Goal: Answer question/provide support: Share knowledge or assist other users

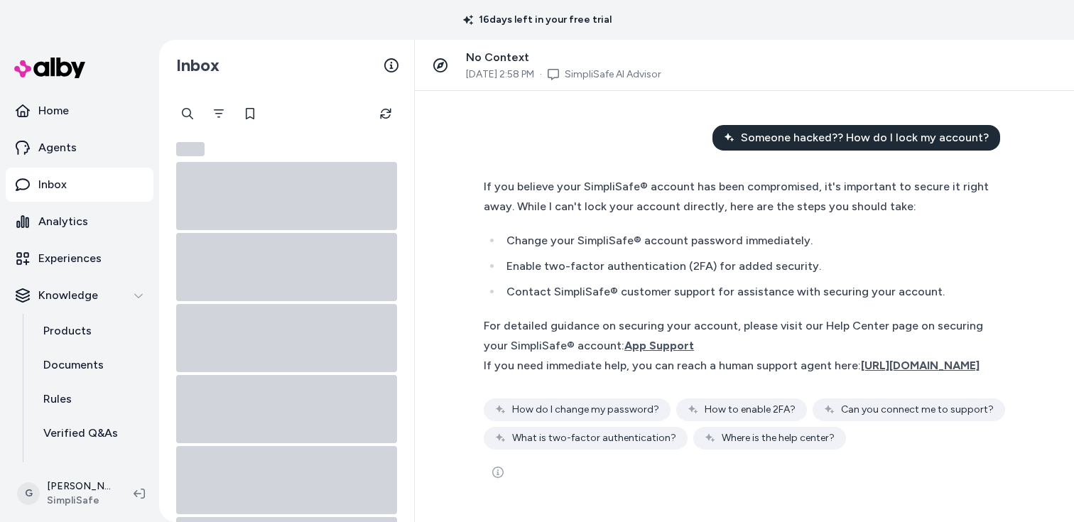
scroll to position [2, 0]
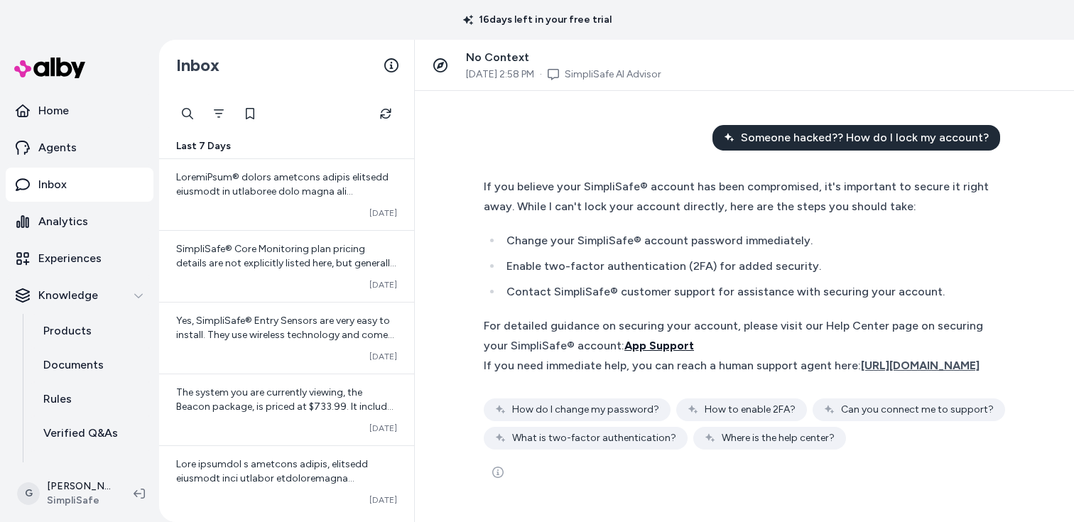
click at [694, 339] on span "App Support" at bounding box center [660, 346] width 70 height 14
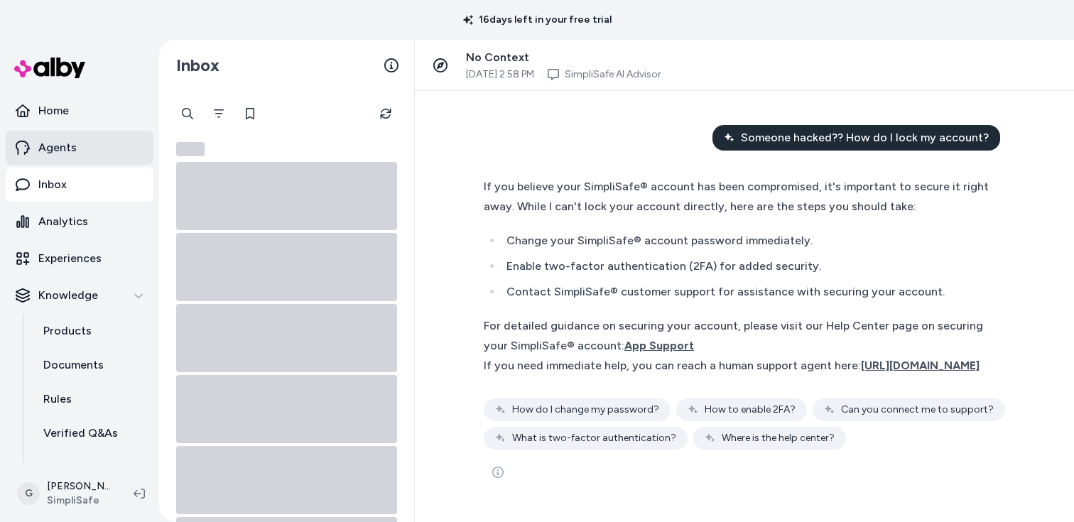
click at [55, 153] on p "Agents" at bounding box center [57, 147] width 38 height 17
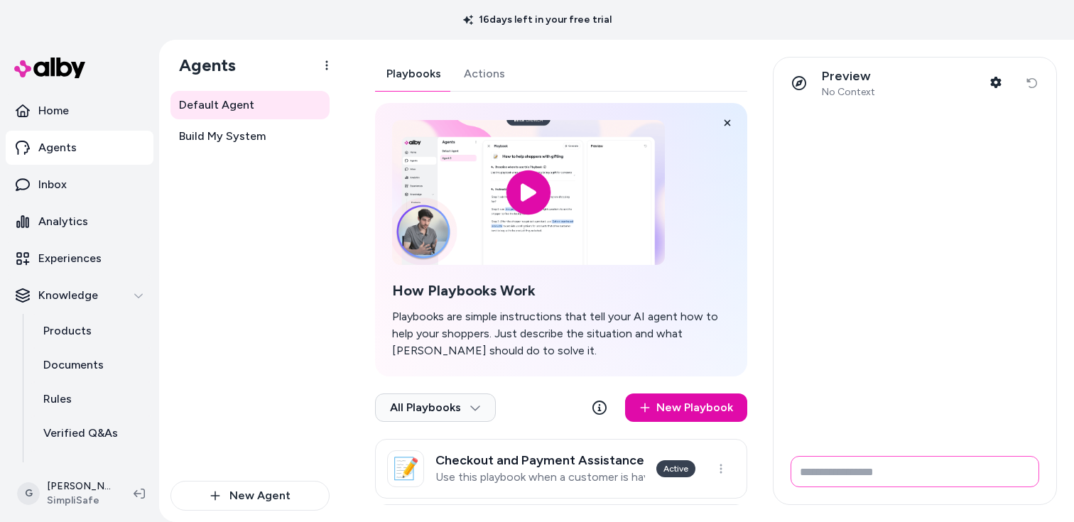
click at [870, 461] on input "Write your prompt here" at bounding box center [915, 471] width 249 height 31
click at [870, 463] on input "Write your prompt here" at bounding box center [915, 471] width 249 height 31
paste input "**********"
type input "**********"
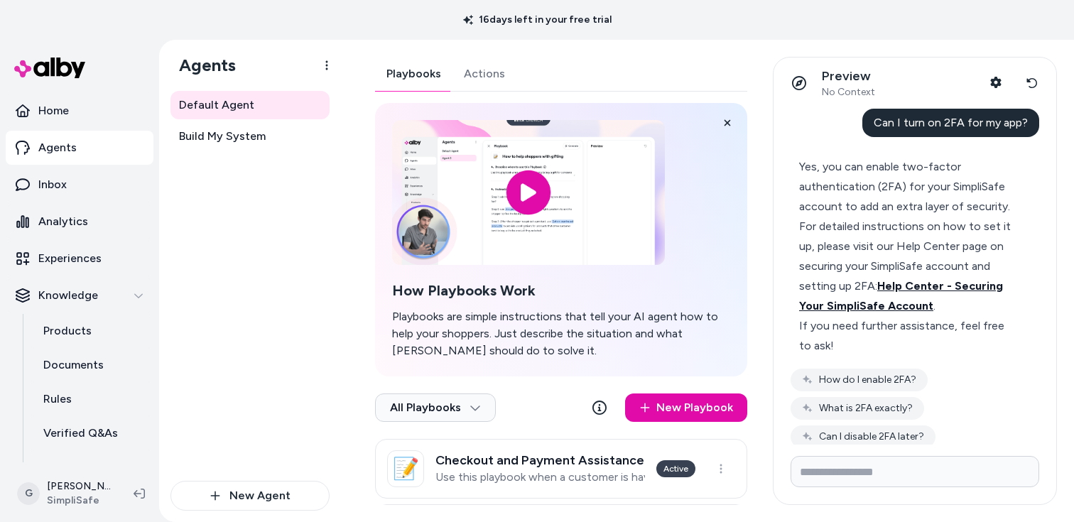
click at [927, 284] on span "Help Center - Securing Your SimpliSafe Account" at bounding box center [901, 295] width 204 height 33
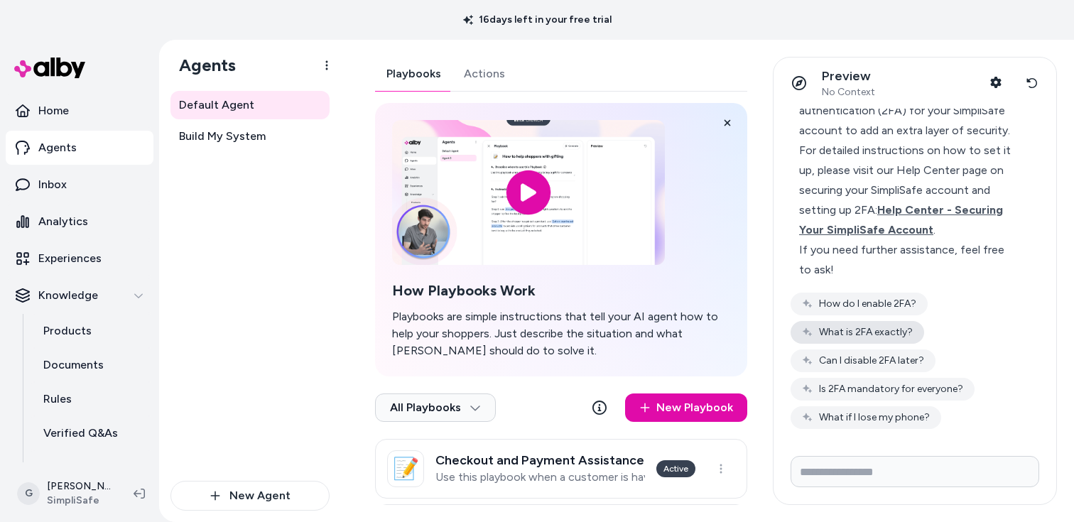
click at [880, 333] on button "What is 2FA exactly?" at bounding box center [858, 332] width 134 height 23
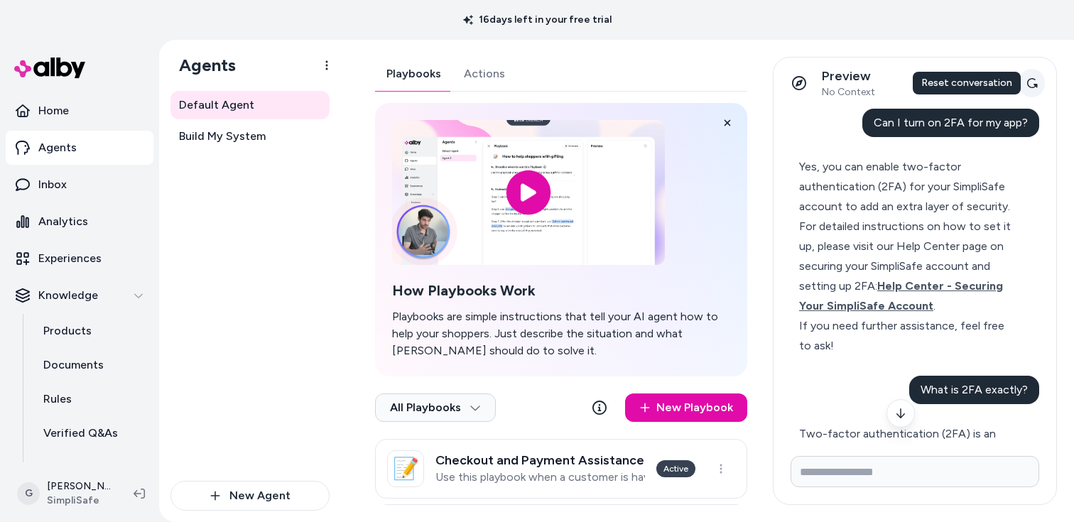
click at [1040, 82] on button "Reset conversation" at bounding box center [1032, 83] width 26 height 28
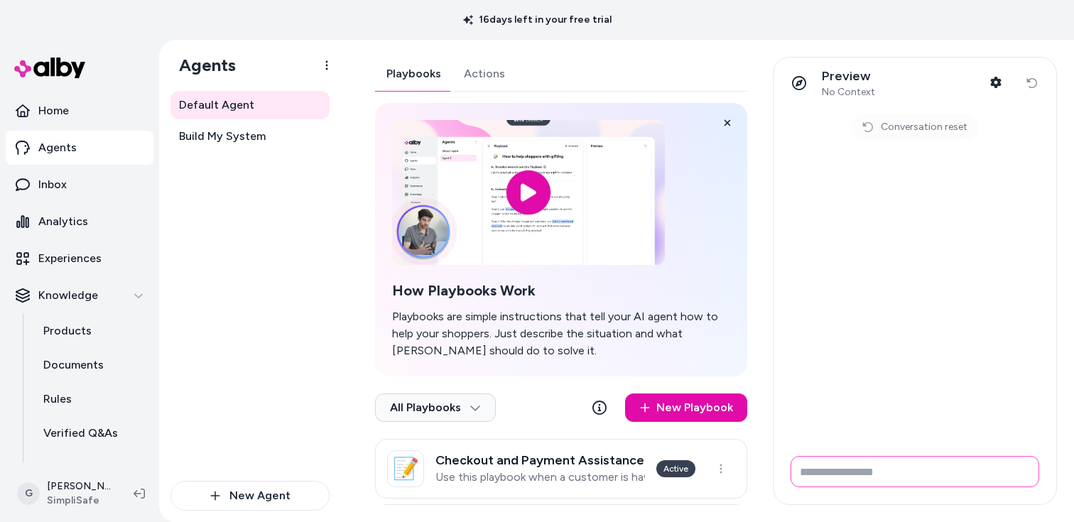
click at [871, 468] on input "Write your prompt here" at bounding box center [915, 471] width 249 height 31
paste input "**********"
type input "**********"
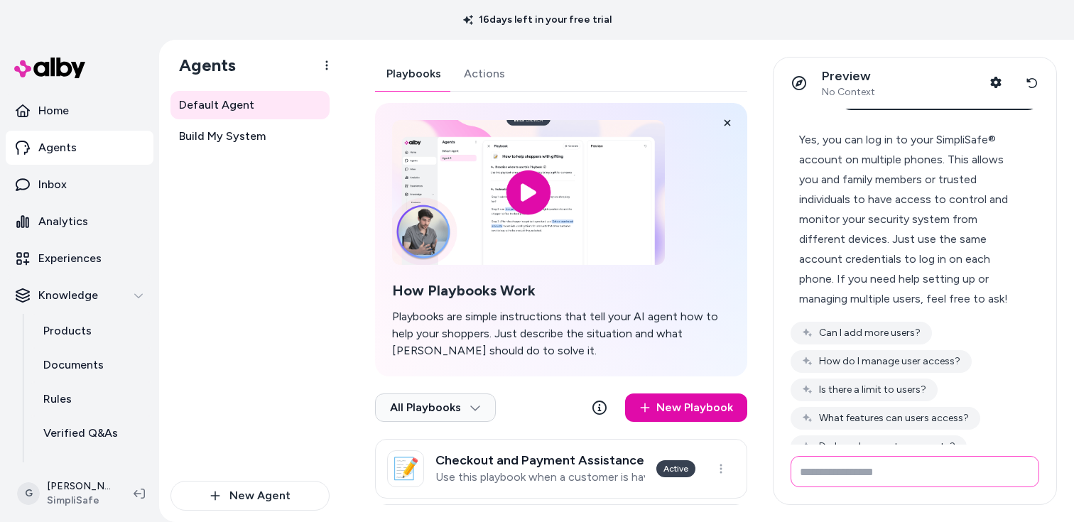
scroll to position [30, 0]
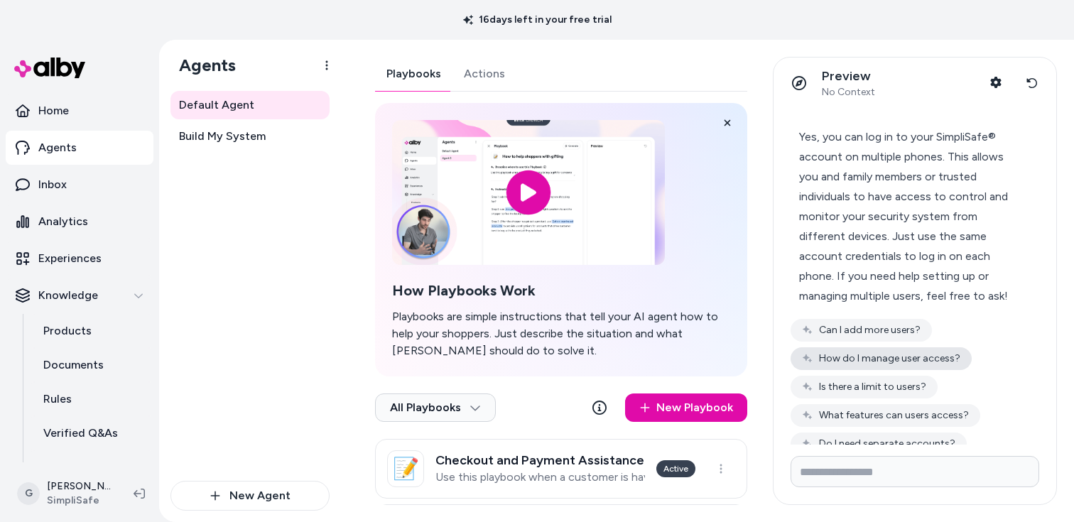
click at [906, 362] on button "How do I manage user access?" at bounding box center [881, 359] width 181 height 23
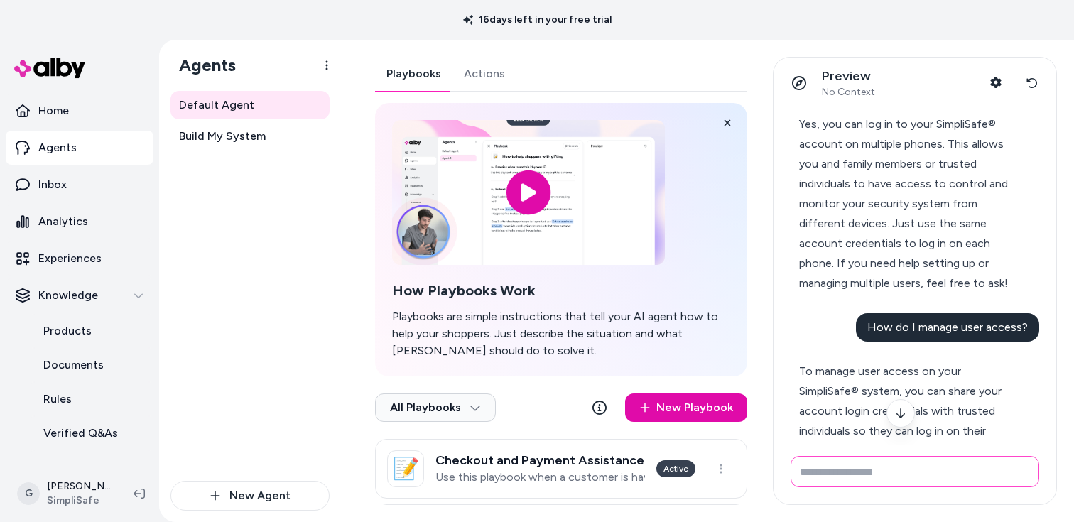
scroll to position [0, 0]
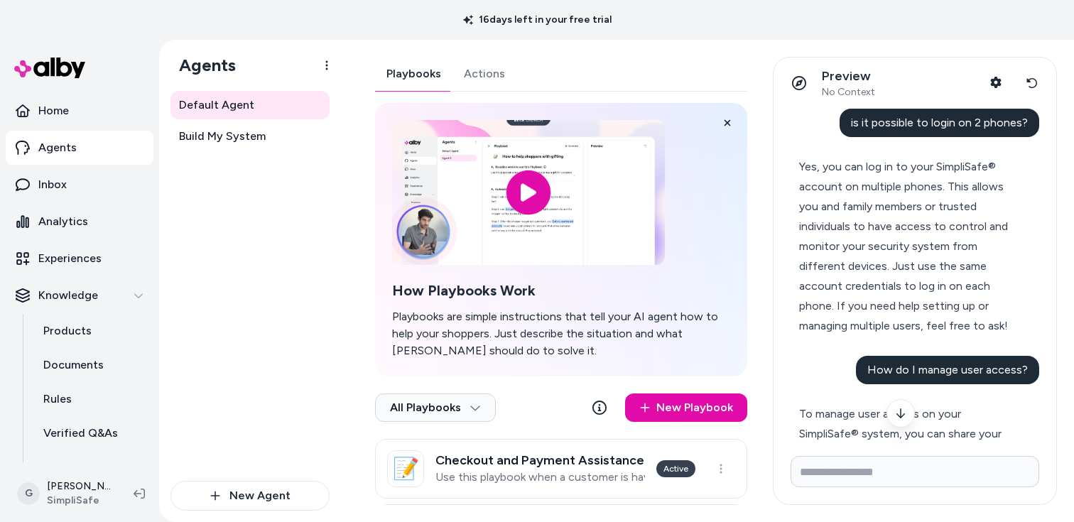
click at [903, 111] on div "is it possible to login on 2 phones?" at bounding box center [940, 123] width 200 height 28
click at [903, 115] on div "is it possible to login on 2 phones?" at bounding box center [940, 123] width 200 height 28
copy span "is it possible to login on 2 phones?"
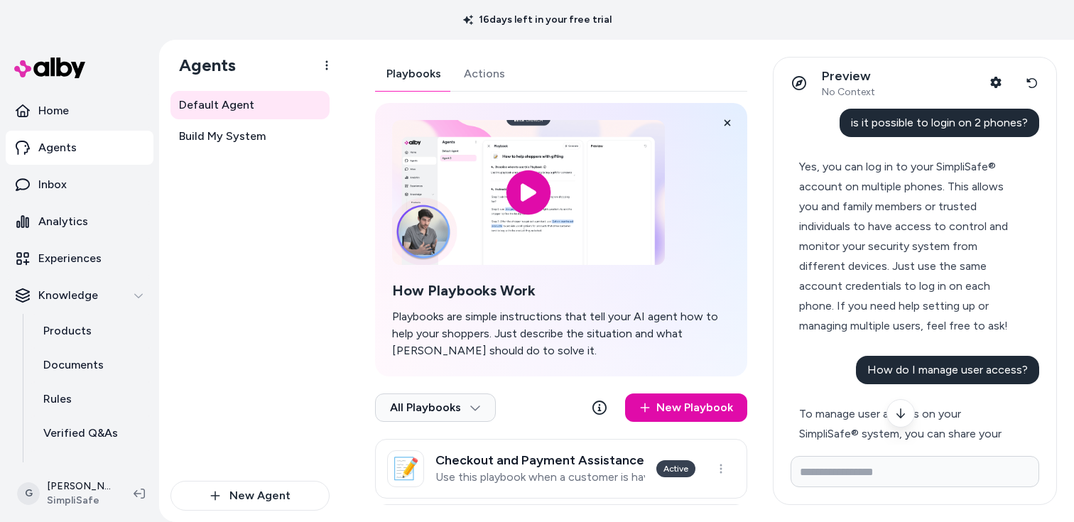
click at [966, 372] on span "How do I manage user access?" at bounding box center [948, 370] width 161 height 14
copy span "How do I manage user access?"
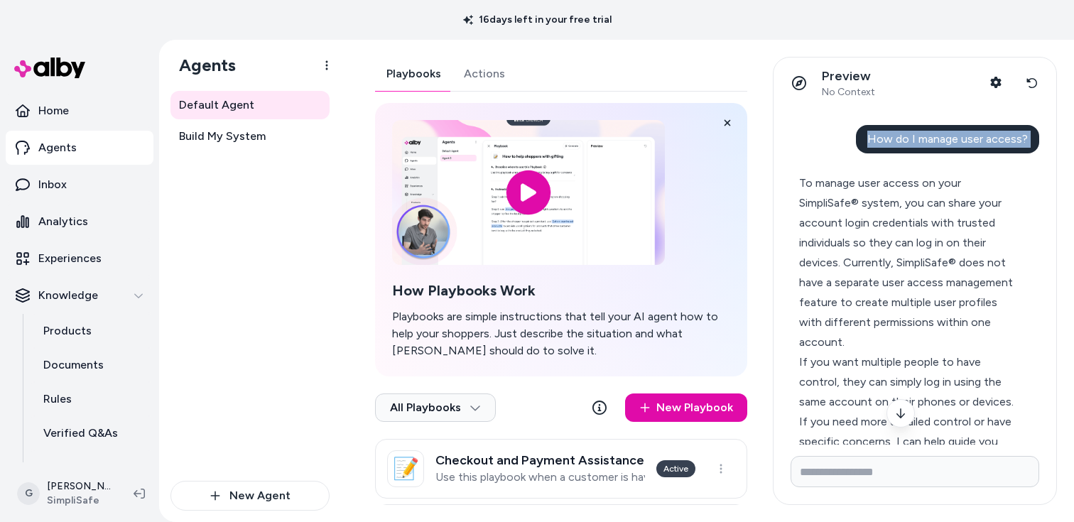
scroll to position [247, 0]
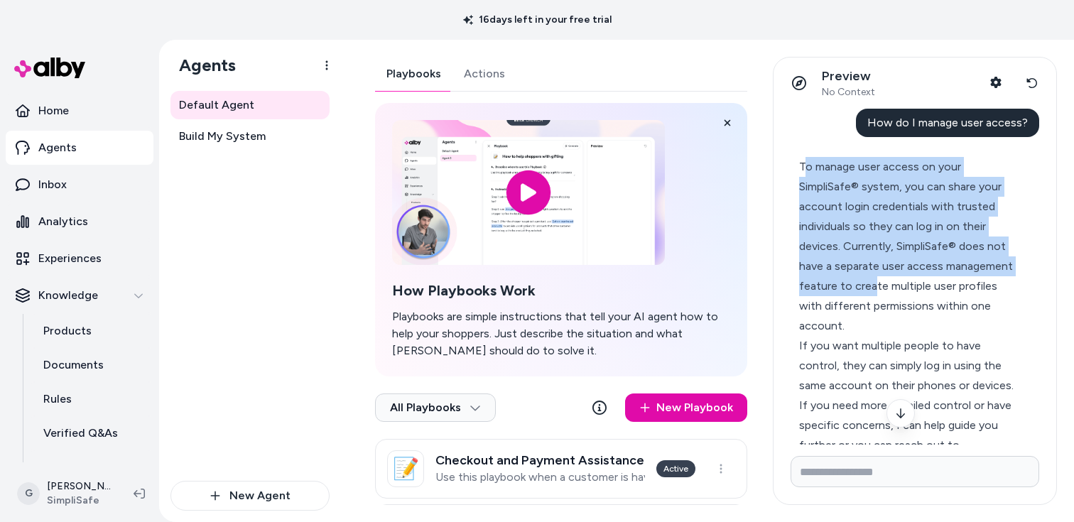
drag, startPoint x: 802, startPoint y: 166, endPoint x: 874, endPoint y: 291, distance: 144.2
click at [874, 291] on div "To manage user access on your SimpliSafe® system, you can share your account lo…" at bounding box center [909, 246] width 220 height 179
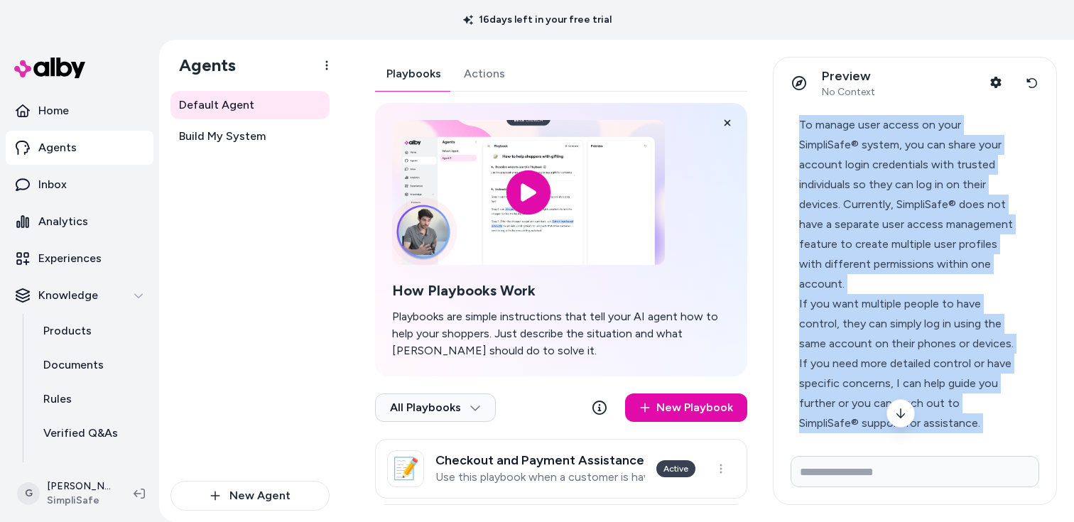
scroll to position [444, 0]
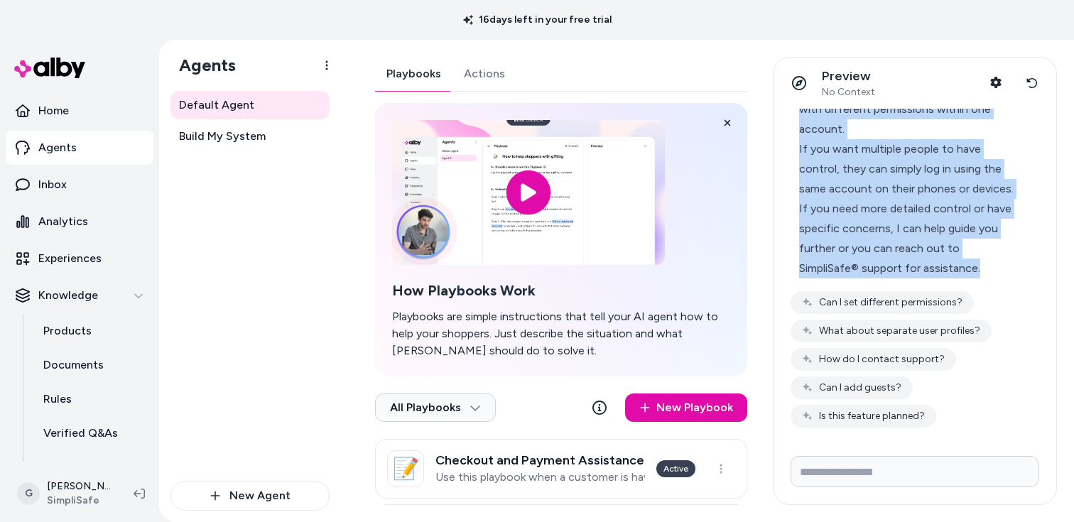
drag, startPoint x: 797, startPoint y: 164, endPoint x: 986, endPoint y: 268, distance: 215.0
click at [986, 268] on div "To manage user access on your SimpliSafe® system, you can share your account lo…" at bounding box center [909, 119] width 237 height 335
copy div "To manage user access on your SimpliSafe® system, you can share your account lo…"
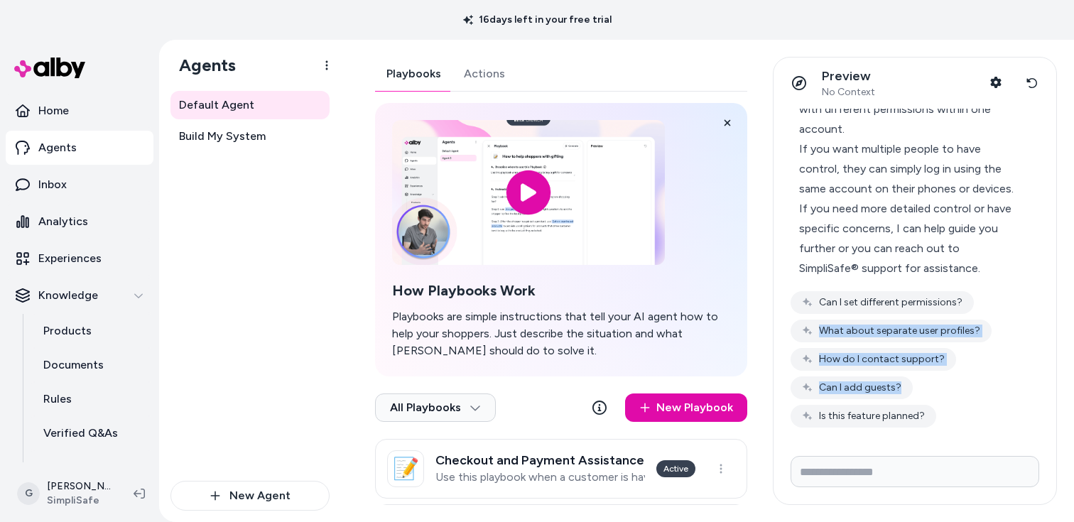
drag, startPoint x: 942, startPoint y: 414, endPoint x: 782, endPoint y: 314, distance: 188.7
click at [782, 314] on div "is it possible to login on 2 phones? Yes, you can log in to your SimpliSafe® ac…" at bounding box center [915, 277] width 283 height 336
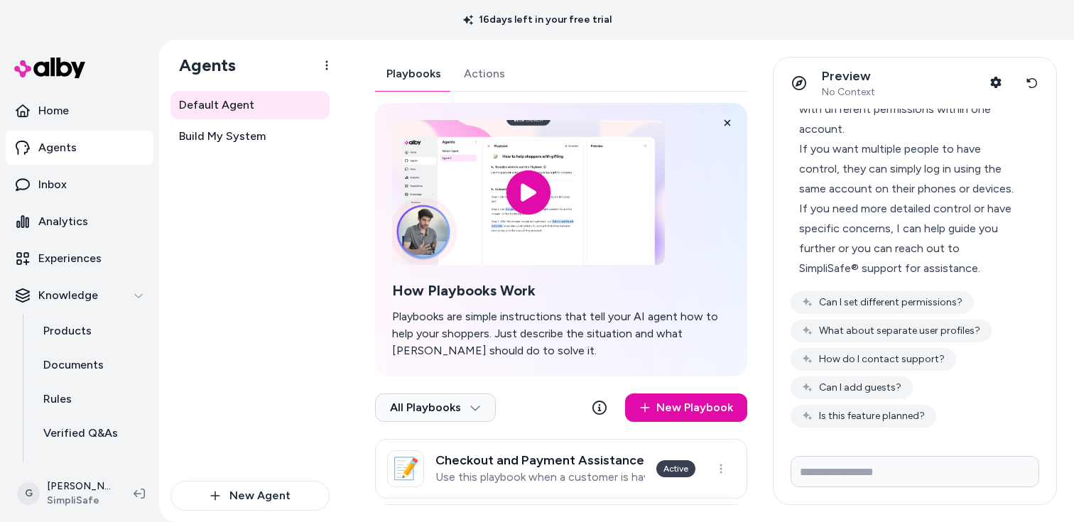
click at [807, 276] on div "If you need more detailed control or have specific concerns, I can help guide y…" at bounding box center [909, 239] width 220 height 80
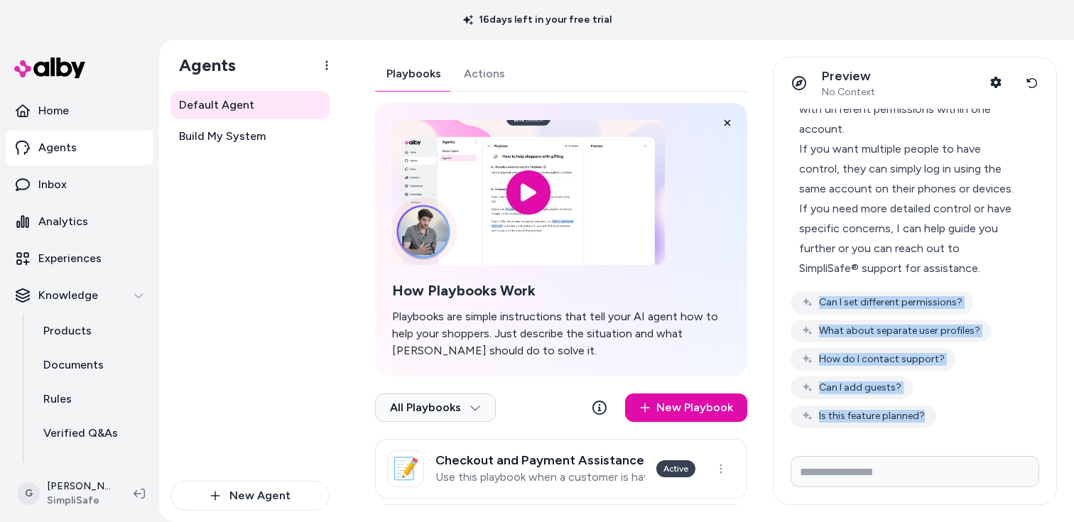
drag, startPoint x: 785, startPoint y: 291, endPoint x: 944, endPoint y: 447, distance: 222.6
click at [944, 448] on div "is it possible to login on 2 phones? Yes, you can log in to your SimpliSafe® ac…" at bounding box center [915, 307] width 283 height 396
copy div "Can I set different permissions? What about separate user profiles? How do I co…"
click at [1040, 81] on button "Reset conversation" at bounding box center [1032, 83] width 26 height 28
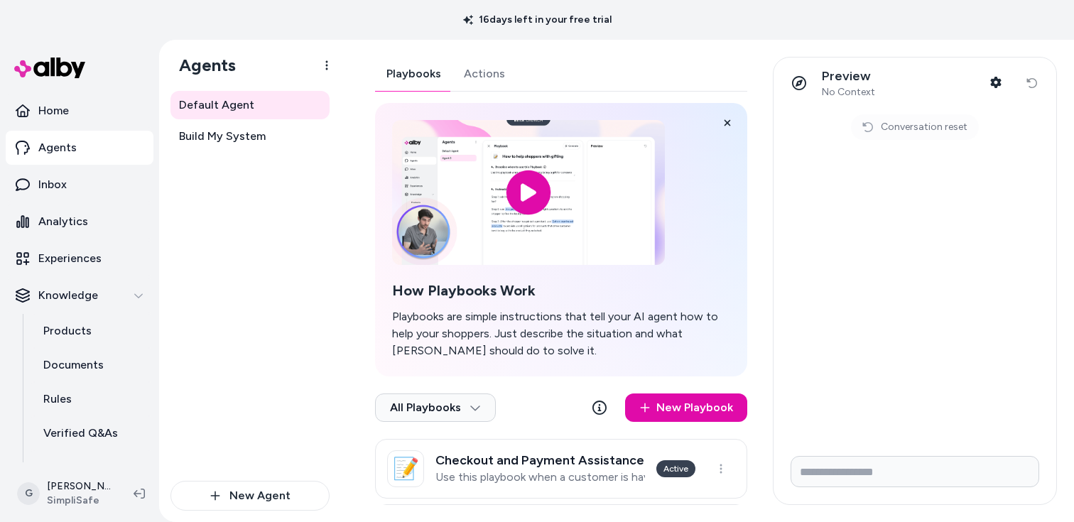
click at [918, 488] on form at bounding box center [915, 475] width 283 height 60
click at [917, 483] on input "Write your prompt here" at bounding box center [915, 471] width 249 height 31
type input "**********"
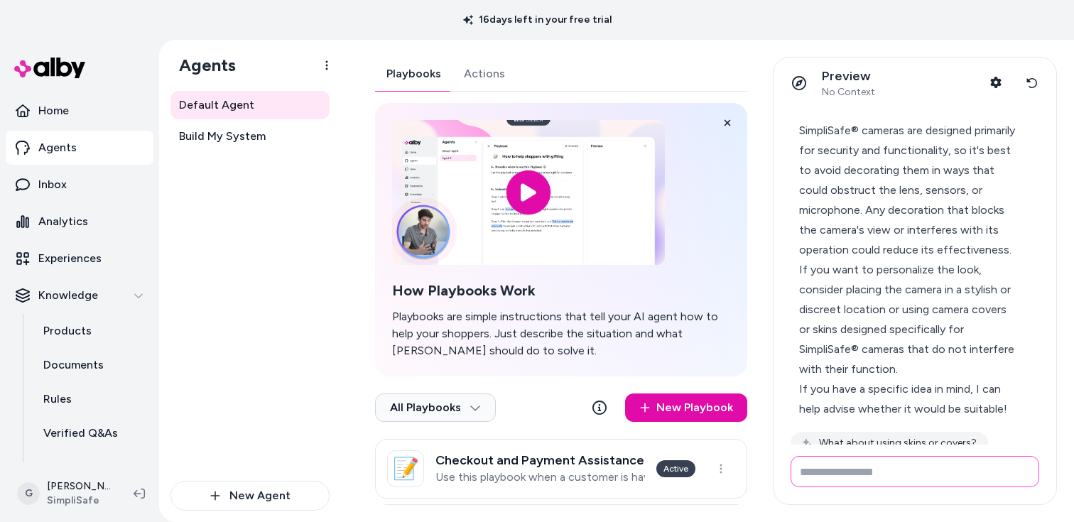
scroll to position [79, 0]
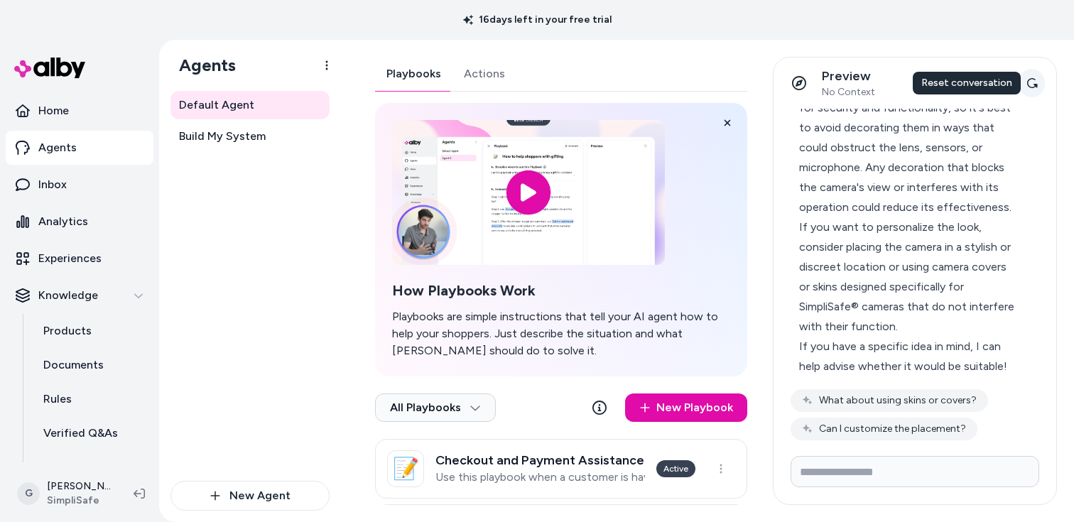
click at [1024, 88] on button "Reset conversation" at bounding box center [1032, 83] width 26 height 28
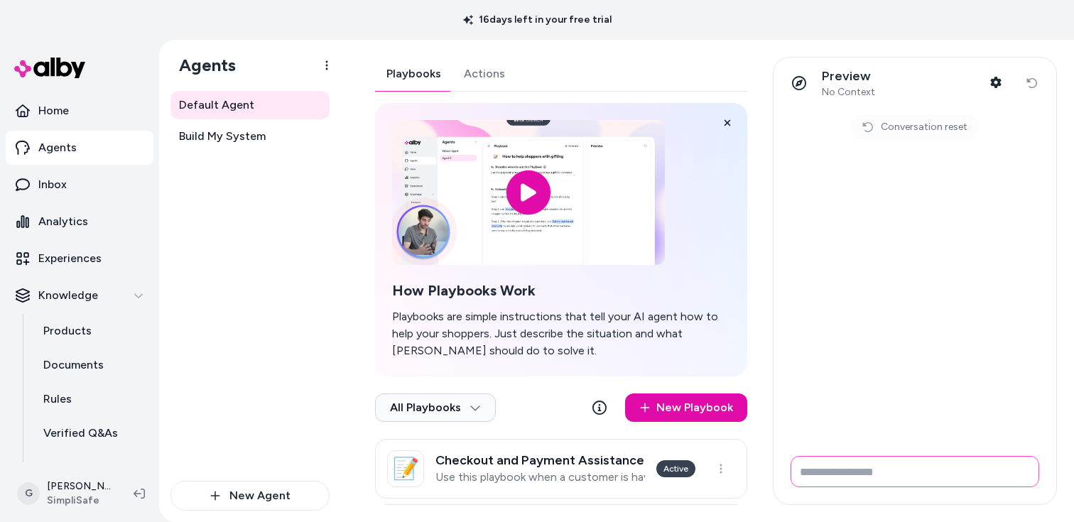
click at [895, 473] on input "Write your prompt here" at bounding box center [915, 471] width 249 height 31
paste input "**********"
type input "**********"
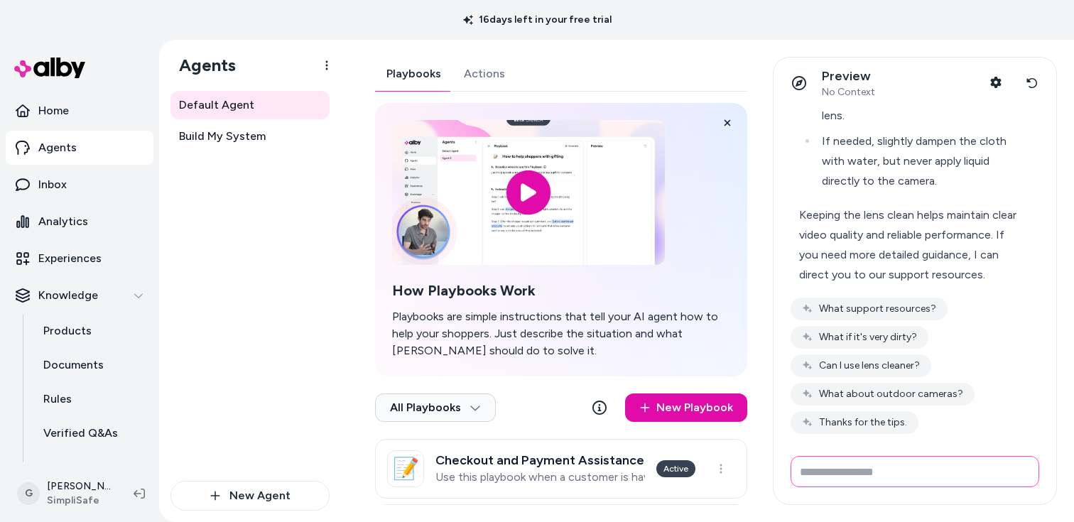
scroll to position [242, 0]
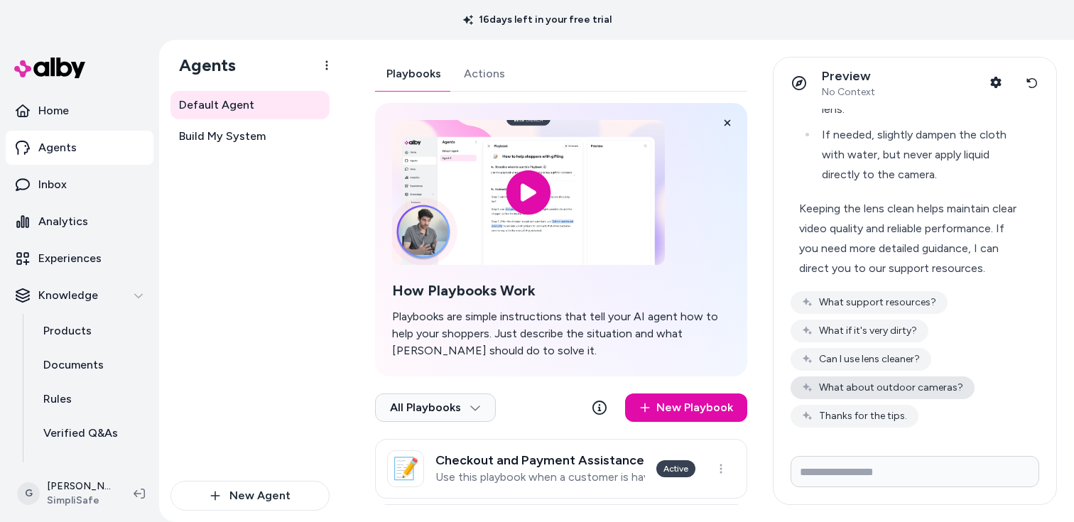
click at [922, 389] on button "What about outdoor cameras?" at bounding box center [883, 388] width 184 height 23
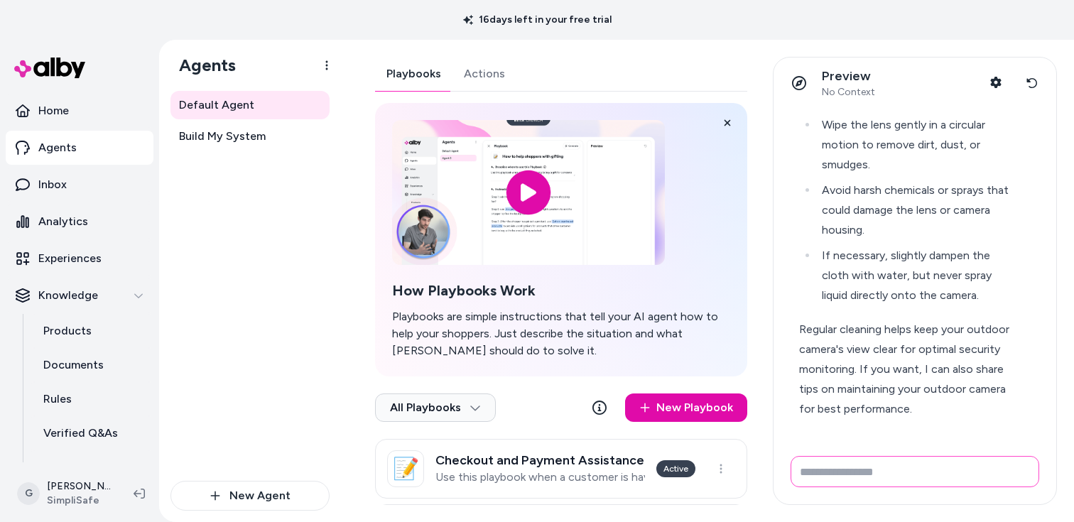
scroll to position [616, 0]
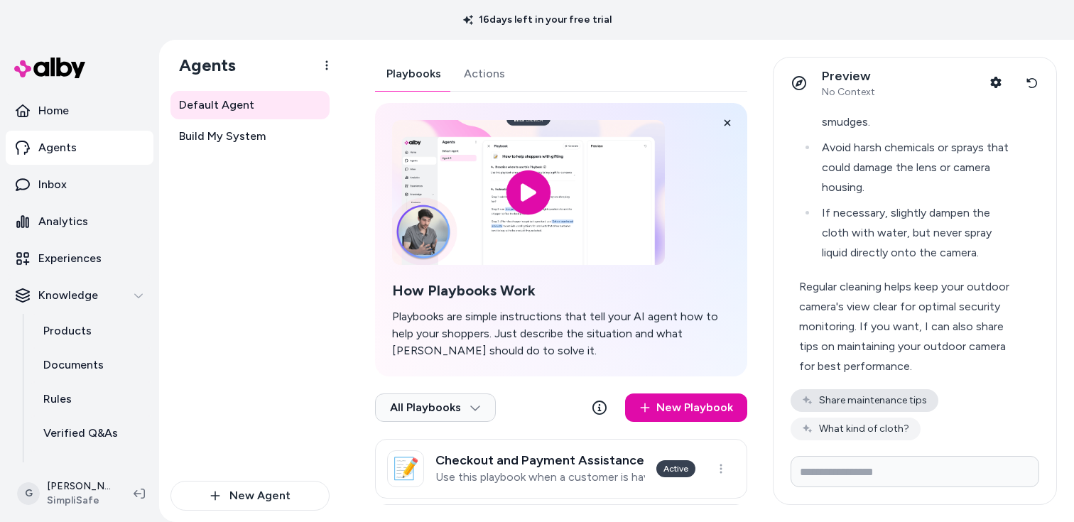
click at [903, 396] on button "Share maintenance tips" at bounding box center [865, 400] width 148 height 23
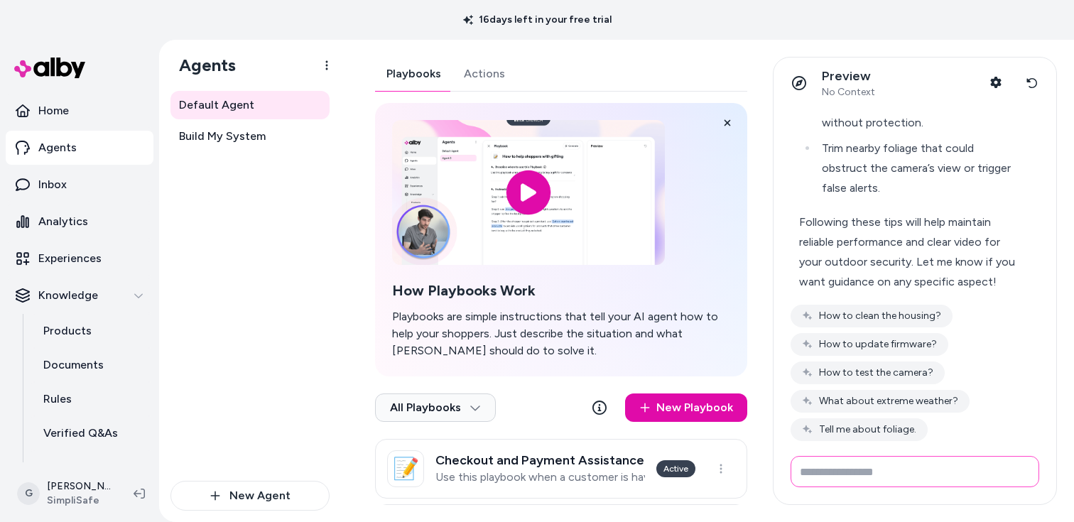
scroll to position [1382, 0]
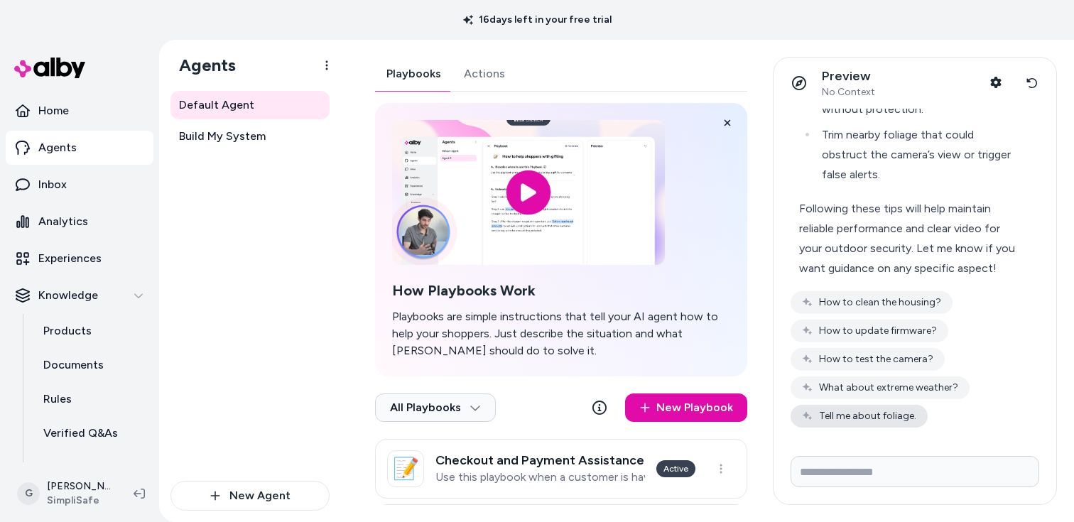
click at [910, 413] on button "Tell me about foliage." at bounding box center [859, 416] width 137 height 23
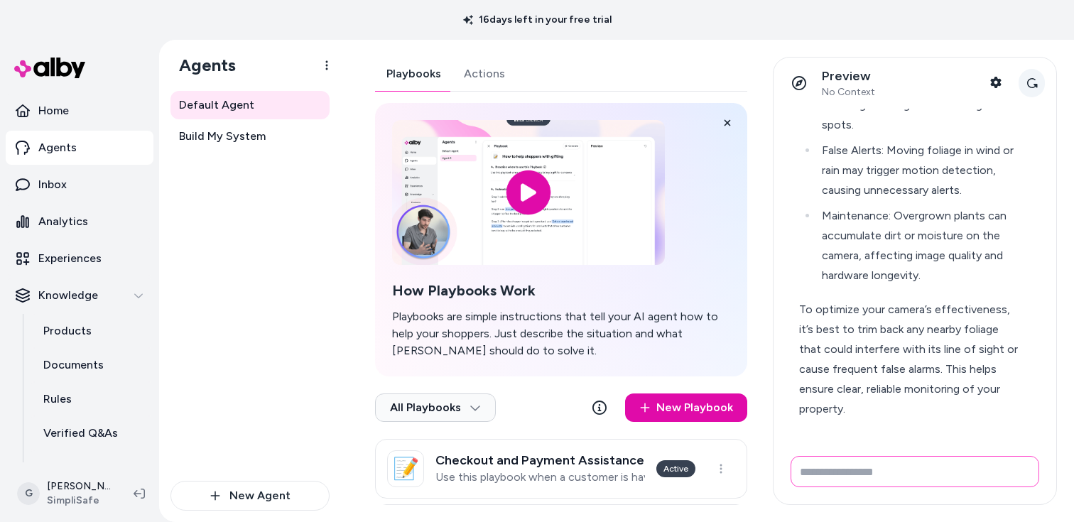
scroll to position [1790, 0]
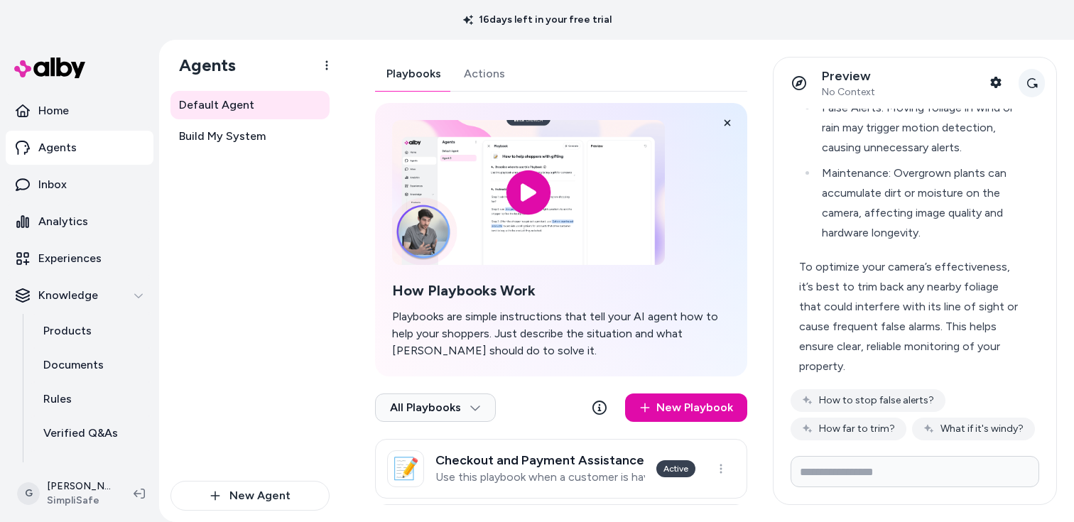
click at [1035, 81] on icon at bounding box center [1032, 82] width 11 height 11
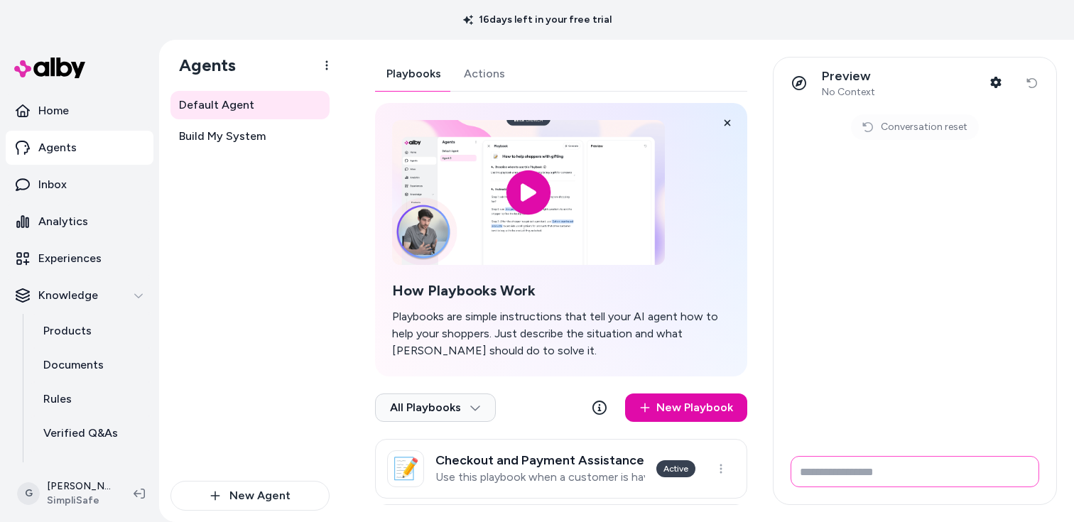
click at [902, 460] on input "Write your prompt here" at bounding box center [915, 471] width 249 height 31
paste input "**********"
type input "**********"
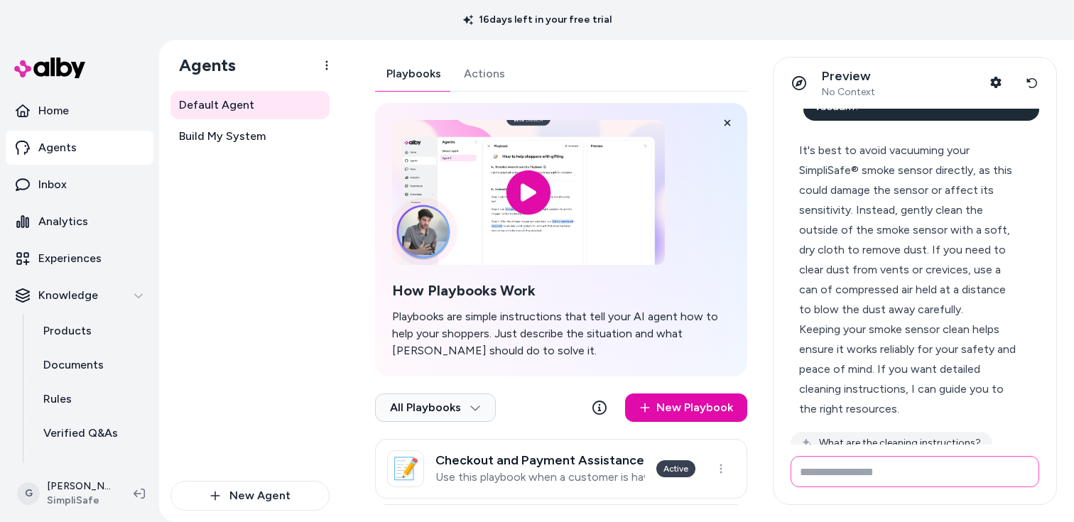
scroll to position [76, 0]
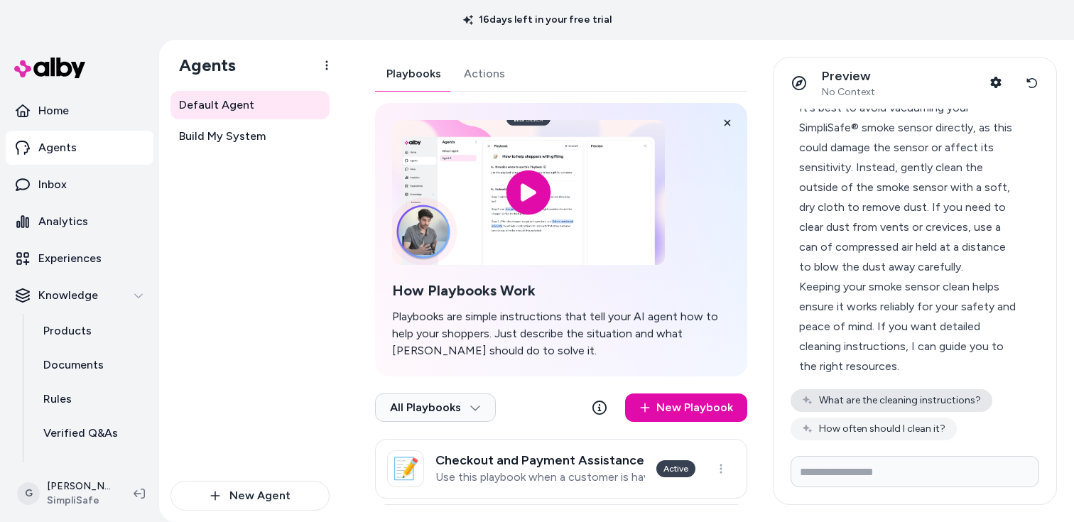
click at [957, 399] on button "What are the cleaning instructions?" at bounding box center [892, 400] width 202 height 23
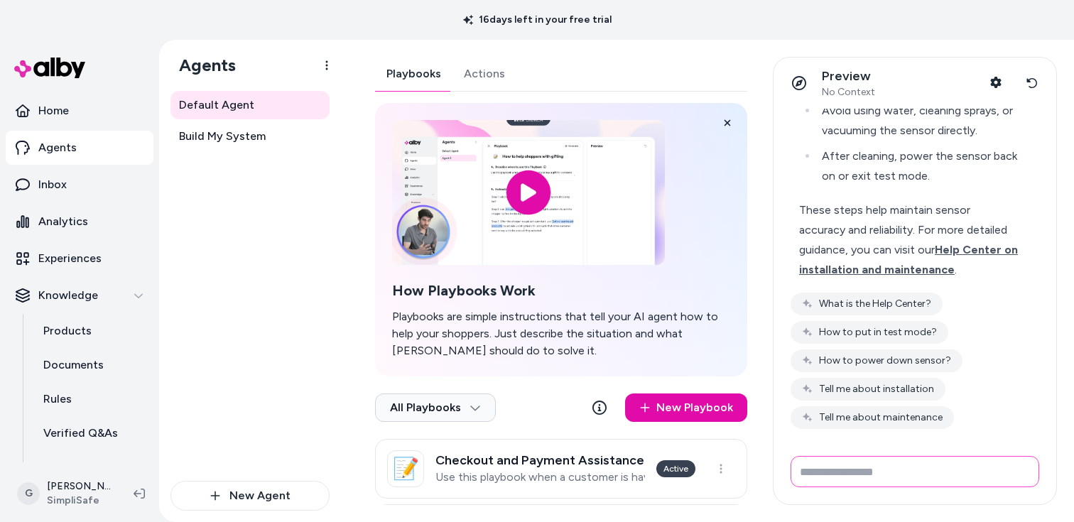
scroll to position [672, 0]
click at [946, 247] on span "Help Center on installation and maintenance" at bounding box center [908, 258] width 219 height 33
click at [1034, 79] on icon at bounding box center [1032, 82] width 11 height 11
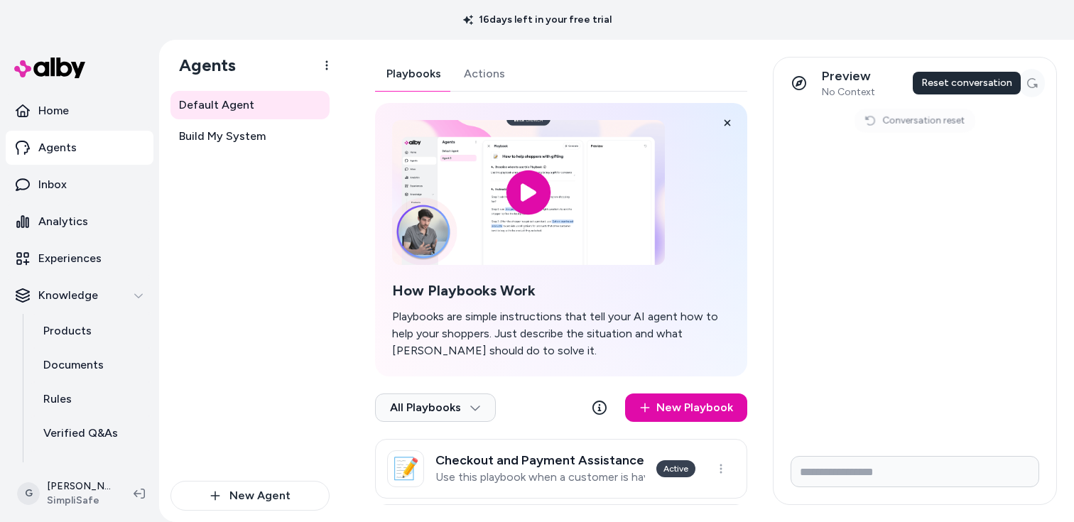
scroll to position [0, 0]
click at [889, 492] on form at bounding box center [915, 475] width 283 height 60
click at [888, 470] on input "Write your prompt here" at bounding box center [915, 471] width 249 height 31
paste input "**********"
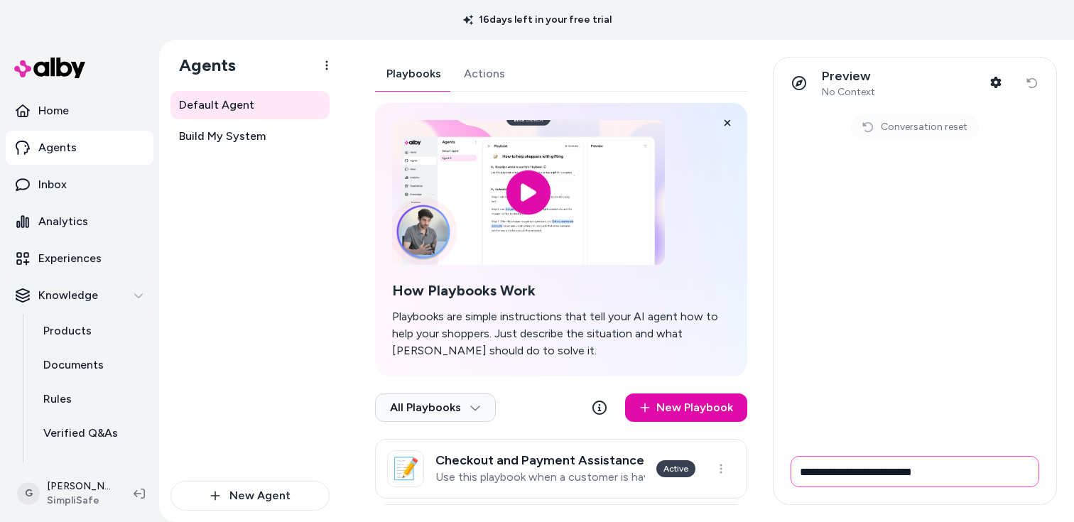
type input "**********"
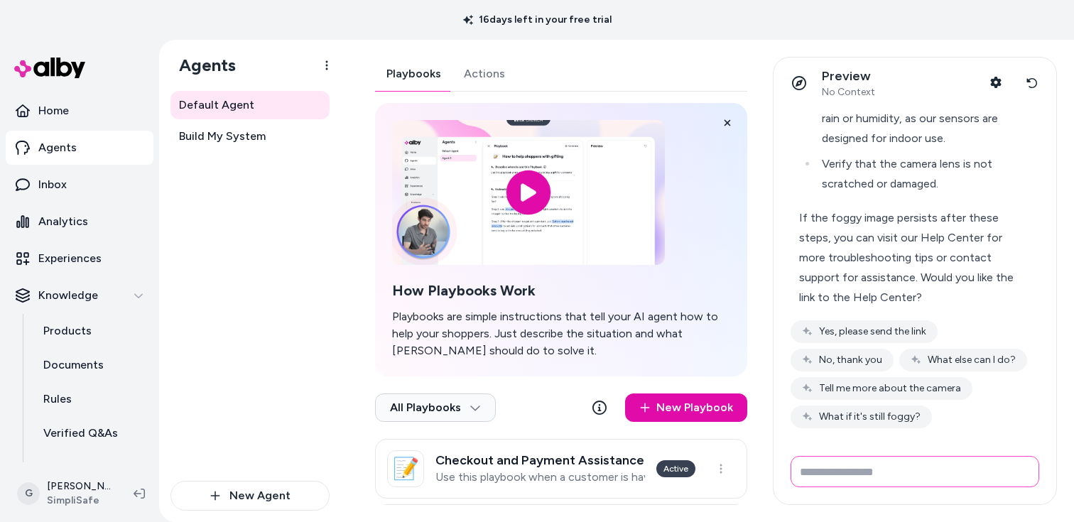
scroll to position [293, 0]
click at [940, 471] on input "Write your prompt here" at bounding box center [915, 471] width 249 height 31
click at [917, 330] on button "Yes, please send the link" at bounding box center [864, 331] width 147 height 23
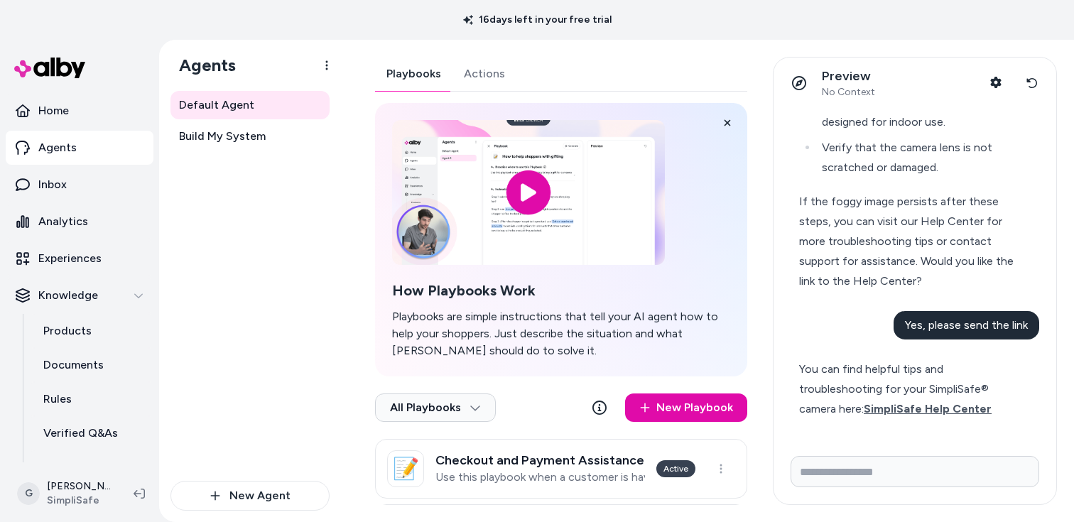
scroll to position [309, 0]
click at [937, 413] on span "SimpliSafe Help Center" at bounding box center [928, 409] width 128 height 14
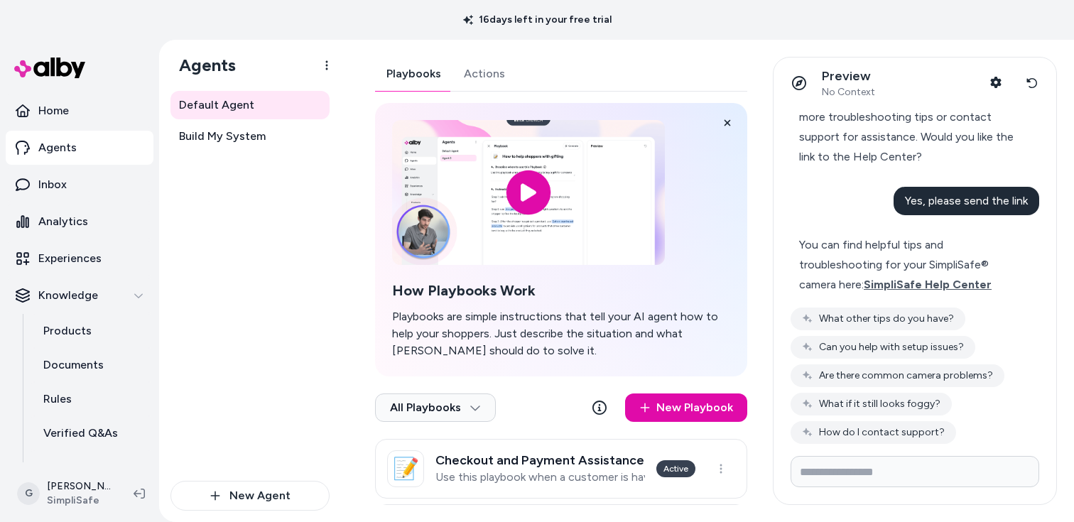
scroll to position [450, 0]
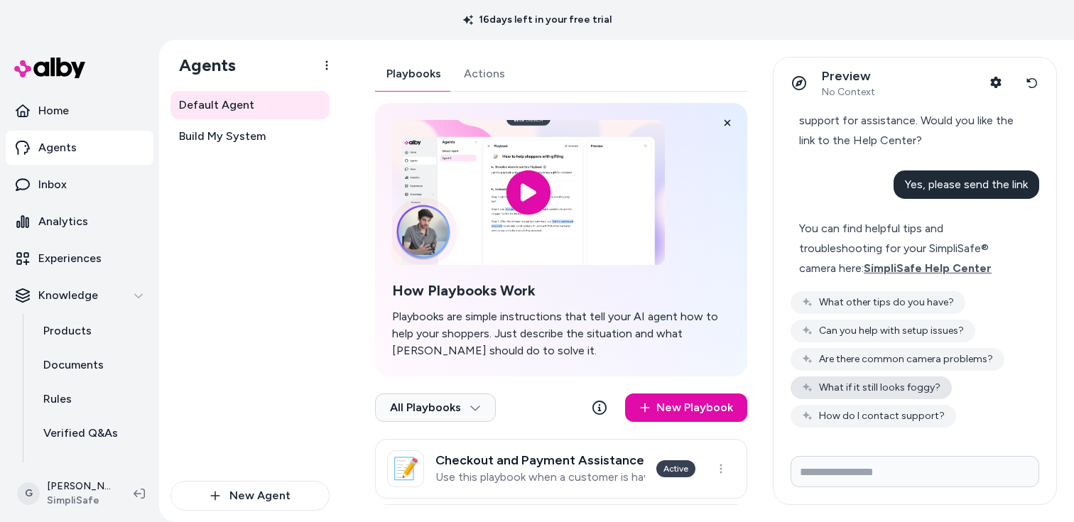
click at [940, 389] on button "What if it still looks foggy?" at bounding box center [871, 388] width 161 height 23
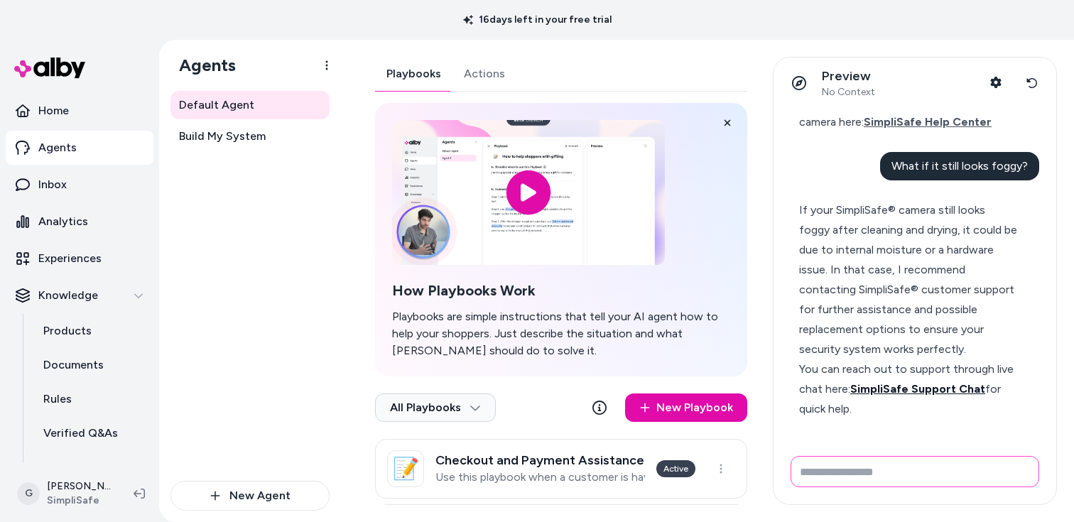
scroll to position [639, 0]
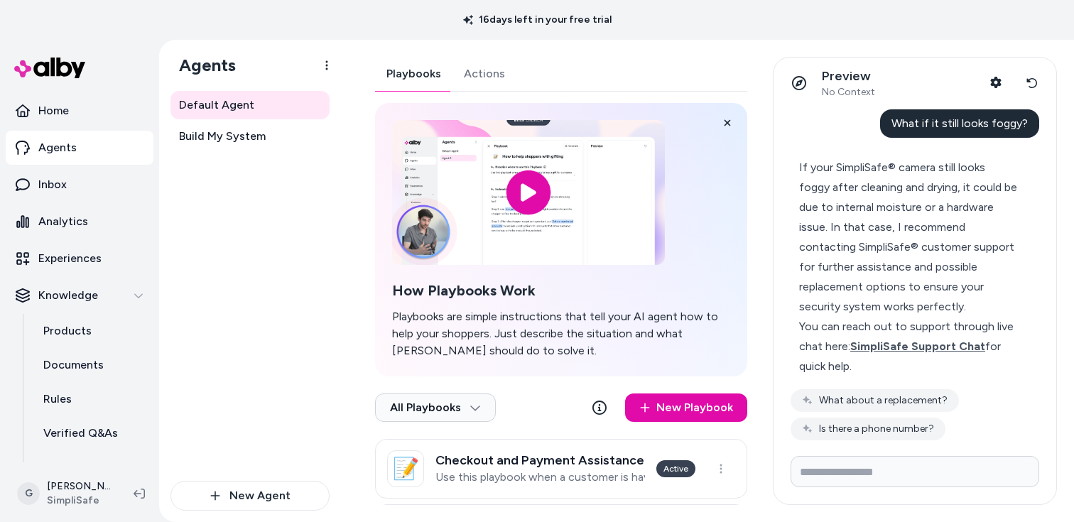
click at [952, 305] on div "If your SimpliSafe® camera still looks foggy after cleaning and drying, it coul…" at bounding box center [915, 337] width 249 height 377
click at [954, 351] on span "SimpliSafe Support Chat" at bounding box center [918, 347] width 135 height 14
click at [913, 436] on button "Is there a phone number?" at bounding box center [868, 429] width 155 height 23
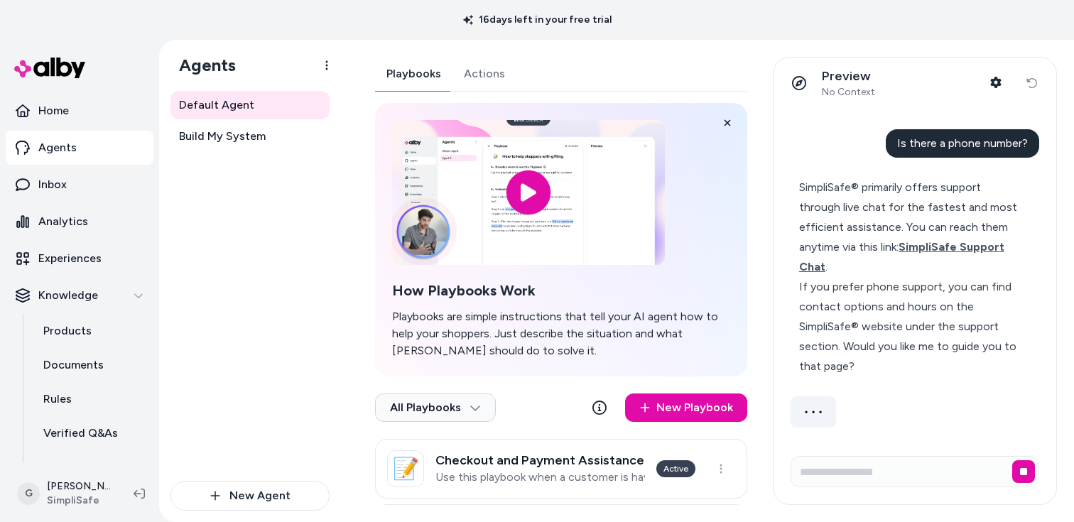
scroll to position [863, 0]
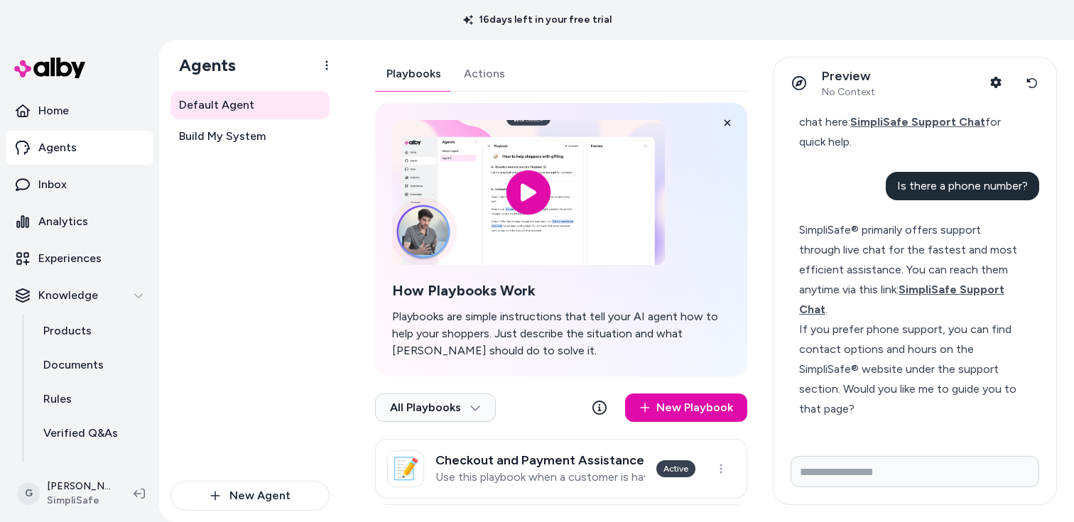
click at [915, 427] on div "SimpliSafe® primarily offers support through live chat for the fastest and most…" at bounding box center [909, 320] width 237 height 216
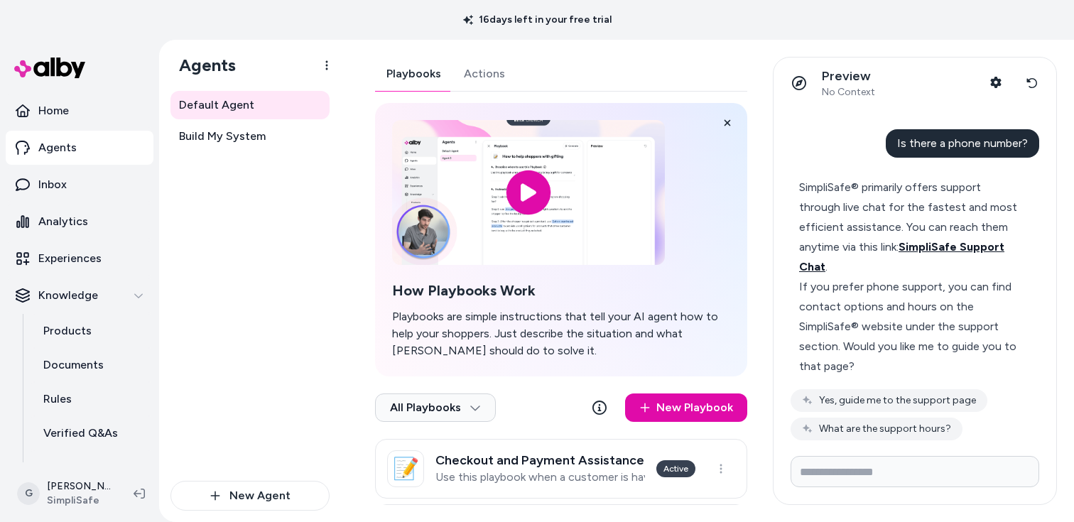
click at [961, 243] on span "SimpliSafe Support Chat" at bounding box center [901, 256] width 205 height 33
click at [1031, 82] on icon at bounding box center [1032, 82] width 11 height 11
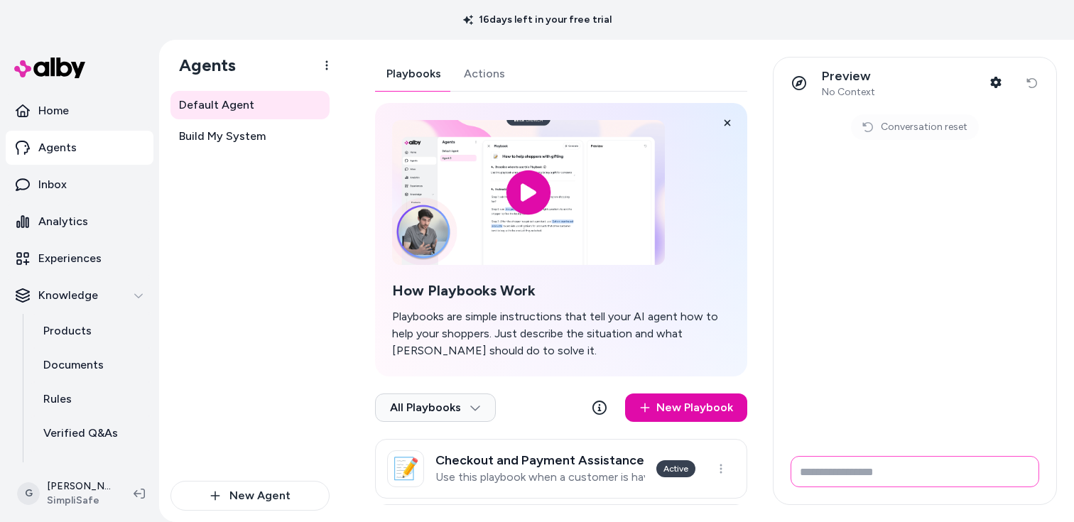
click at [842, 463] on input "Write your prompt here" at bounding box center [915, 471] width 249 height 31
paste input "**********"
type input "**********"
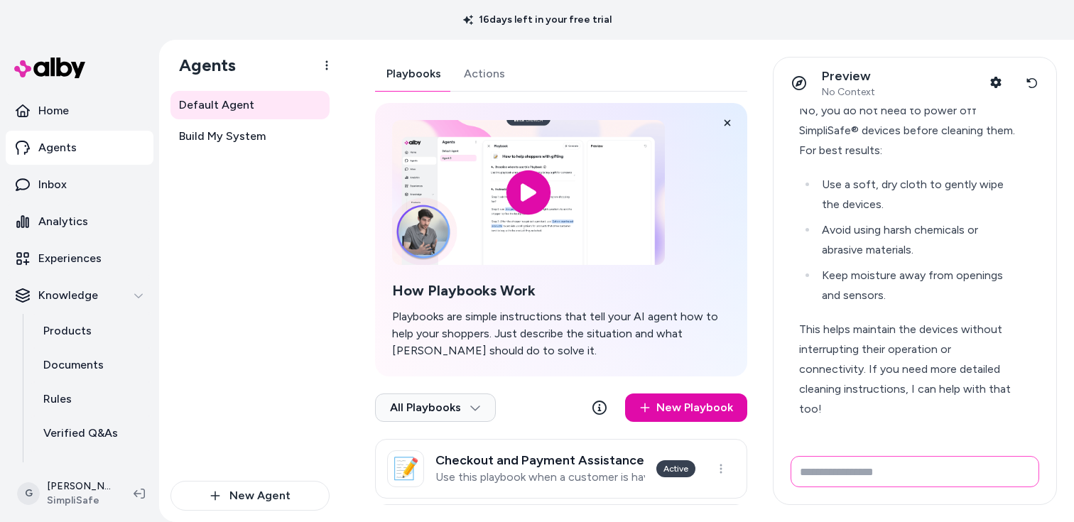
scroll to position [114, 0]
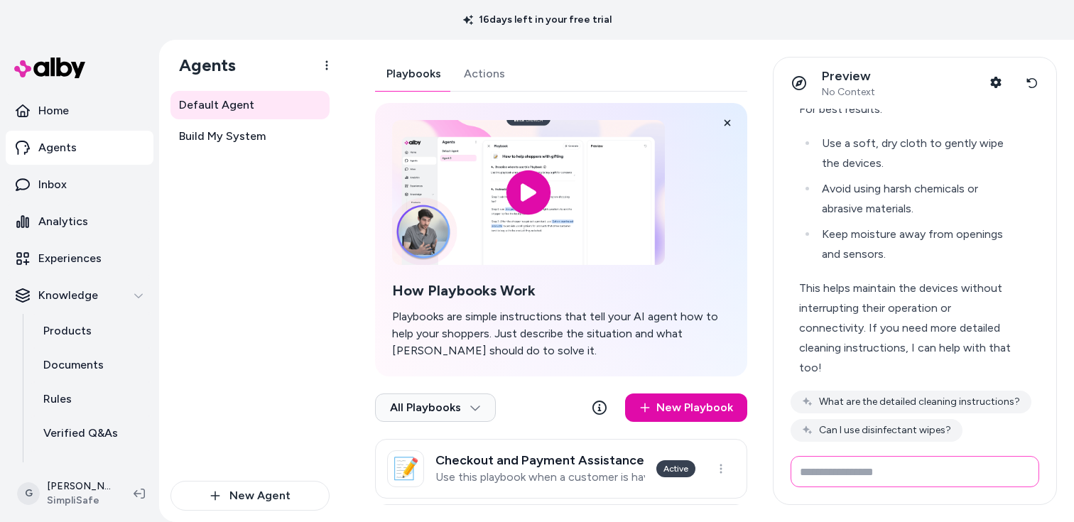
click at [897, 485] on input "Write your prompt here" at bounding box center [915, 471] width 249 height 31
type input "**********"
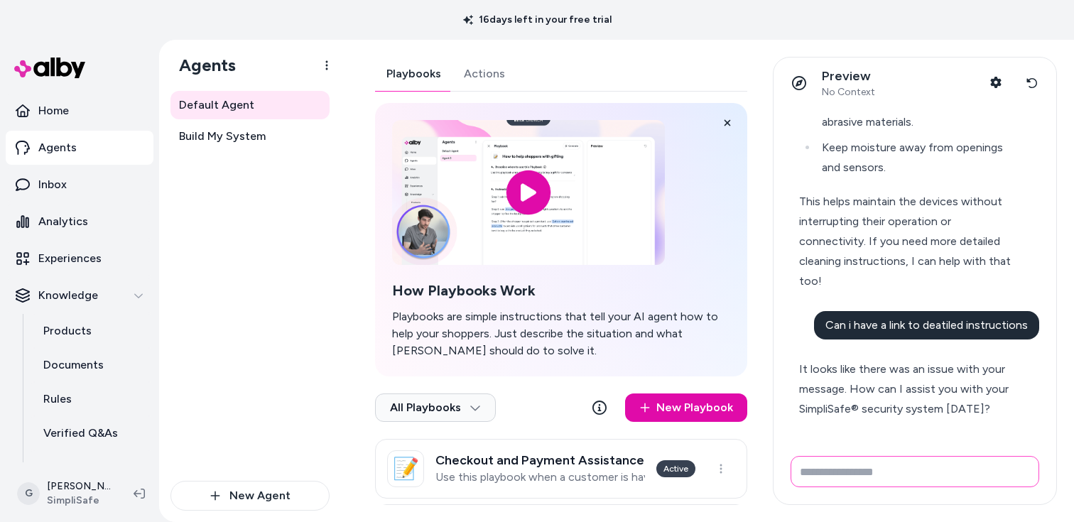
scroll to position [244, 0]
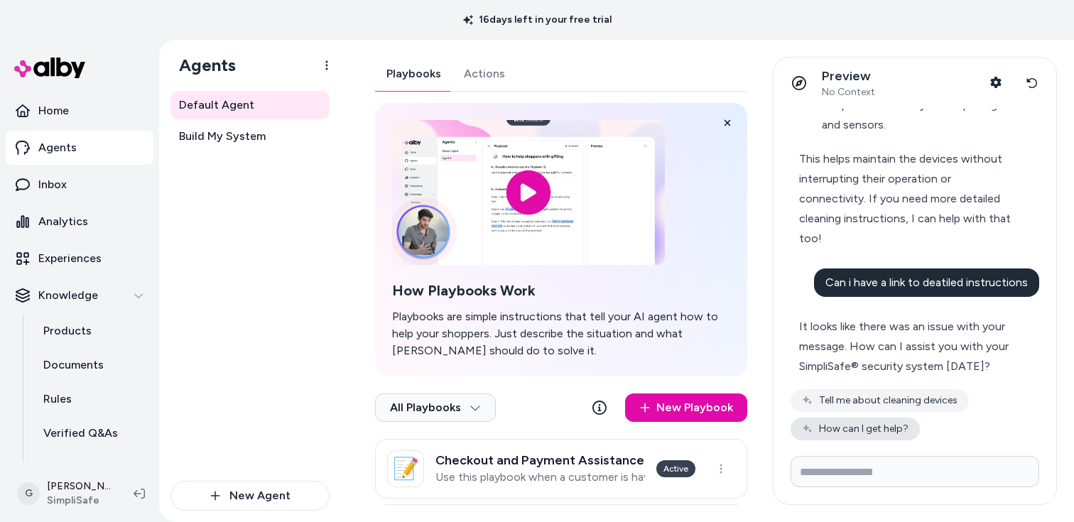
click at [894, 431] on button "How can I get help?" at bounding box center [855, 429] width 129 height 23
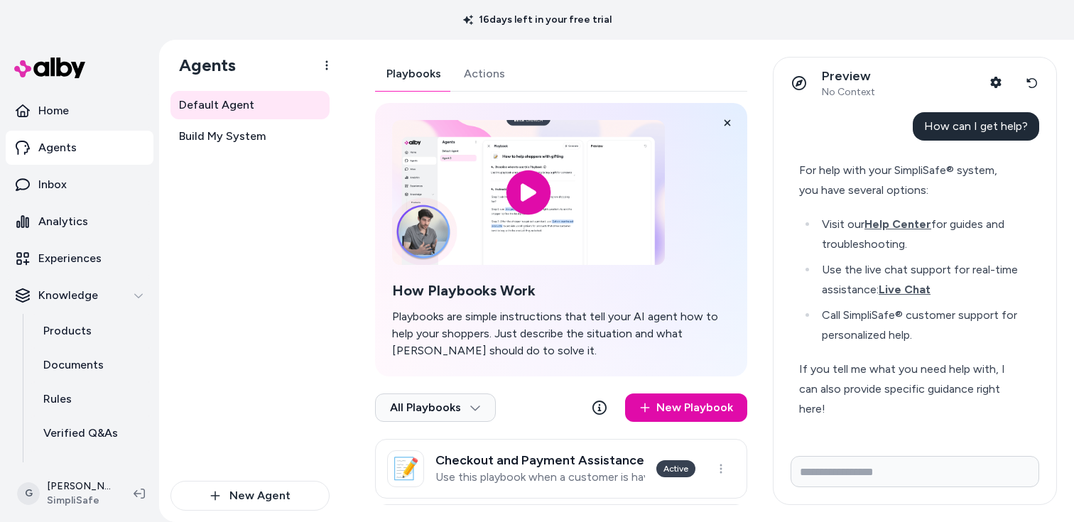
scroll to position [528, 0]
click at [900, 216] on li "Visit our Help Center for guides and troubleshooting." at bounding box center [918, 235] width 201 height 40
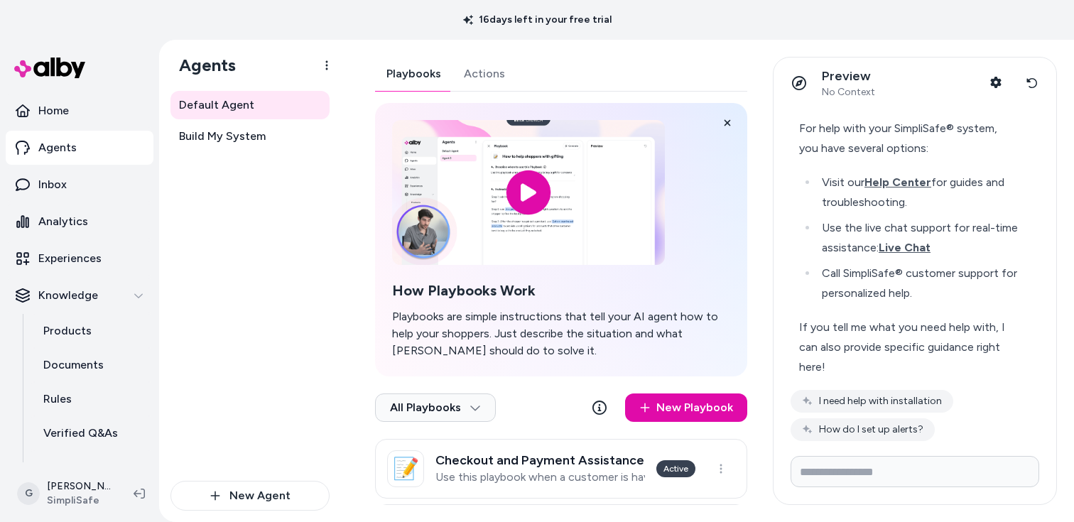
click at [898, 174] on li "Visit our Help Center for guides and troubleshooting." at bounding box center [918, 193] width 201 height 40
click at [899, 179] on span "Help Center" at bounding box center [898, 183] width 67 height 14
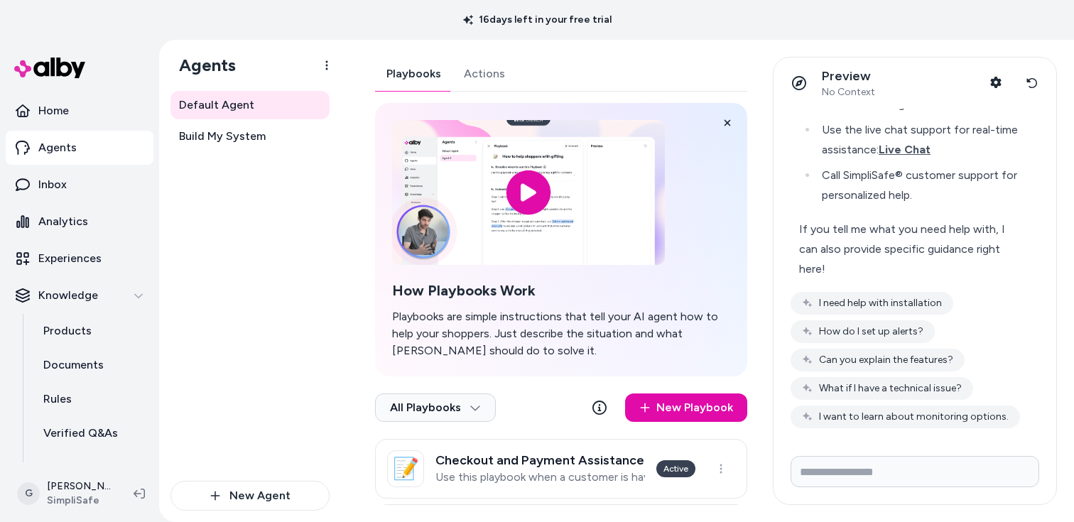
scroll to position [669, 0]
click at [1045, 79] on div "Preview No Context Shopper Context Reset conversation" at bounding box center [915, 83] width 283 height 51
click at [1035, 79] on icon at bounding box center [1032, 82] width 11 height 11
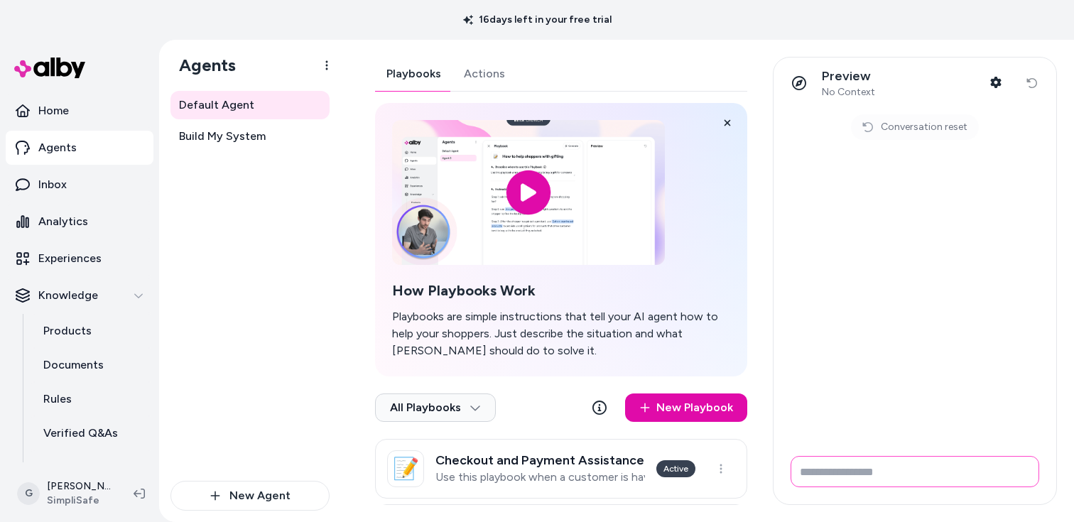
click at [877, 462] on input "Write your prompt here" at bounding box center [915, 471] width 249 height 31
paste input "**********"
type input "**********"
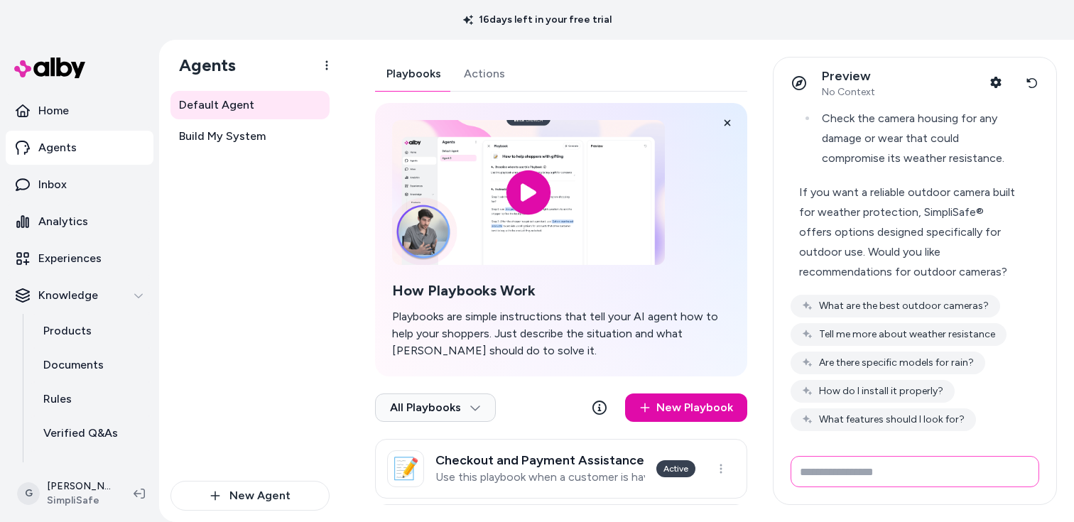
scroll to position [336, 0]
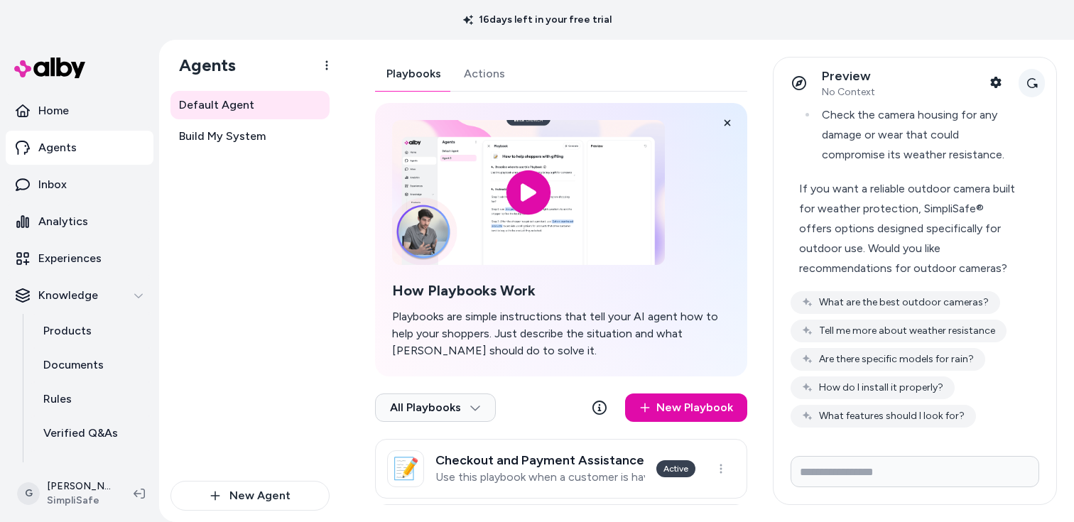
click at [1040, 89] on button "Reset conversation" at bounding box center [1032, 83] width 26 height 28
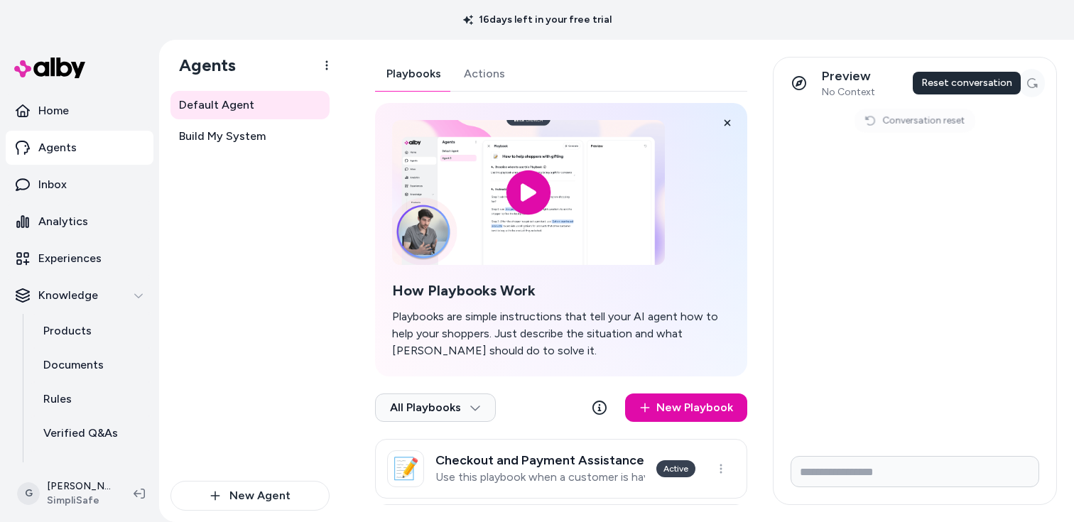
scroll to position [0, 0]
click at [940, 482] on input "Write your prompt here" at bounding box center [915, 471] width 249 height 31
paste input "**********"
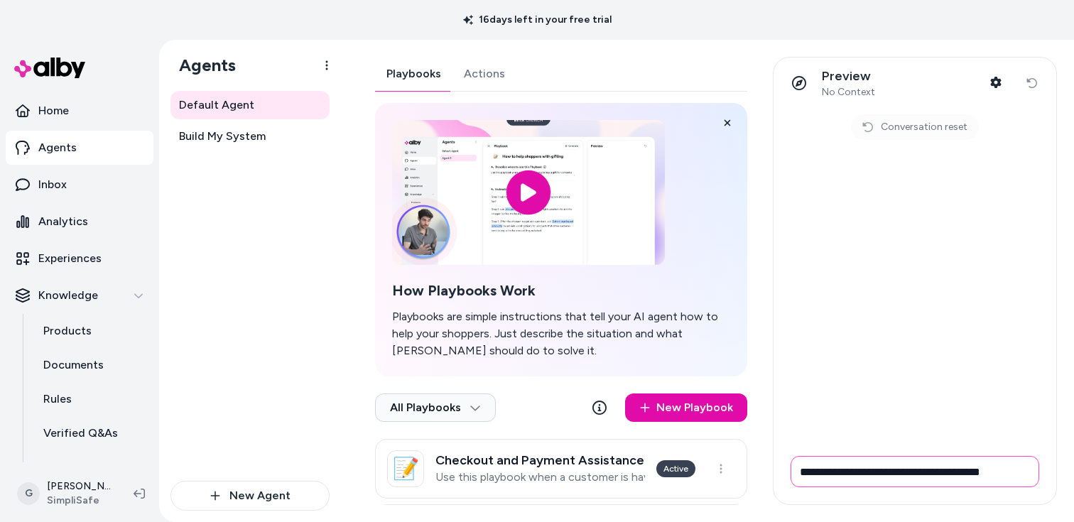
type input "**********"
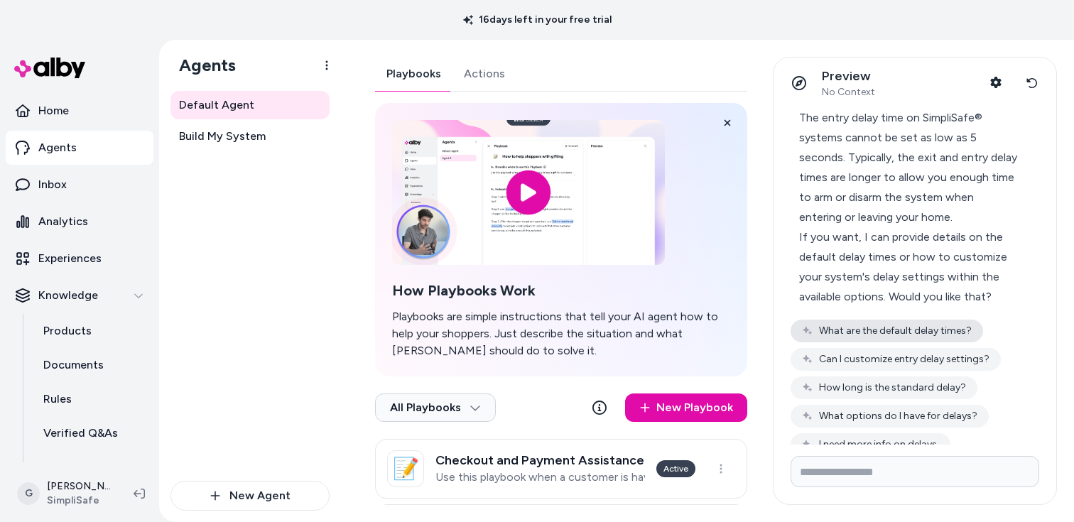
click at [961, 330] on button "What are the default delay times?" at bounding box center [887, 331] width 193 height 23
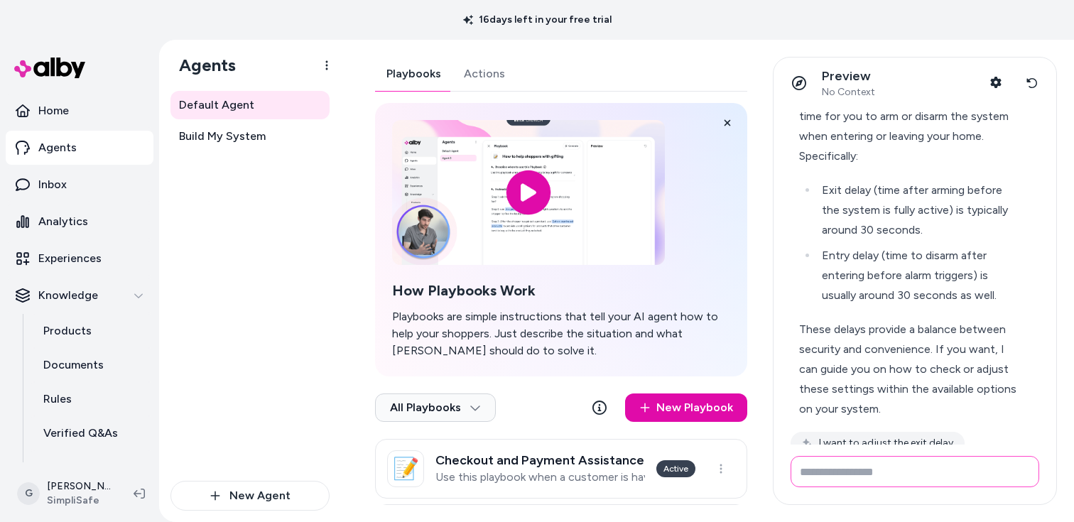
scroll to position [417, 0]
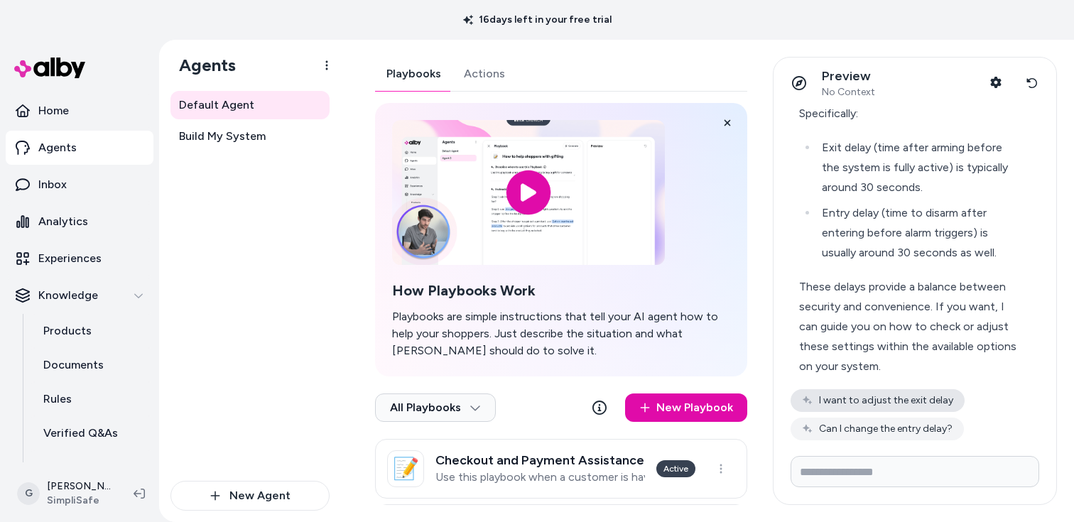
click at [932, 394] on button "I want to adjust the exit delay" at bounding box center [878, 400] width 174 height 23
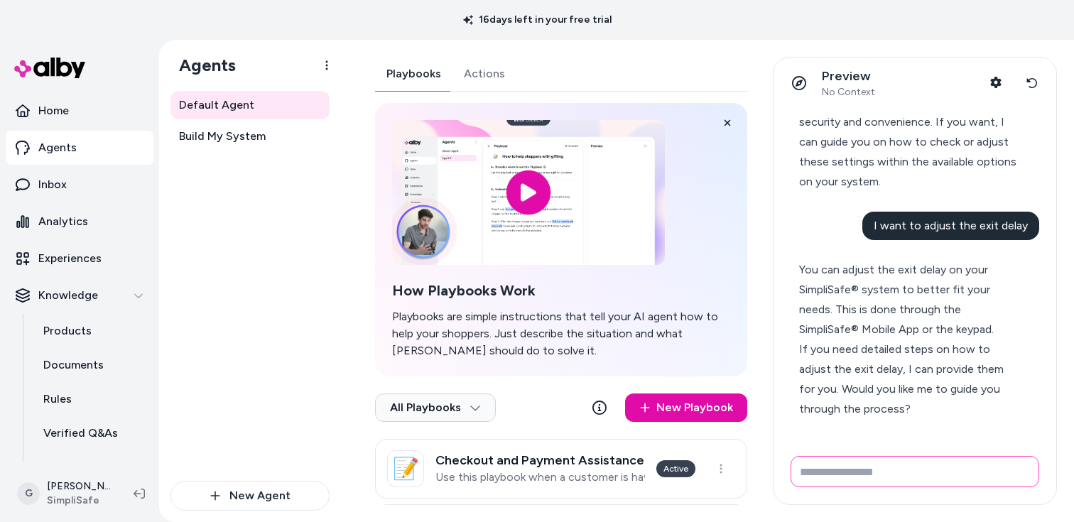
scroll to position [645, 0]
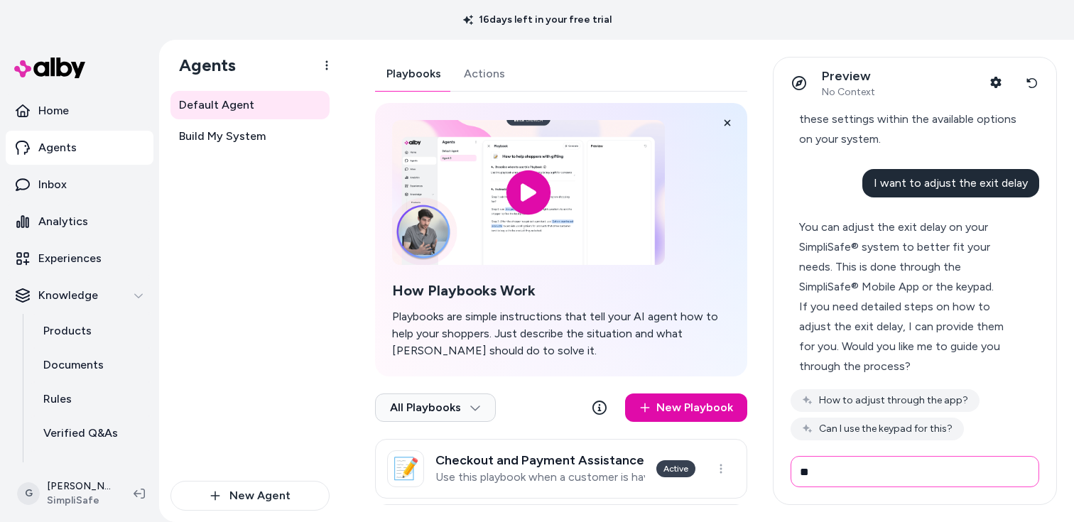
type input "*"
type input "***"
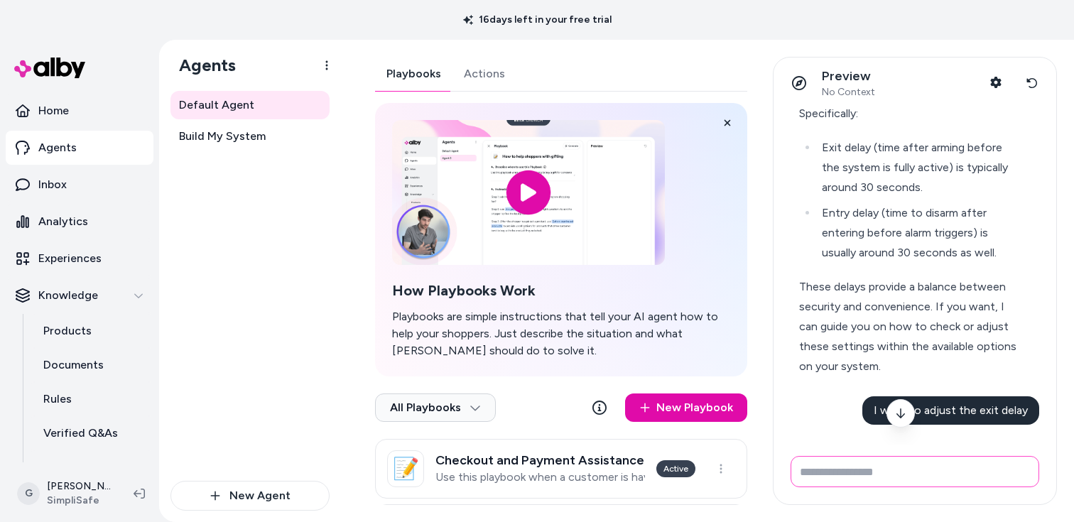
scroll to position [0, 0]
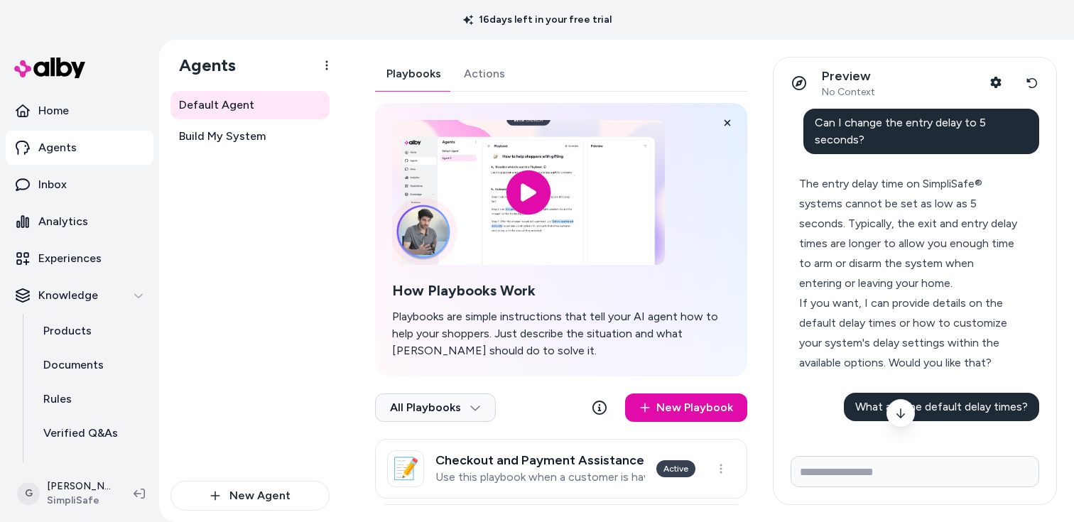
click at [862, 137] on span "Can I change the entry delay to 5 seconds?" at bounding box center [900, 131] width 171 height 31
copy span "Can I change the entry delay to 5 seconds?"
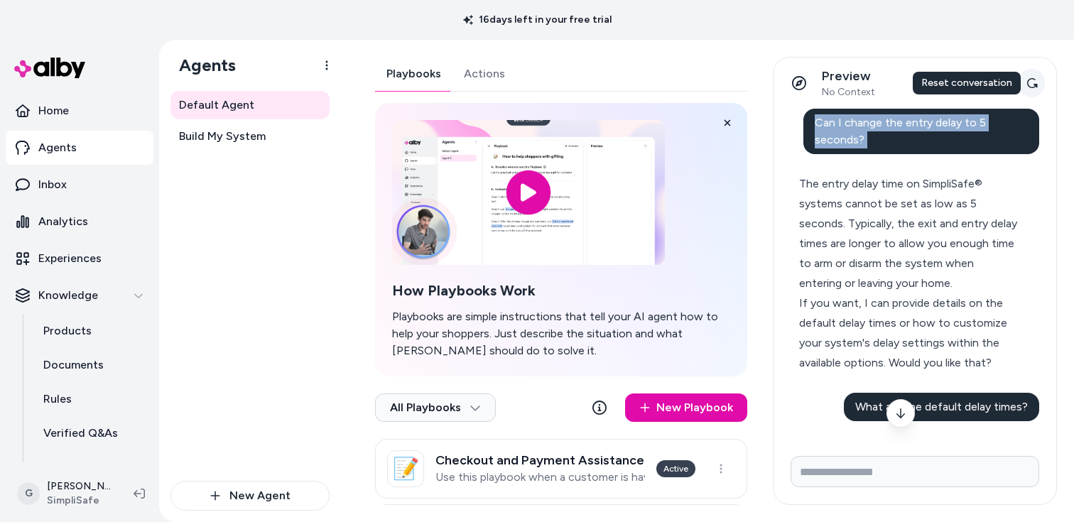
click at [1032, 75] on button "Reset conversation" at bounding box center [1032, 83] width 26 height 28
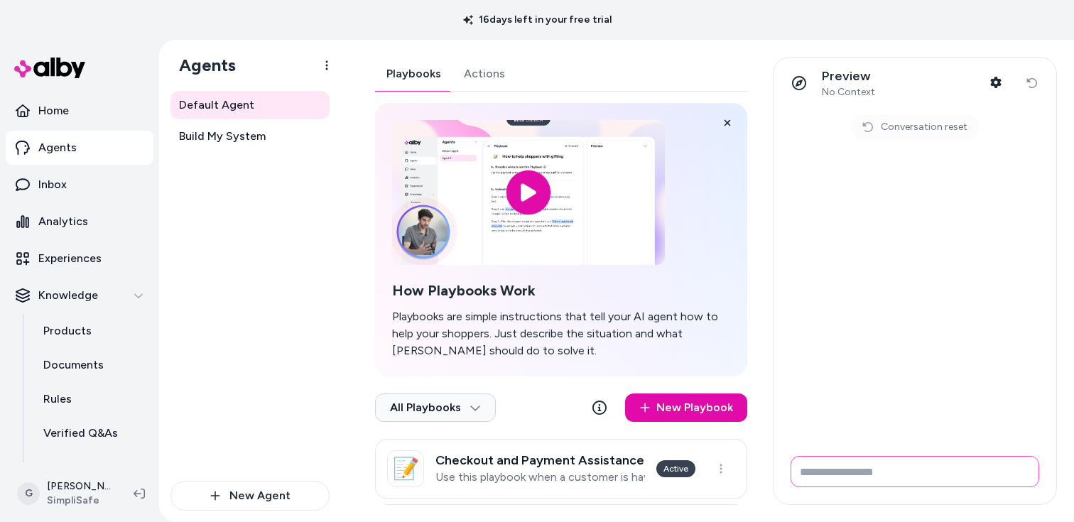
click at [898, 485] on input "Write your prompt here" at bounding box center [915, 471] width 249 height 31
paste input "**********"
type input "**********"
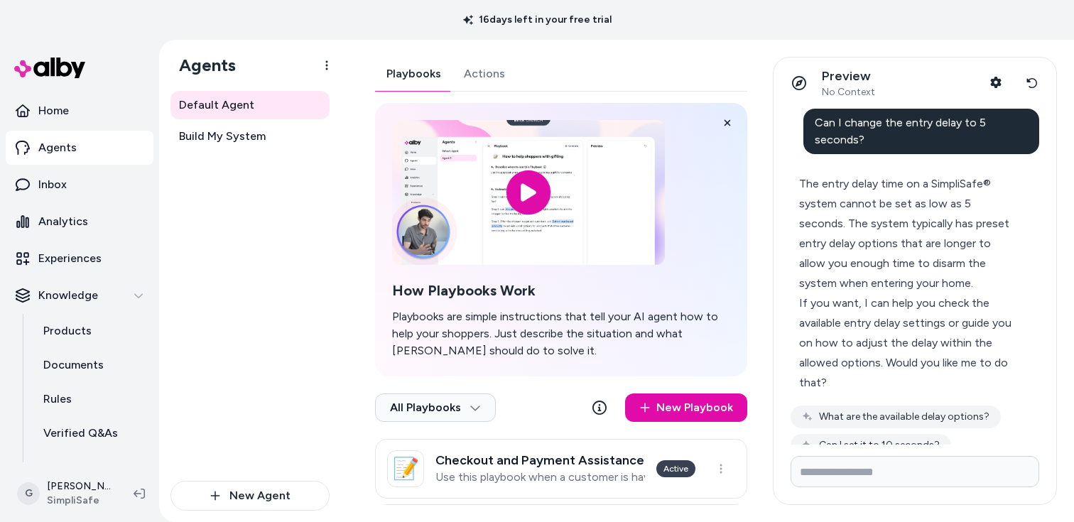
click at [856, 134] on span "Can I change the entry delay to 5 seconds?" at bounding box center [900, 131] width 171 height 31
copy span "Can I change the entry delay to 5 seconds?"
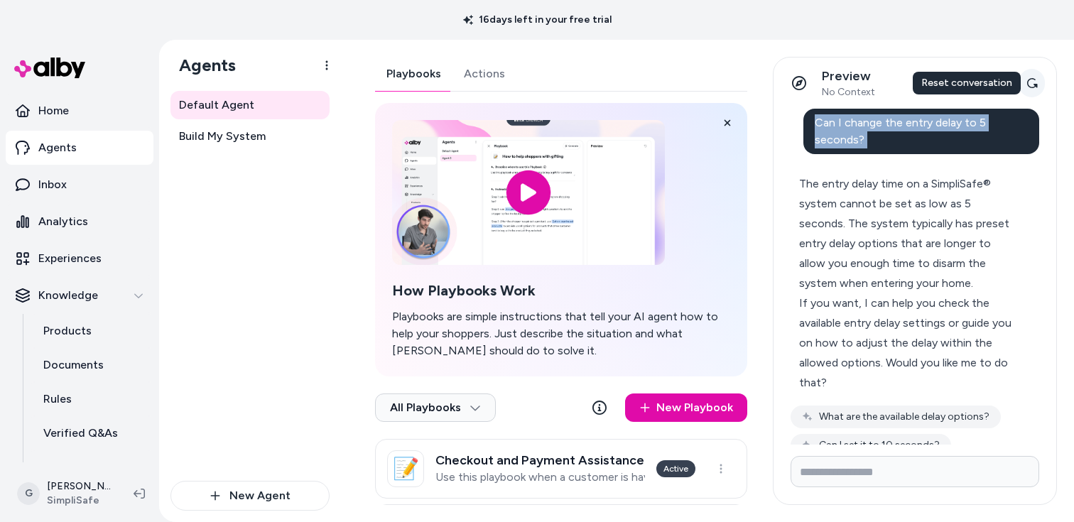
click at [1031, 75] on button "Reset conversation" at bounding box center [1032, 83] width 26 height 28
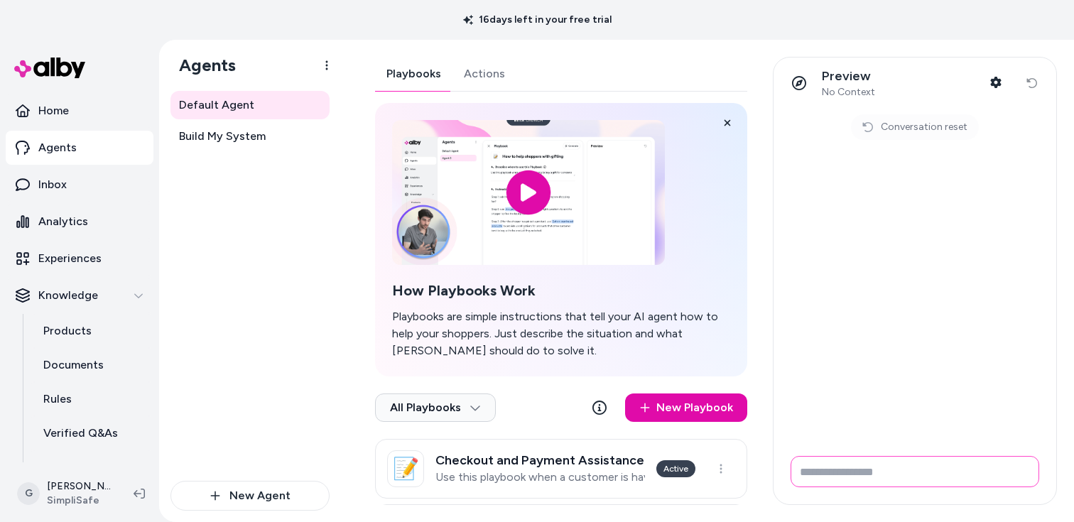
click at [889, 465] on input "Write your prompt here" at bounding box center [915, 471] width 249 height 31
paste input "**********"
type input "**********"
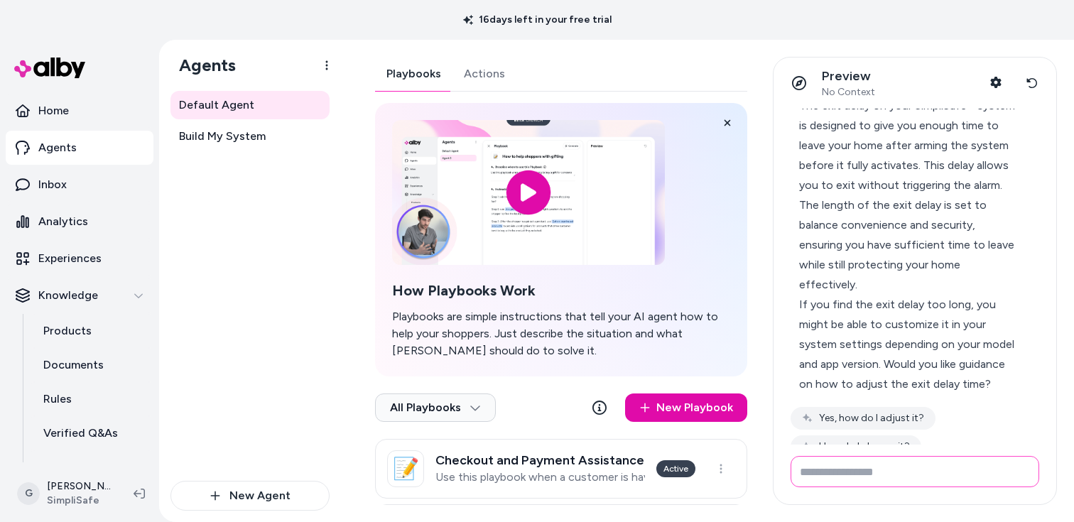
scroll to position [177, 0]
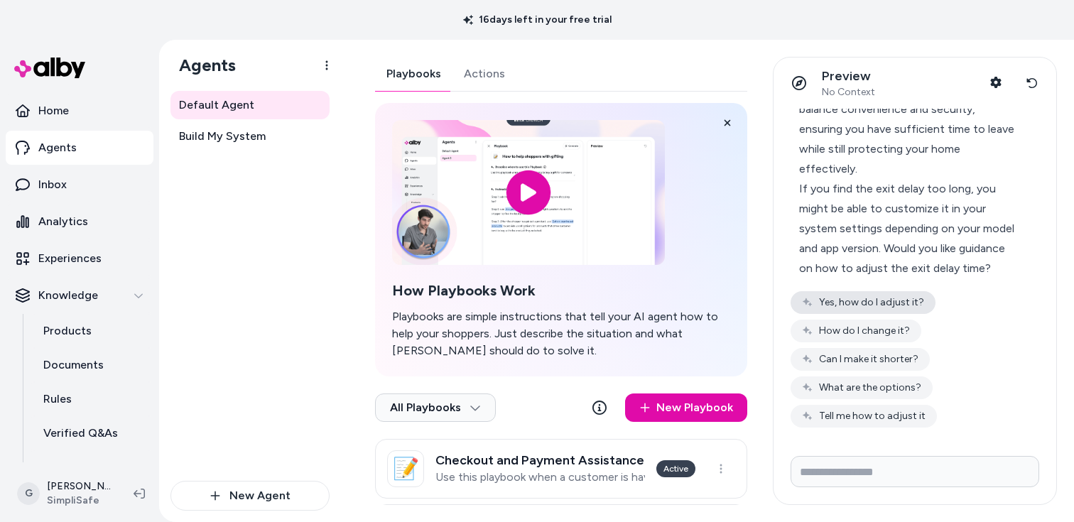
click at [909, 295] on button "Yes, how do I adjust it?" at bounding box center [863, 302] width 145 height 23
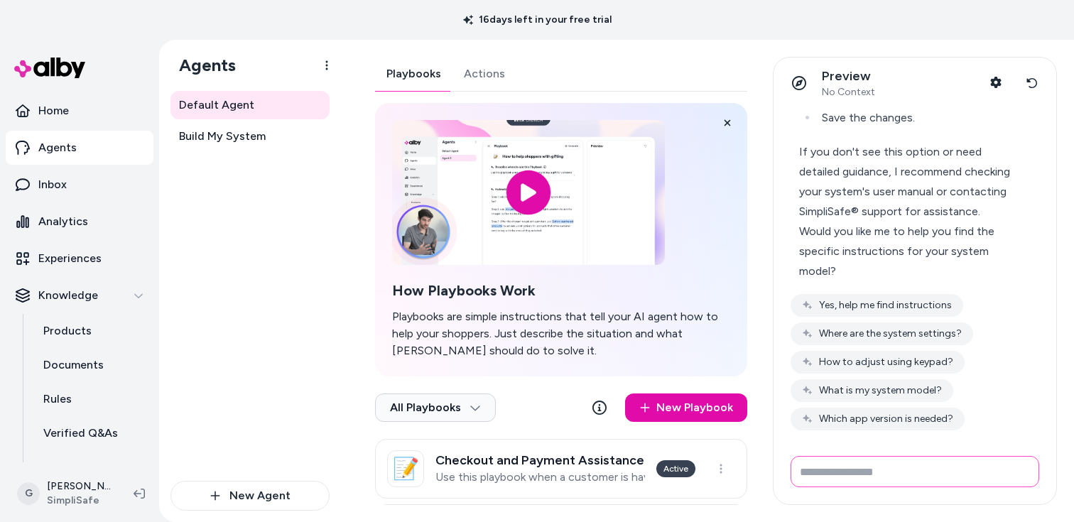
scroll to position [834, 0]
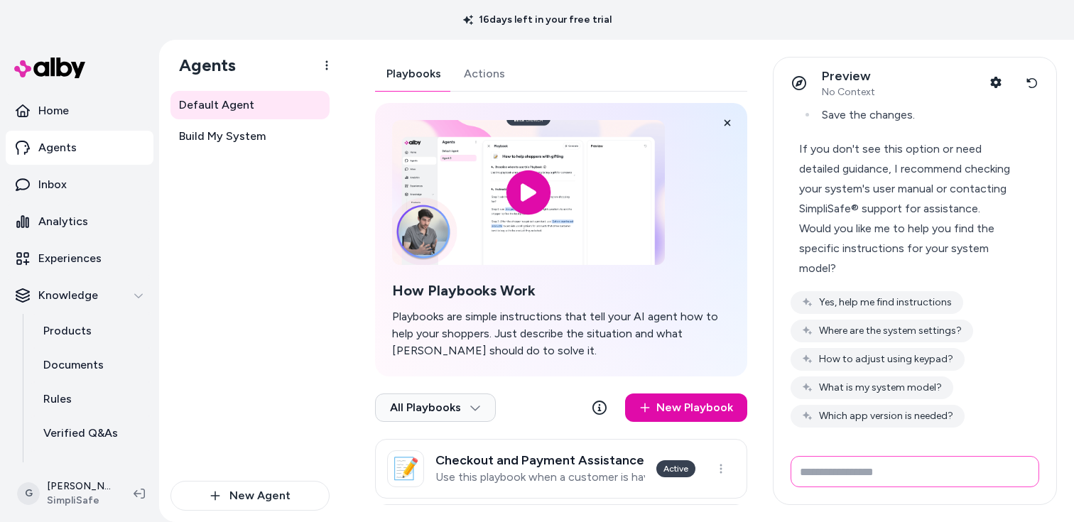
click at [922, 479] on input "Write your prompt here" at bounding box center [915, 471] width 249 height 31
click at [1035, 91] on button "Reset conversation" at bounding box center [1032, 83] width 26 height 28
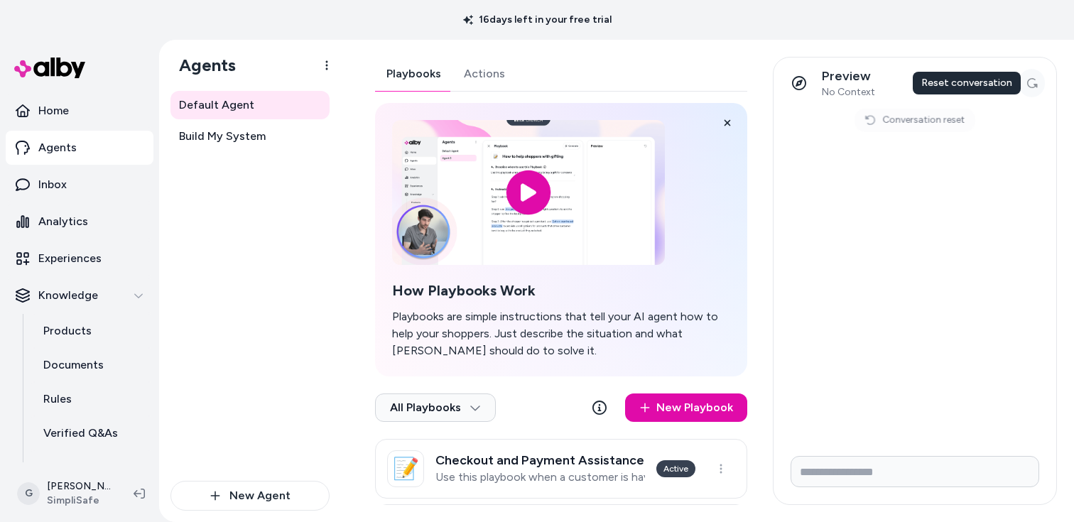
scroll to position [0, 0]
click at [950, 467] on input "Write your prompt here" at bounding box center [915, 471] width 249 height 31
paste input "**********"
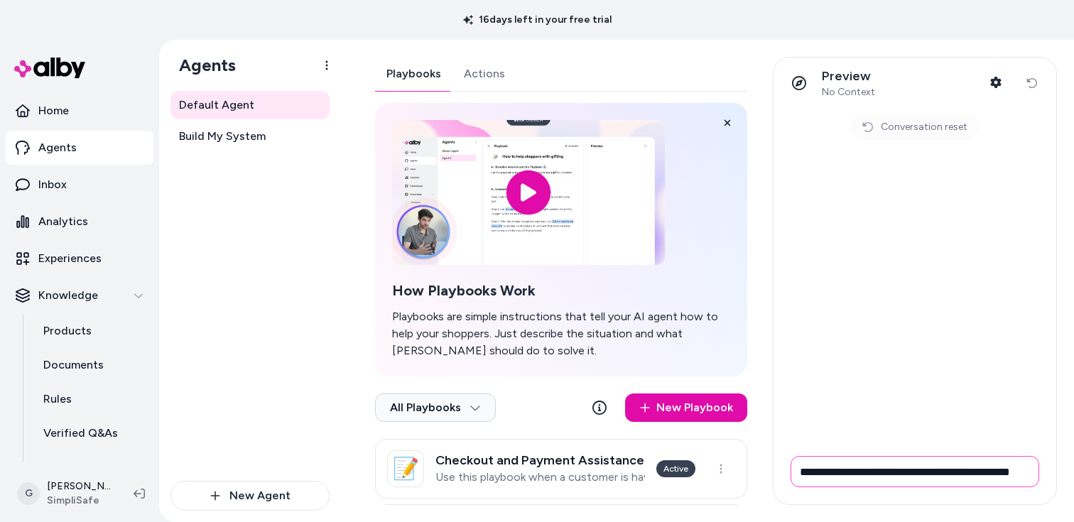
scroll to position [0, 21]
type input "**********"
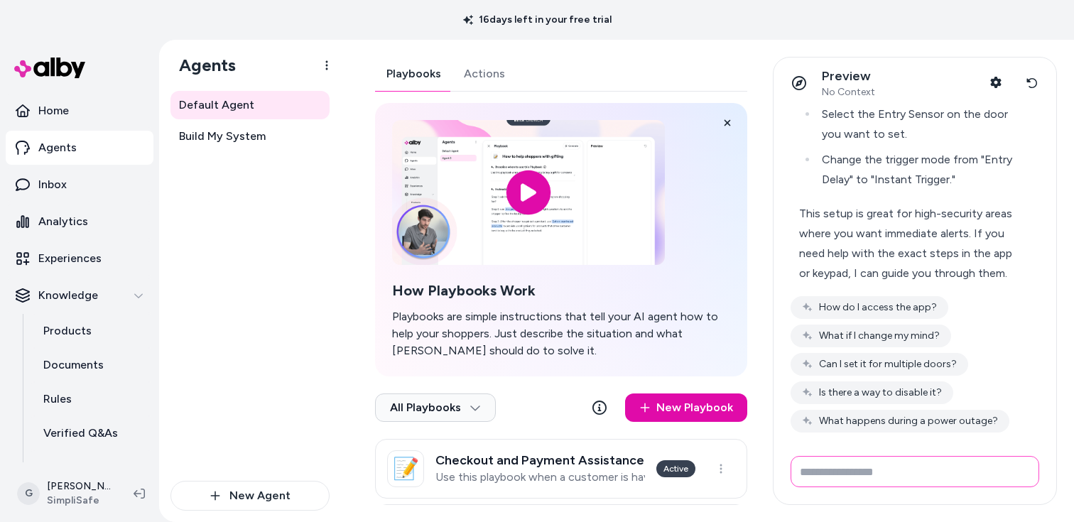
scroll to position [319, 0]
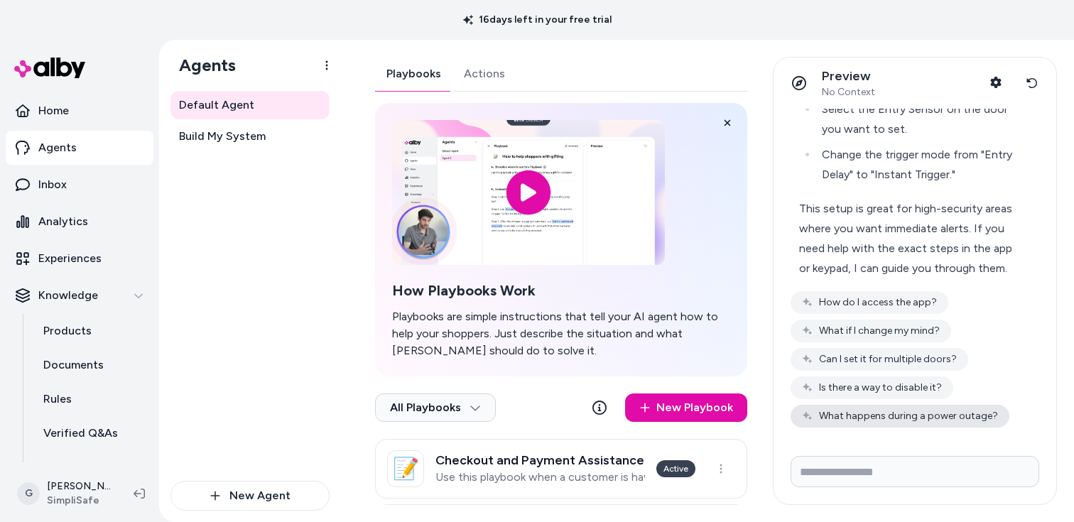
click at [939, 412] on button "What happens during a power outage?" at bounding box center [900, 416] width 219 height 23
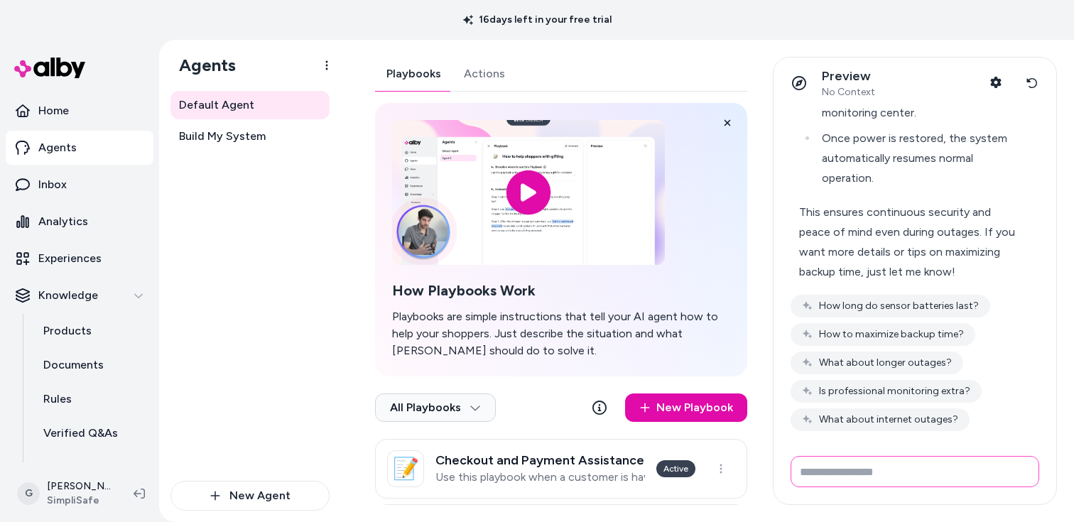
scroll to position [831, 0]
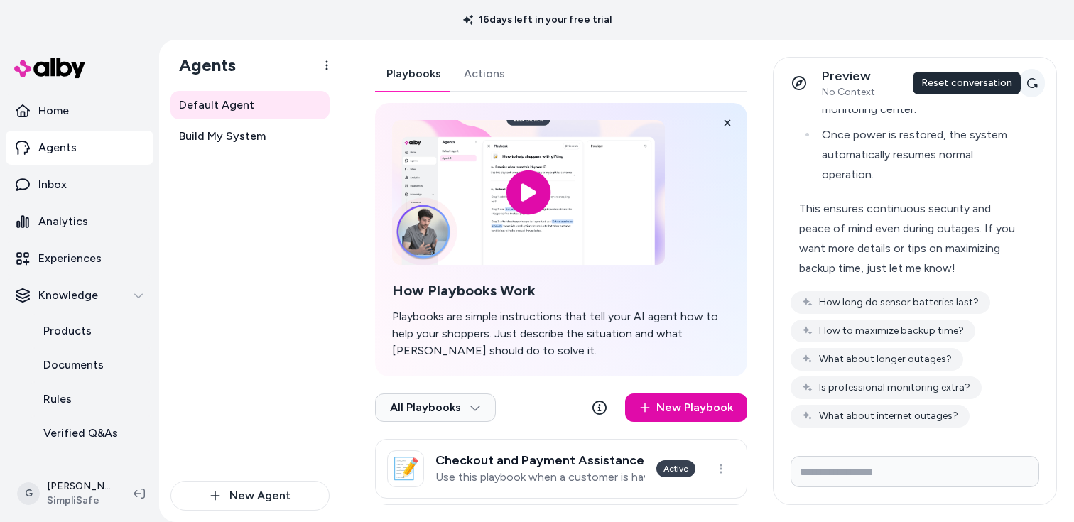
click at [1039, 82] on button "Reset conversation" at bounding box center [1032, 83] width 26 height 28
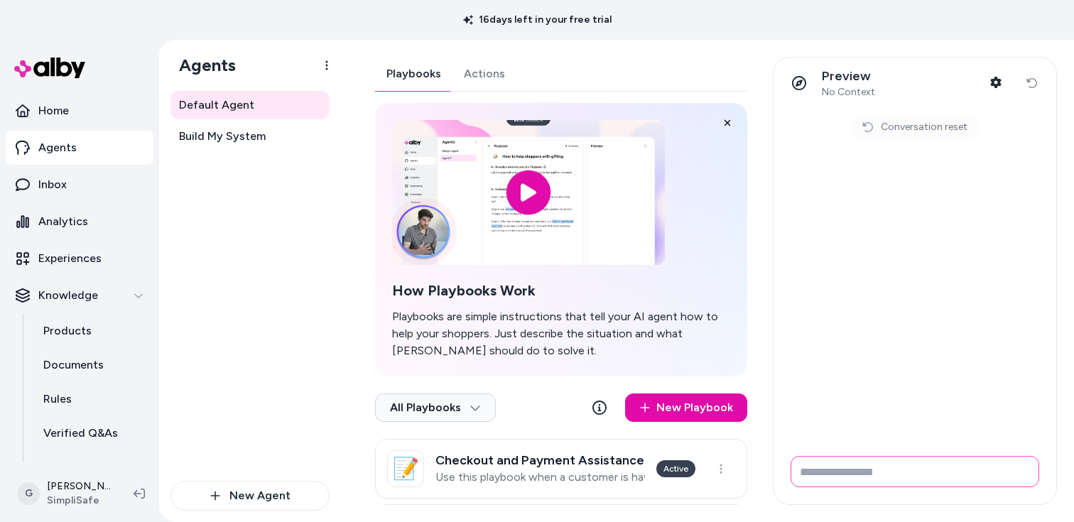
click at [857, 473] on input "Write your prompt here" at bounding box center [915, 471] width 249 height 31
paste input "**********"
type input "**********"
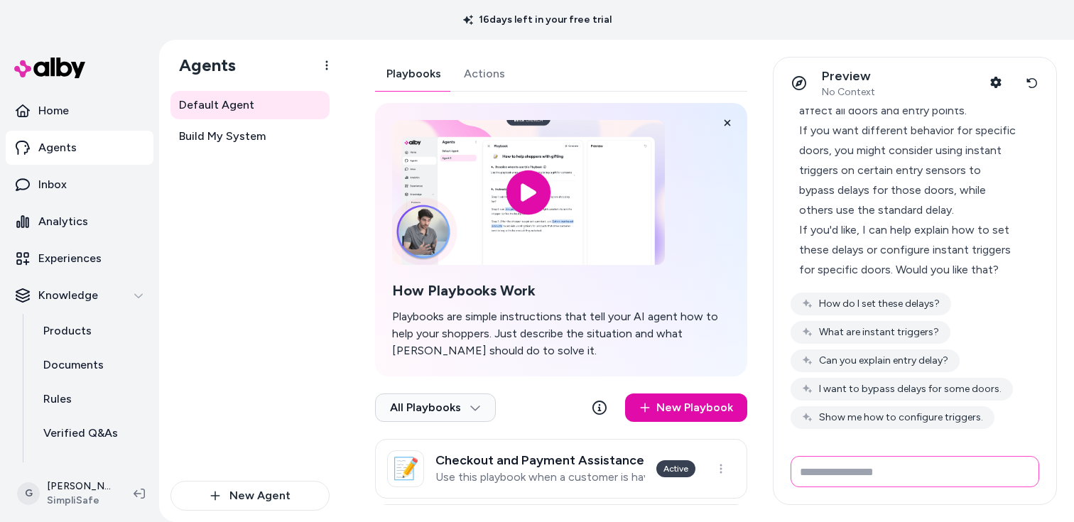
scroll to position [157, 0]
click at [1027, 84] on icon at bounding box center [1032, 82] width 11 height 11
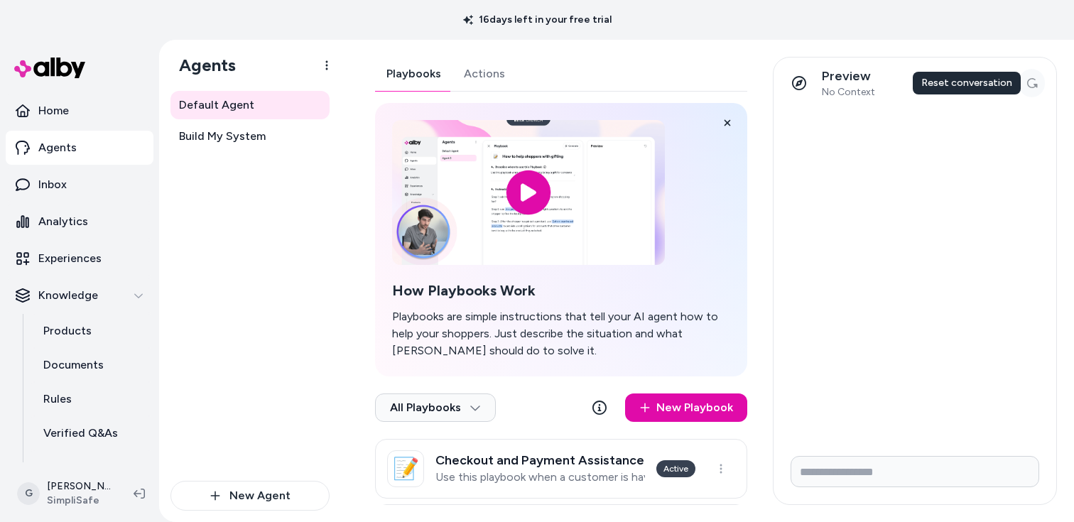
scroll to position [0, 0]
click at [964, 479] on input "Write your prompt here" at bounding box center [915, 471] width 249 height 31
paste input "**********"
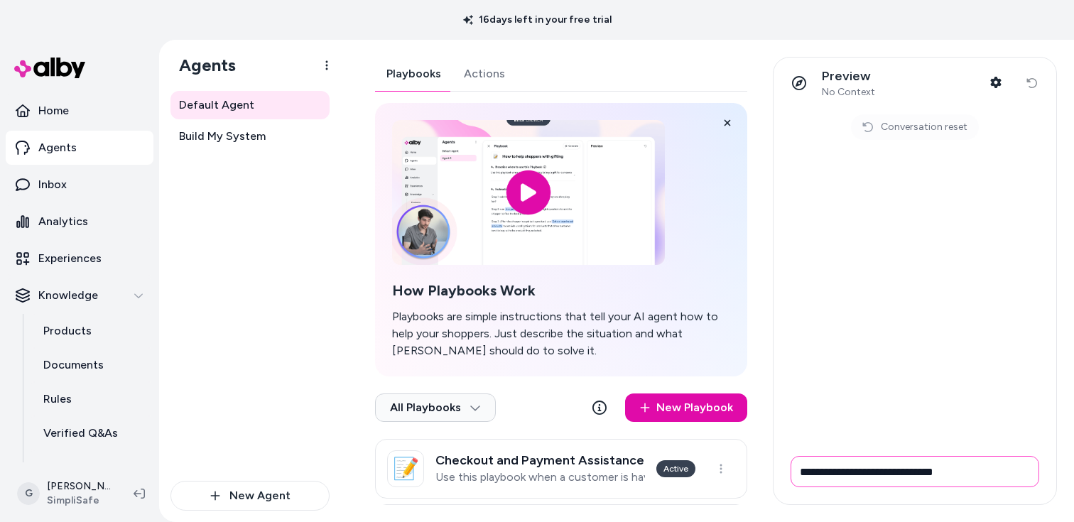
type input "**********"
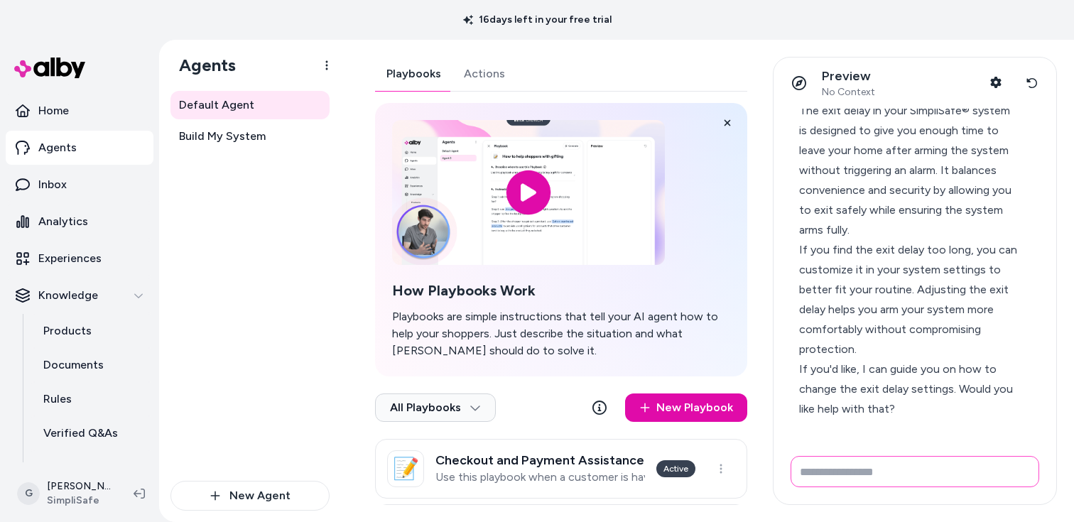
scroll to position [99, 0]
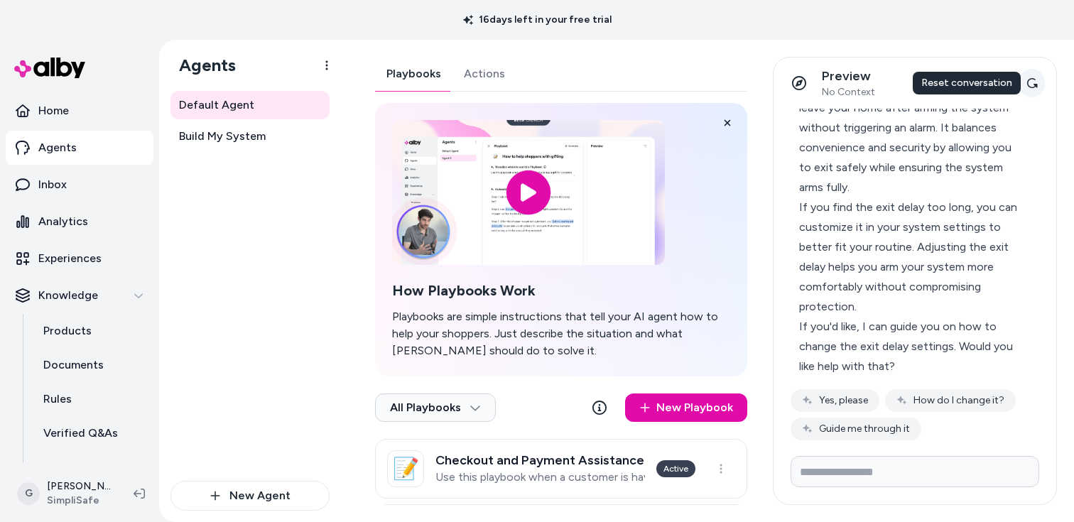
click at [1041, 78] on button "Reset conversation" at bounding box center [1032, 83] width 26 height 28
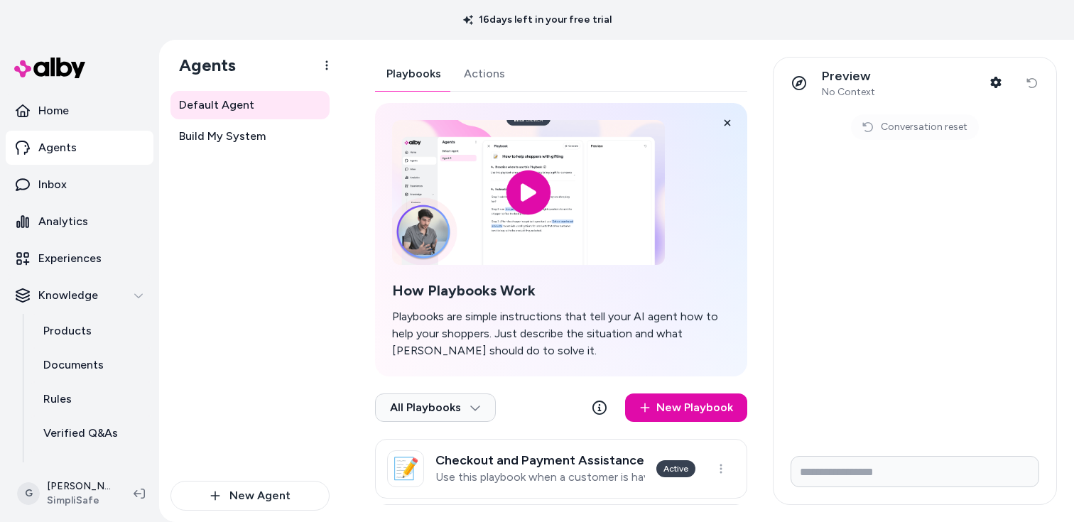
click at [866, 446] on form at bounding box center [915, 475] width 283 height 60
click at [866, 465] on input "Write your prompt here" at bounding box center [915, 471] width 249 height 31
paste input "**********"
type input "**********"
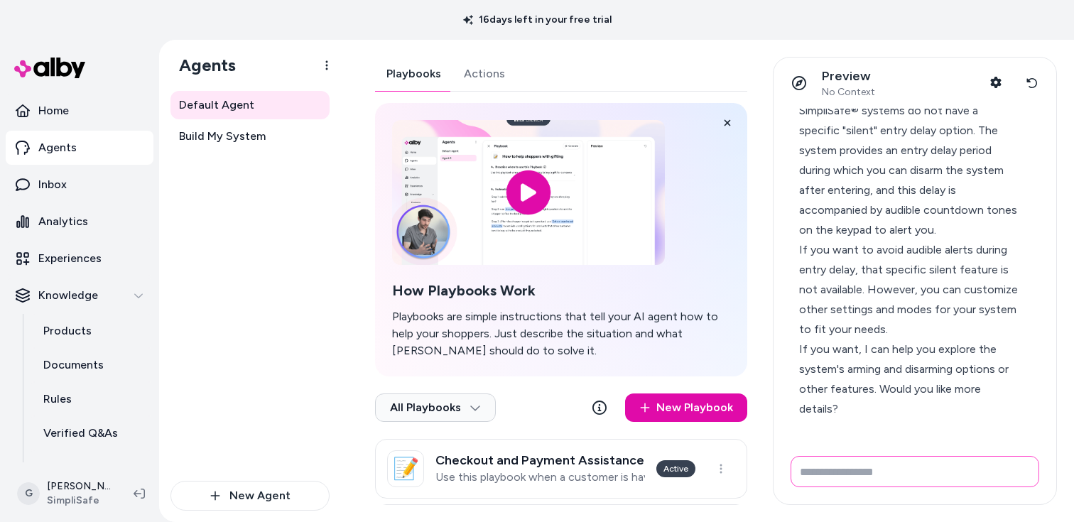
scroll to position [98, 0]
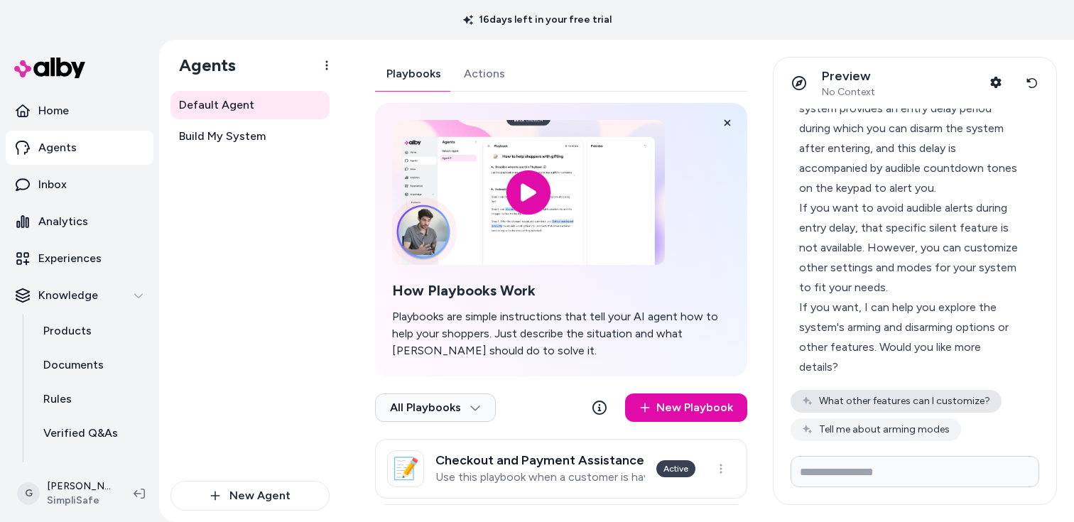
click at [980, 406] on button "What other features can I customize?" at bounding box center [896, 401] width 211 height 23
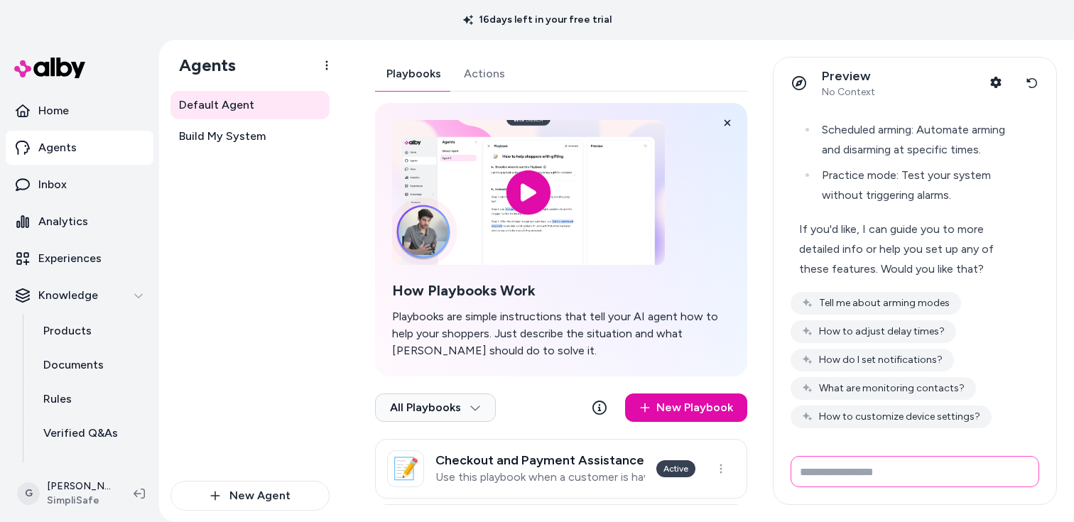
scroll to position [871, 0]
click at [1036, 81] on icon at bounding box center [1032, 82] width 11 height 11
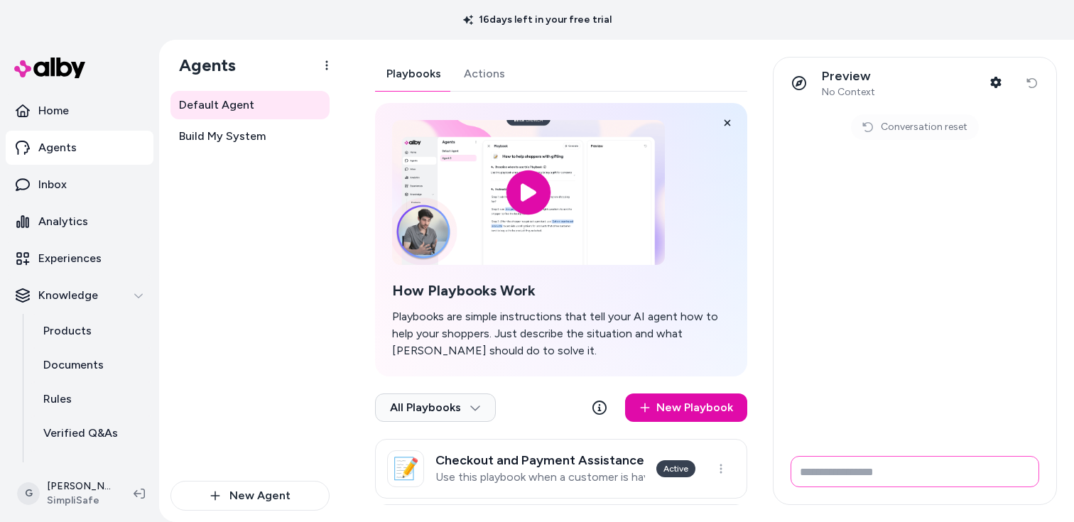
click at [914, 463] on input "Write your prompt here" at bounding box center [915, 471] width 249 height 31
paste input "**********"
type input "**********"
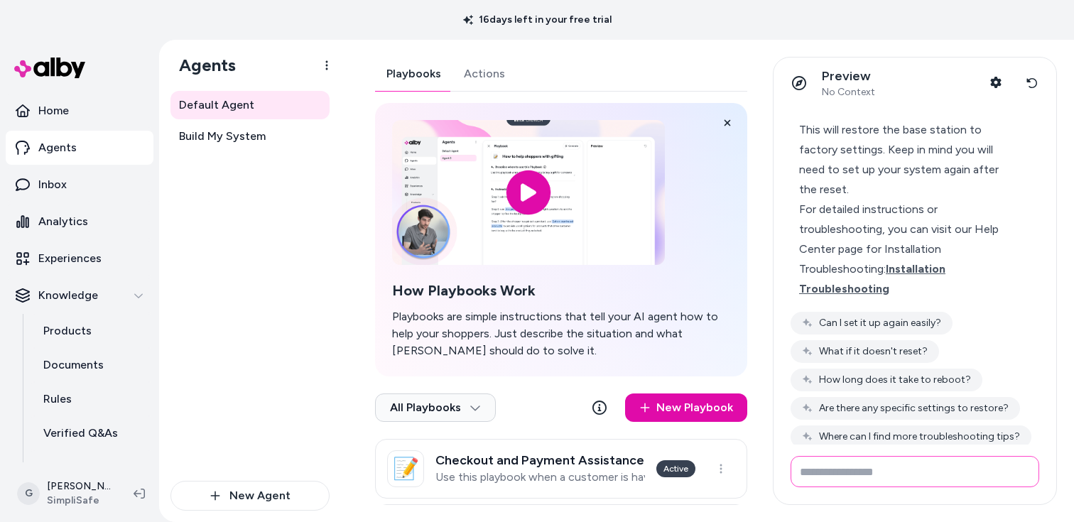
scroll to position [387, 0]
click at [929, 262] on span "Installation Troubleshooting" at bounding box center [872, 278] width 146 height 33
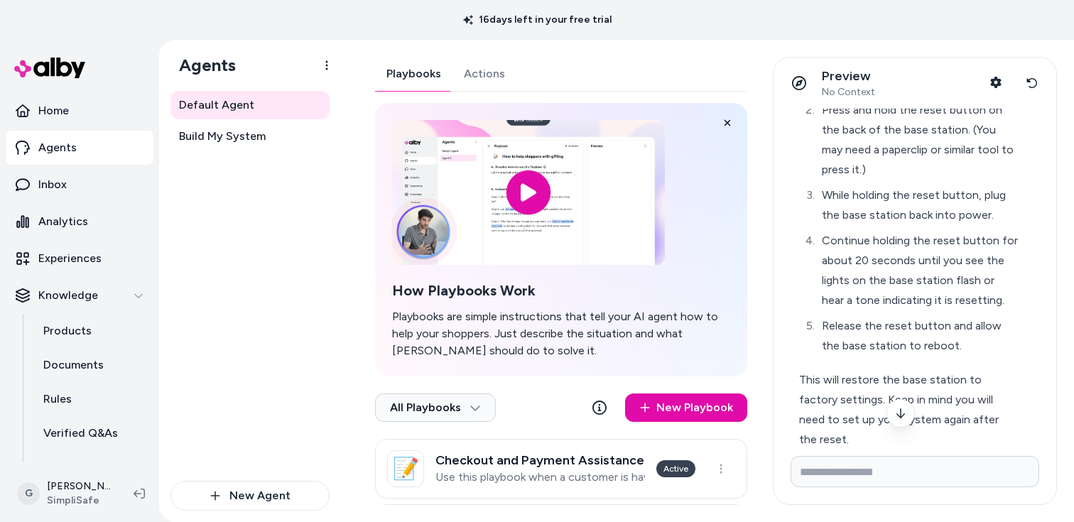
scroll to position [146, 0]
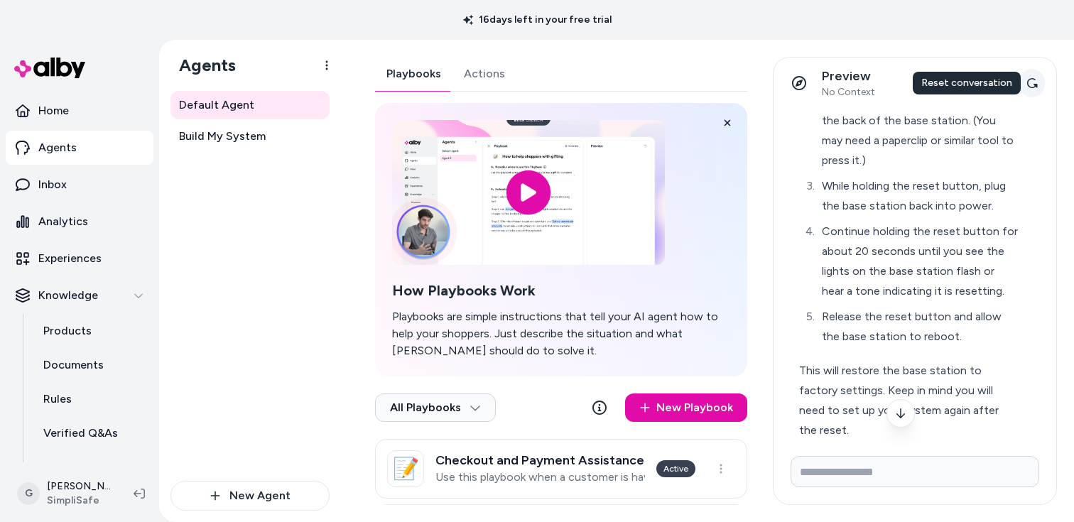
click at [1028, 88] on icon at bounding box center [1032, 82] width 11 height 11
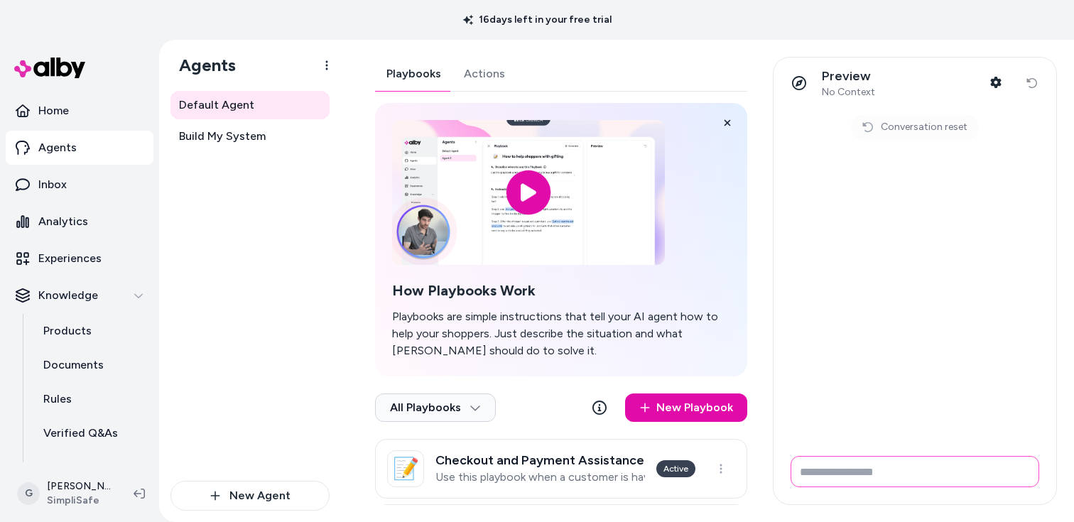
click at [930, 458] on input "Write your prompt here" at bounding box center [915, 471] width 249 height 31
paste input "**********"
type input "**********"
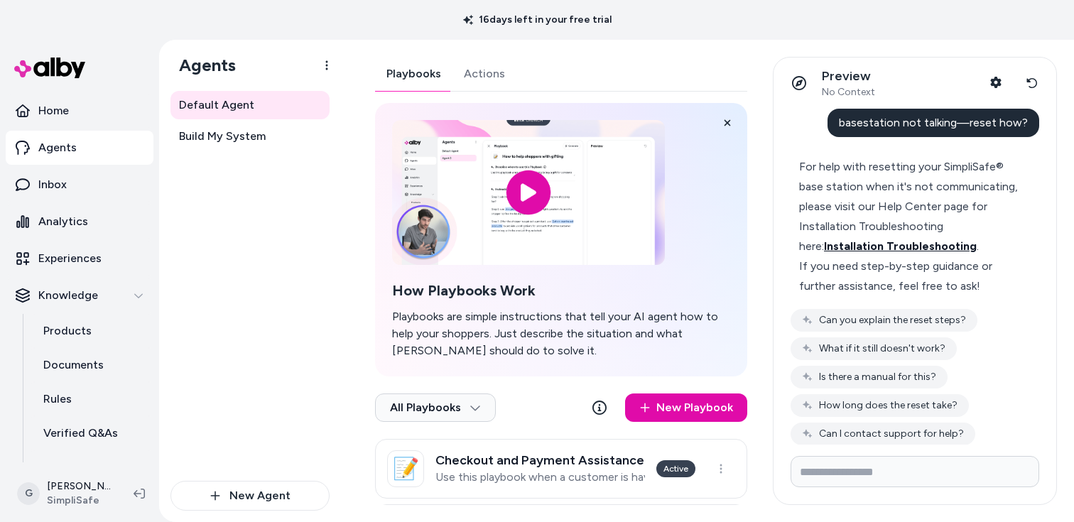
click at [920, 249] on span "Installation Troubleshooting" at bounding box center [900, 246] width 153 height 14
click at [1031, 87] on icon at bounding box center [1033, 83] width 11 height 10
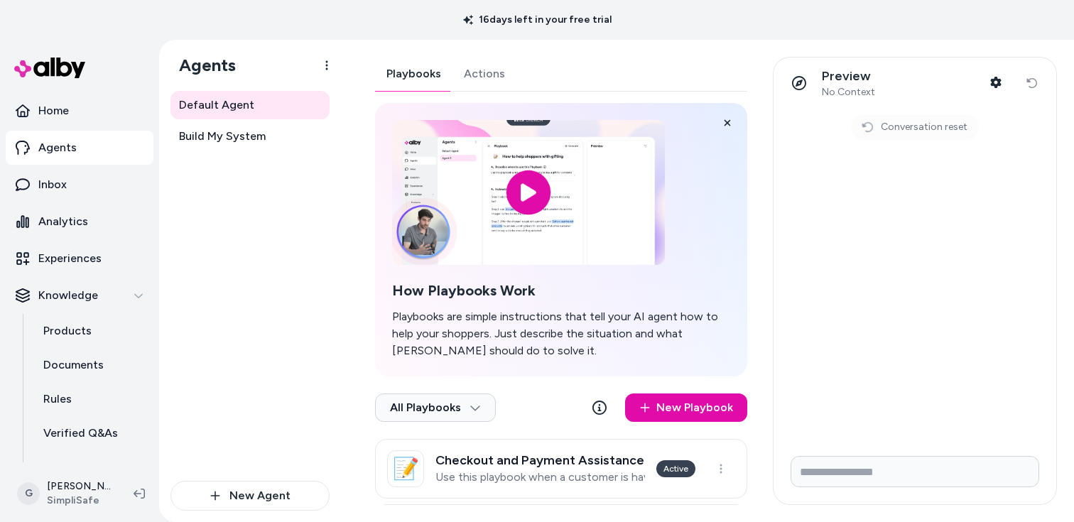
click at [912, 492] on form at bounding box center [915, 475] width 283 height 60
click at [912, 482] on input "Write your prompt here" at bounding box center [915, 471] width 249 height 31
paste input "**********"
type input "**********"
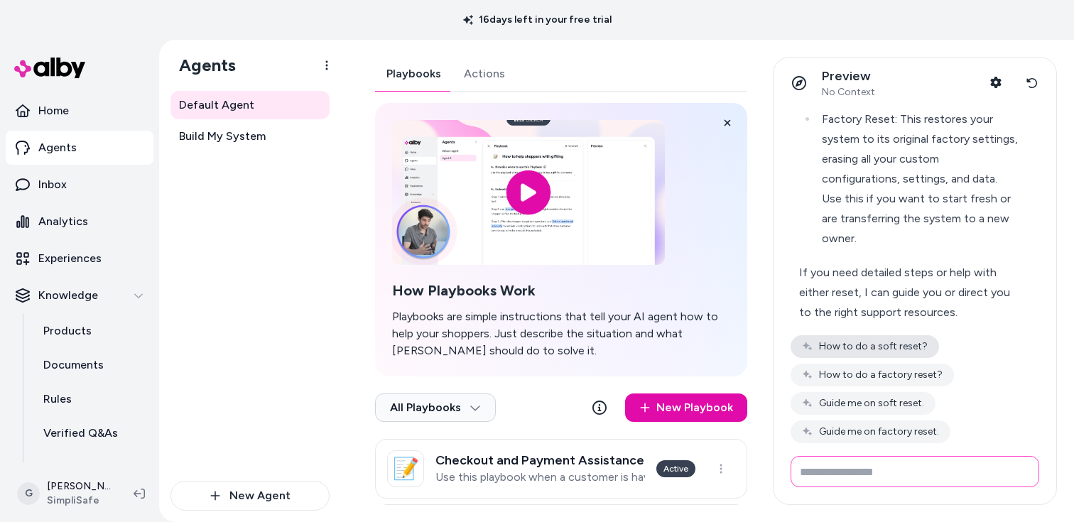
scroll to position [268, 0]
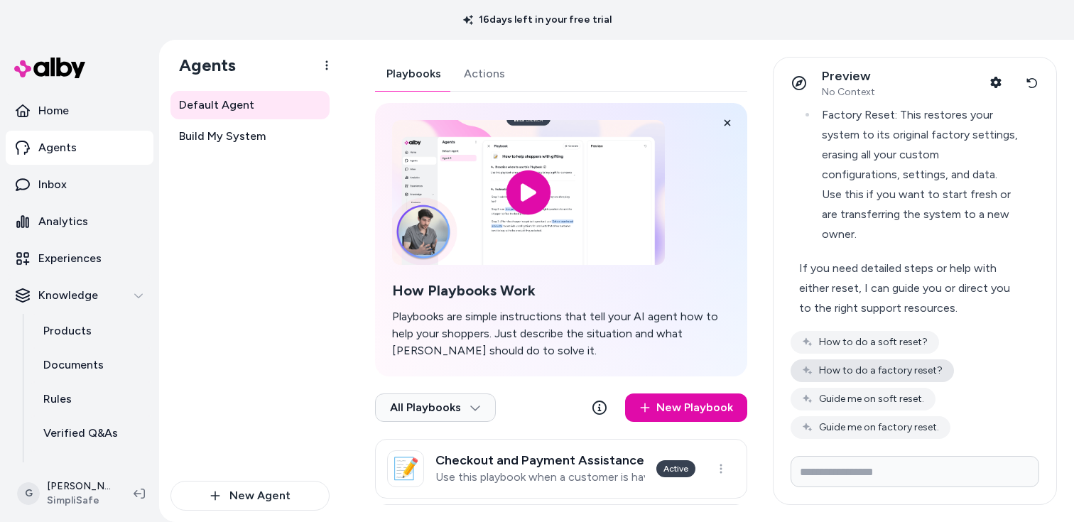
click at [917, 360] on button "How to do a factory reset?" at bounding box center [872, 371] width 163 height 23
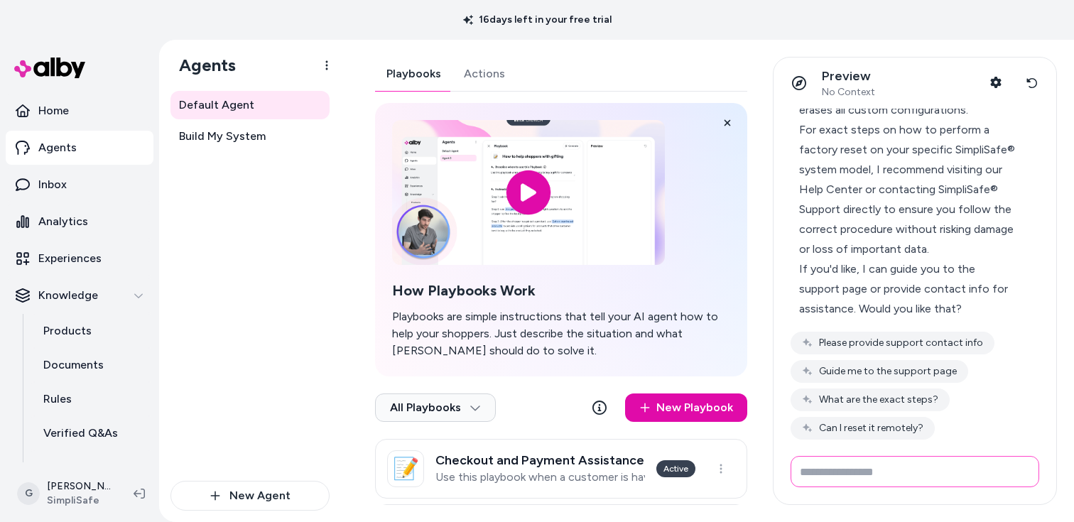
scroll to position [655, 0]
click at [928, 331] on button "Please provide support contact info" at bounding box center [893, 342] width 204 height 23
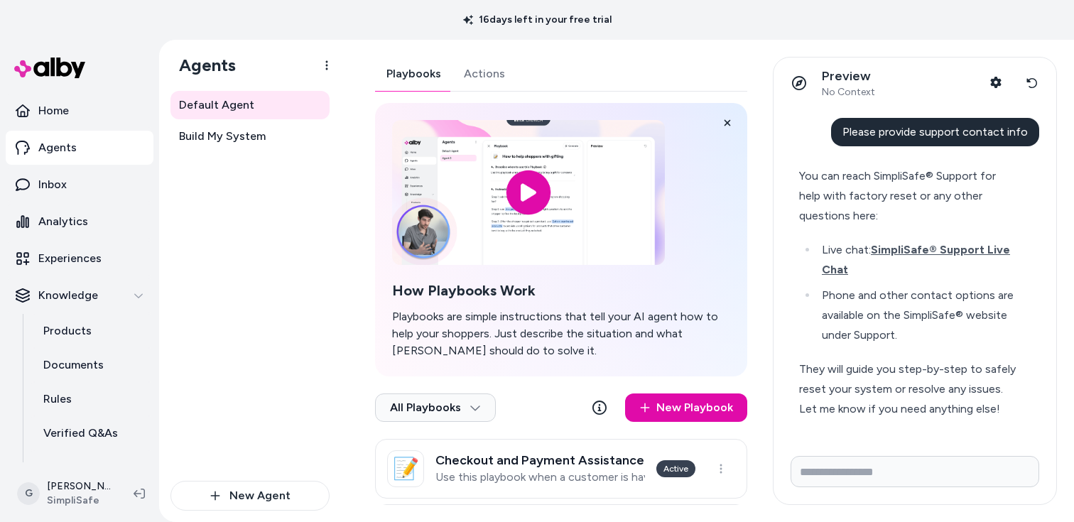
scroll to position [835, 0]
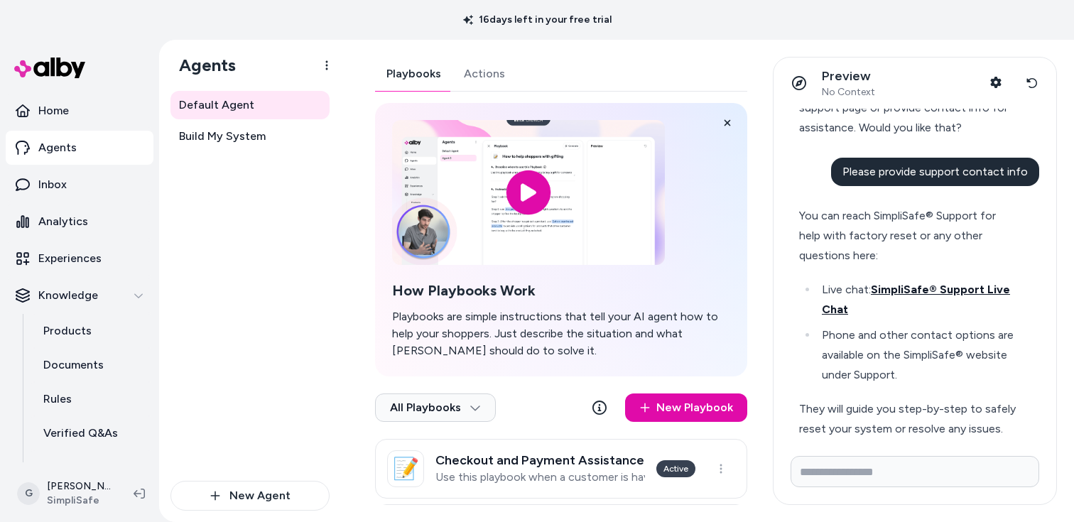
click at [929, 283] on span "SimpliSafe® Support Live Chat" at bounding box center [916, 299] width 188 height 33
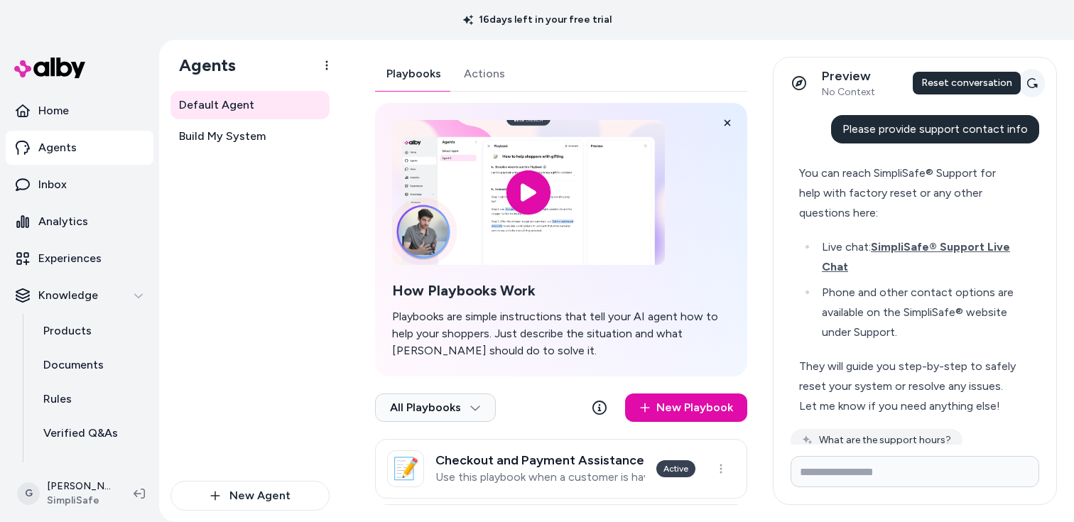
click at [1029, 88] on icon at bounding box center [1032, 82] width 11 height 11
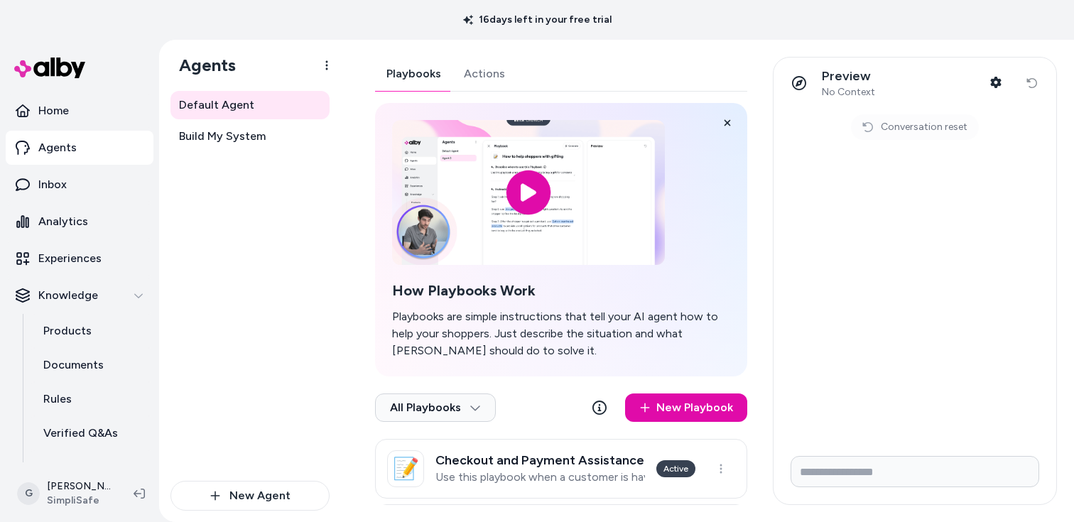
click at [905, 455] on form at bounding box center [915, 475] width 283 height 60
click at [905, 485] on input "Write your prompt here" at bounding box center [915, 471] width 249 height 31
paste input "**********"
type input "**********"
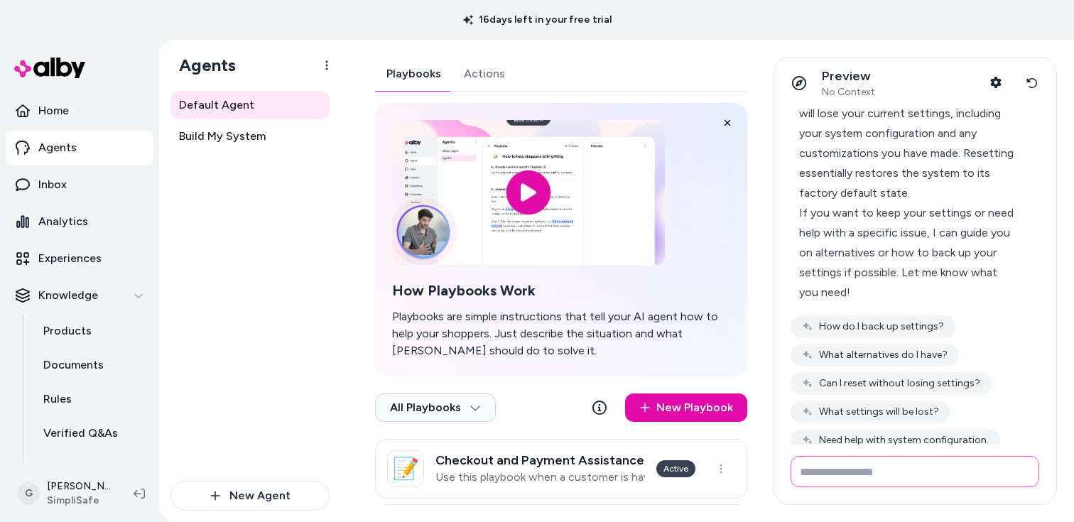
scroll to position [97, 0]
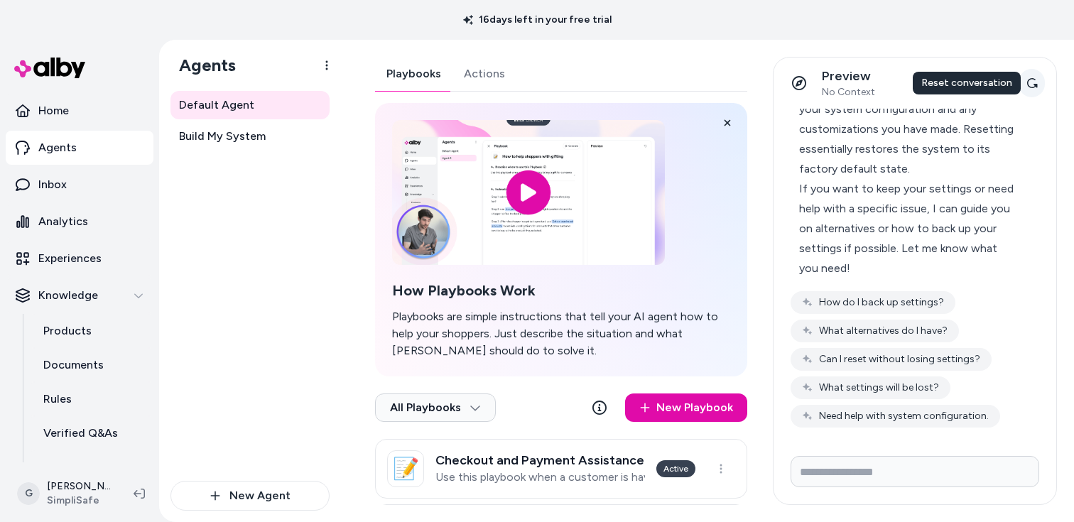
click at [1035, 87] on icon at bounding box center [1032, 82] width 11 height 11
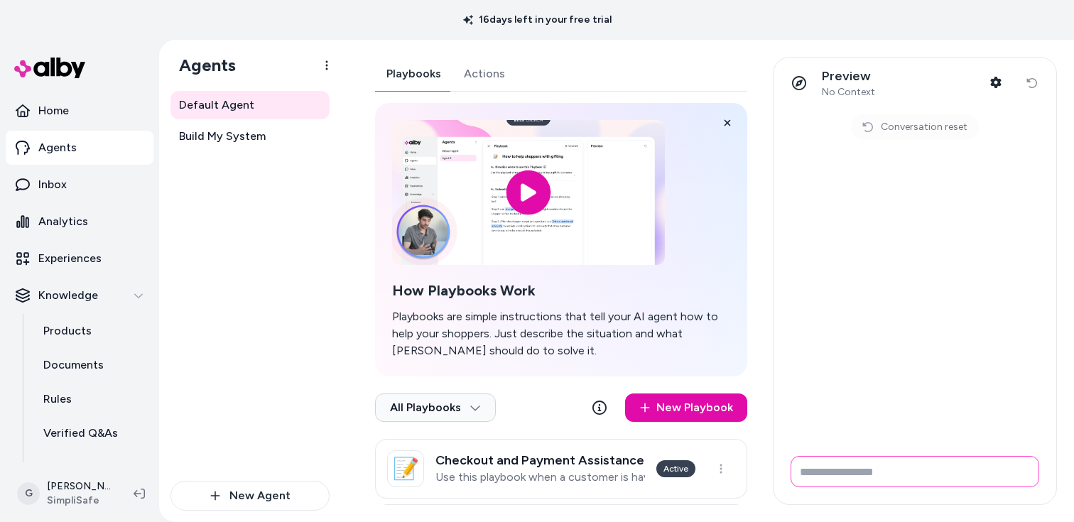
click at [876, 475] on input "Write your prompt here" at bounding box center [915, 471] width 249 height 31
paste input "**********"
type input "**********"
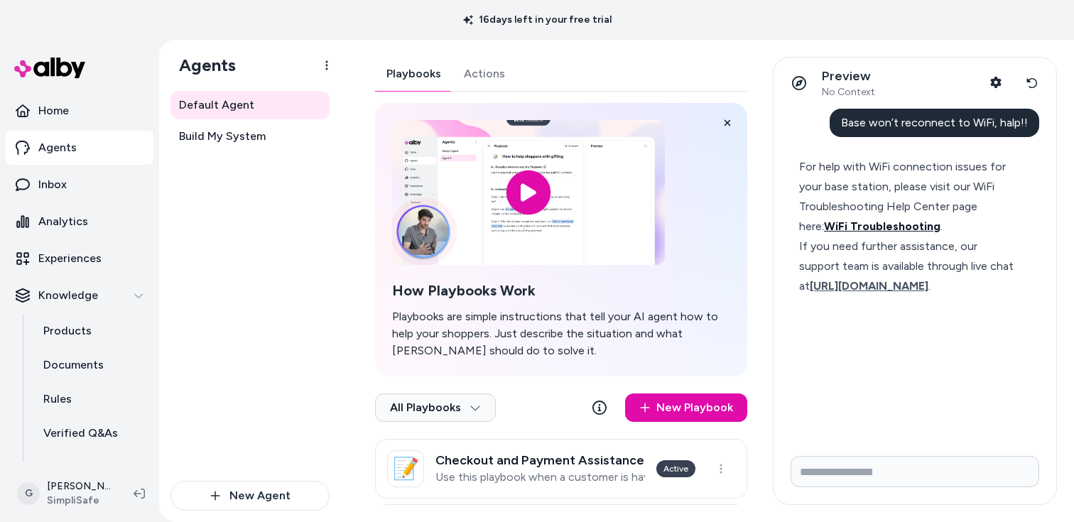
click at [866, 230] on span "WiFi Troubleshooting" at bounding box center [882, 227] width 117 height 14
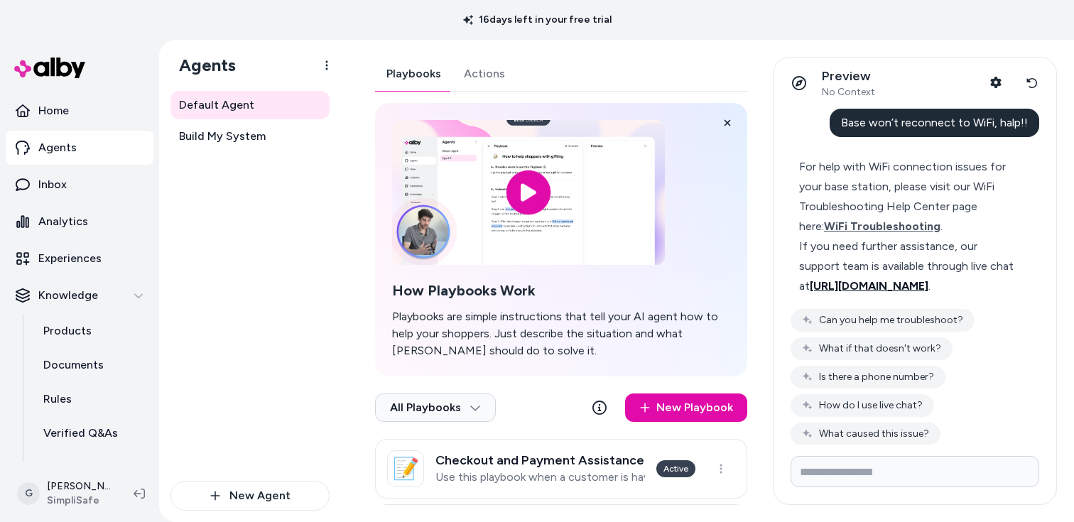
click at [895, 289] on span "[URL][DOMAIN_NAME]" at bounding box center [869, 286] width 119 height 14
click at [1035, 87] on button "Reset conversation" at bounding box center [1032, 83] width 26 height 28
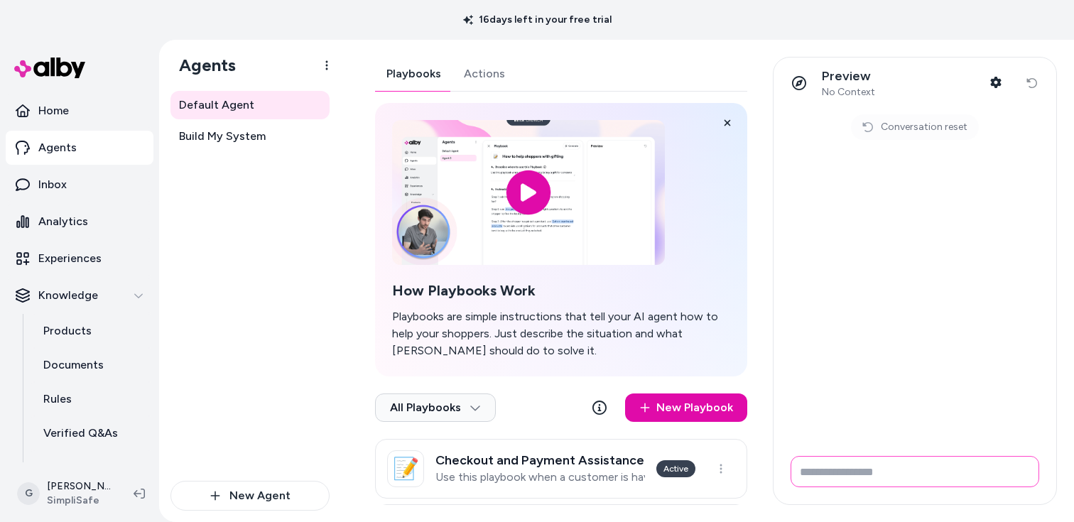
click at [925, 484] on input "Write your prompt here" at bounding box center [915, 471] width 249 height 31
paste input "**********"
type input "**********"
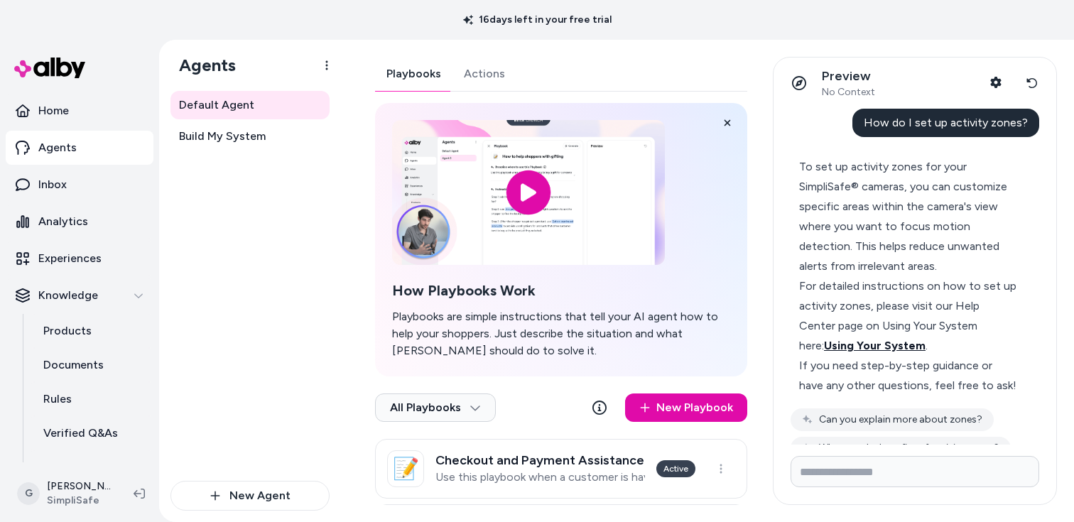
click at [926, 339] on span "Using Your System" at bounding box center [875, 346] width 102 height 14
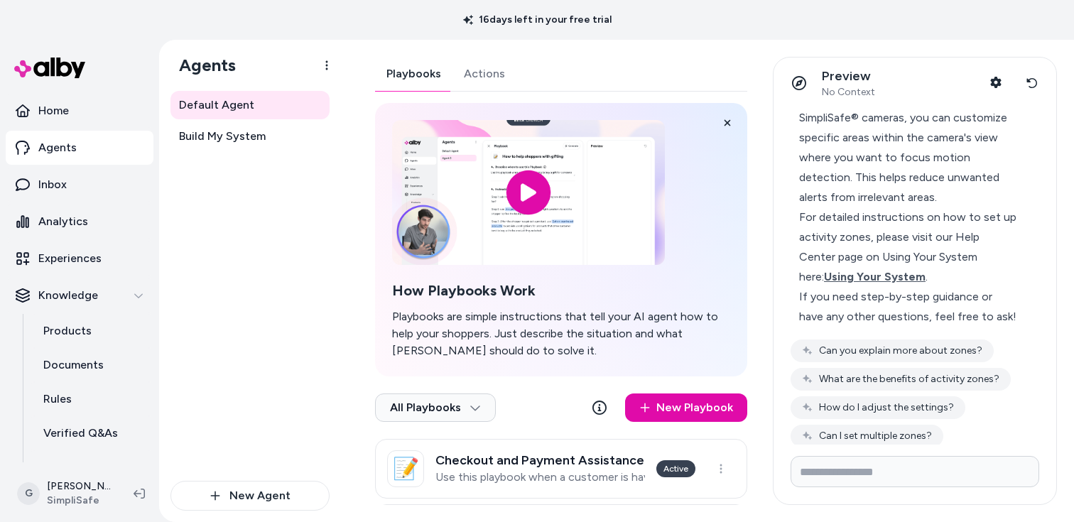
scroll to position [117, 0]
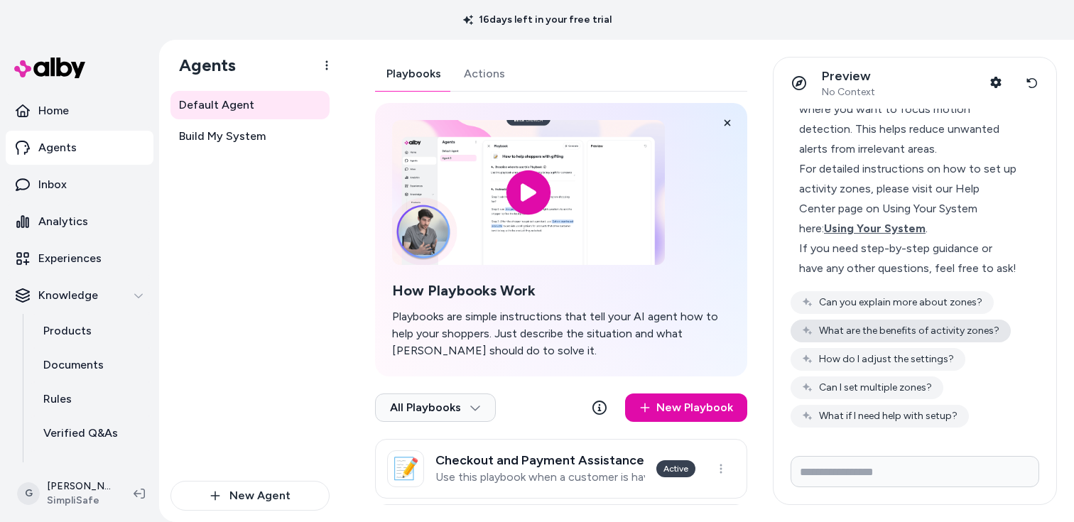
click at [947, 339] on button "What are the benefits of activity zones?" at bounding box center [901, 331] width 220 height 23
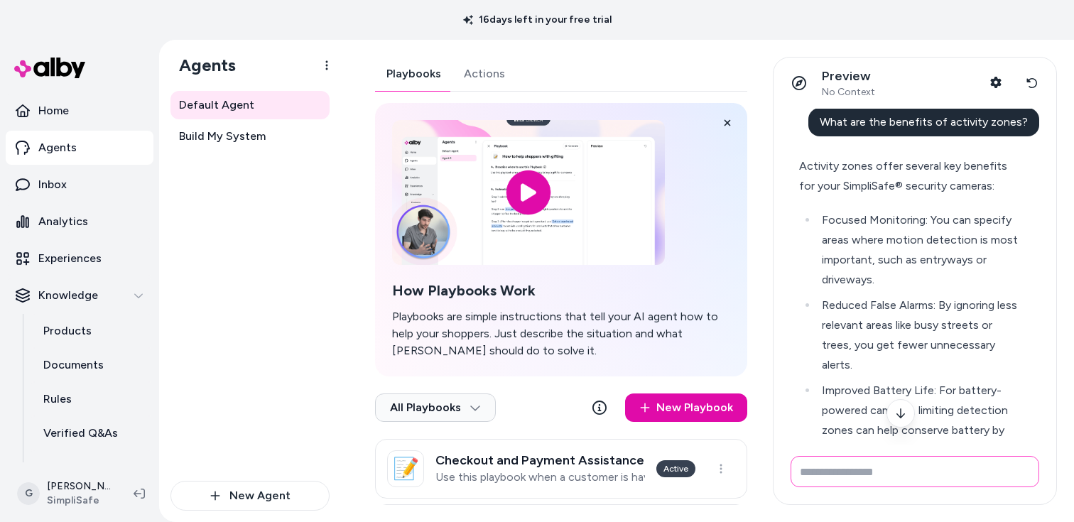
scroll to position [306, 0]
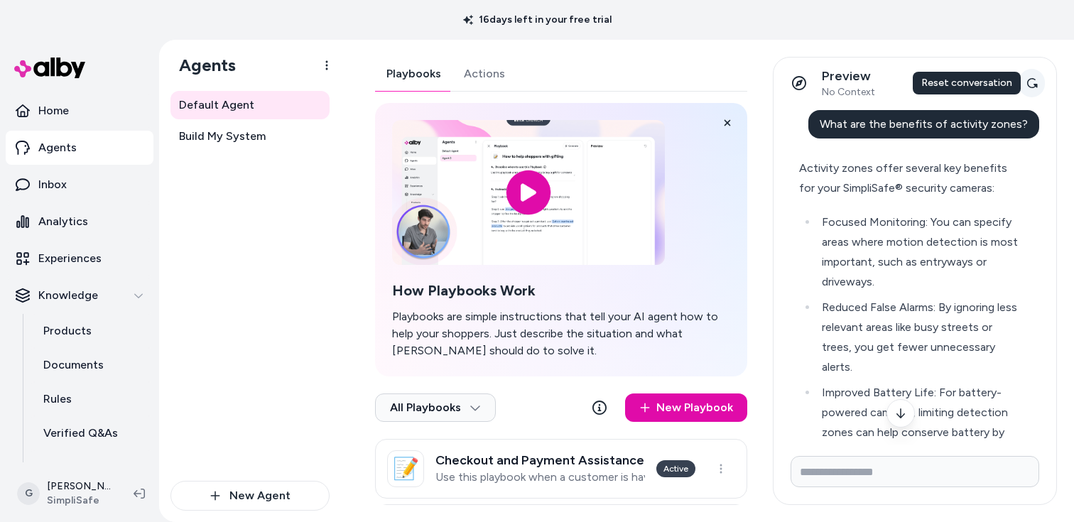
click at [1029, 92] on button "Reset conversation" at bounding box center [1032, 83] width 26 height 28
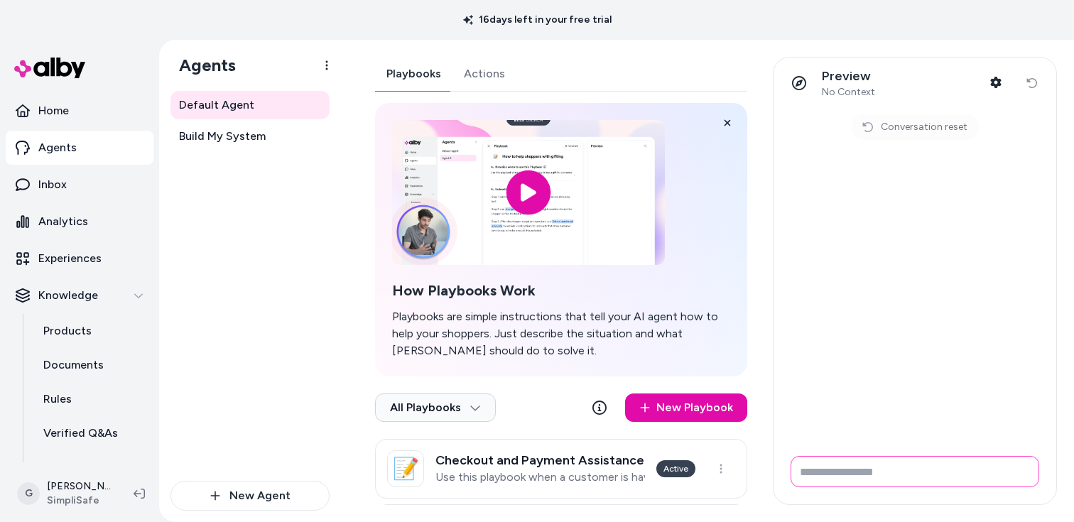
click at [858, 484] on input "Write your prompt here" at bounding box center [915, 471] width 249 height 31
paste input "**********"
type input "**********"
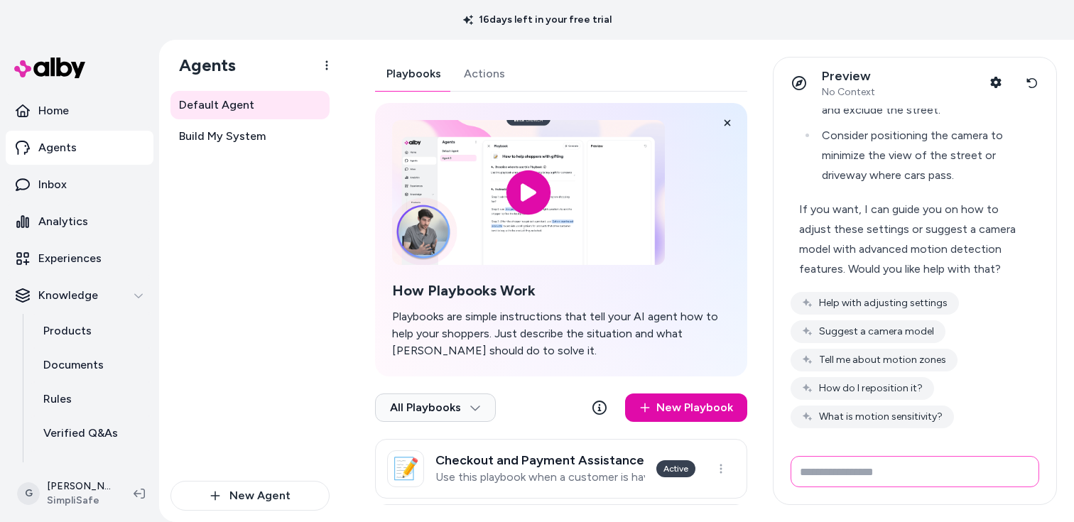
scroll to position [333, 0]
click at [1020, 80] on button "Reset conversation" at bounding box center [1032, 83] width 26 height 28
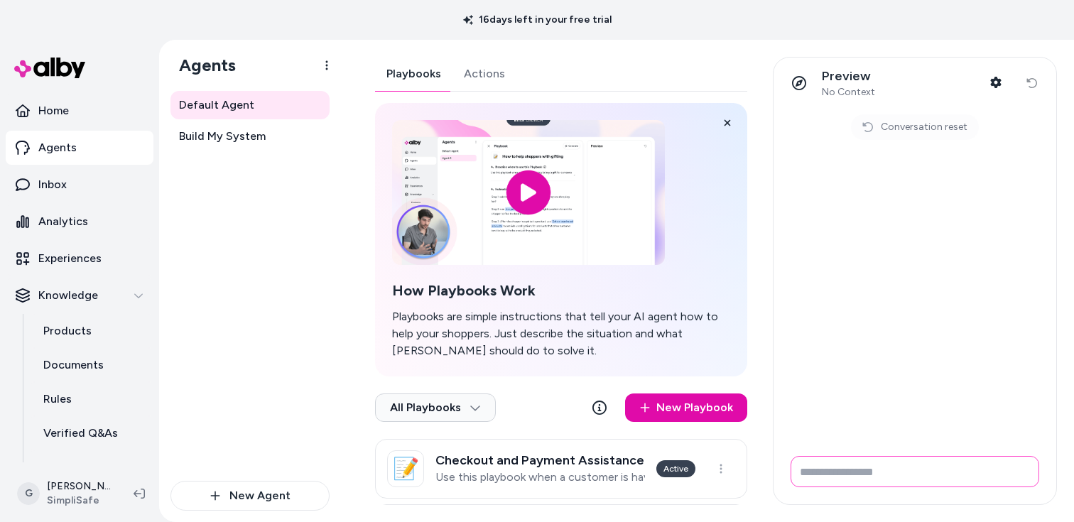
click at [908, 478] on input "Write your prompt here" at bounding box center [915, 471] width 249 height 31
type input "*"
paste input "**********"
type input "**********"
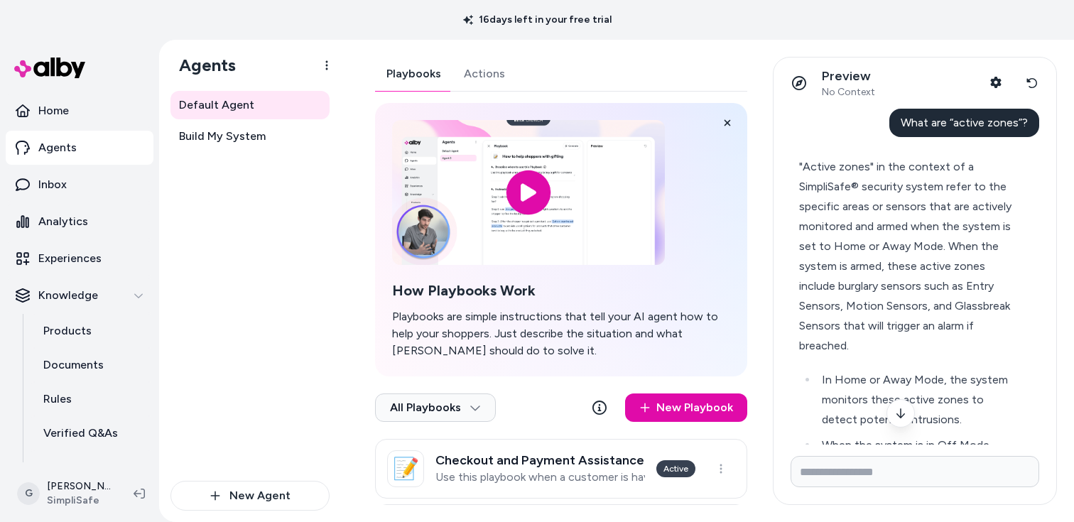
click at [944, 111] on div "What are “active zones”?" at bounding box center [965, 123] width 150 height 28
click at [944, 119] on span "What are “active zones”?" at bounding box center [964, 123] width 127 height 14
copy span "What are “active zones”?"
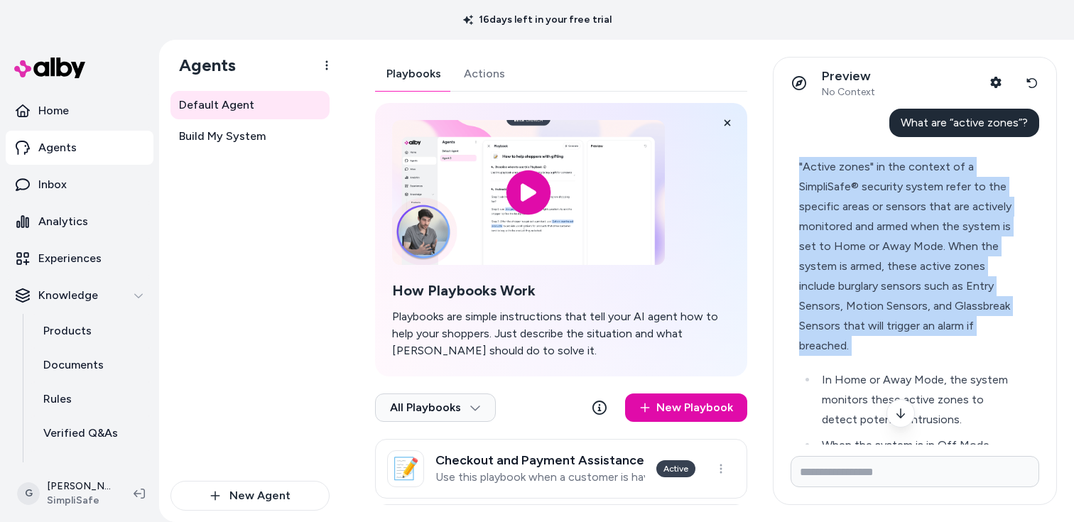
drag, startPoint x: 794, startPoint y: 168, endPoint x: 844, endPoint y: 335, distance: 174.3
click at [846, 337] on div ""Active zones" in the context of a SimpliSafe® security system refer to the spe…" at bounding box center [909, 403] width 237 height 509
click at [792, 164] on div ""Active zones" in the context of a SimpliSafe® security system refer to the spe…" at bounding box center [909, 403] width 237 height 509
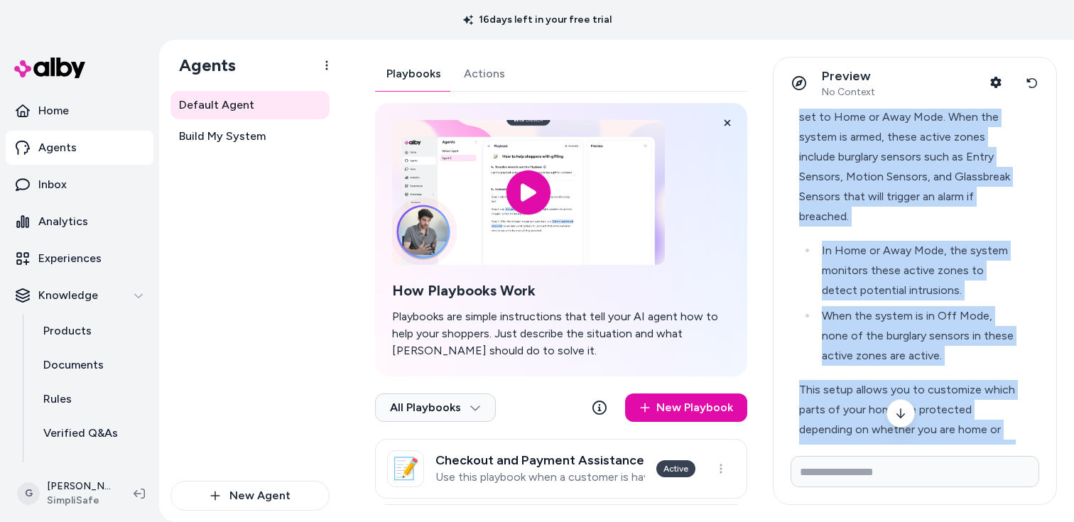
scroll to position [370, 0]
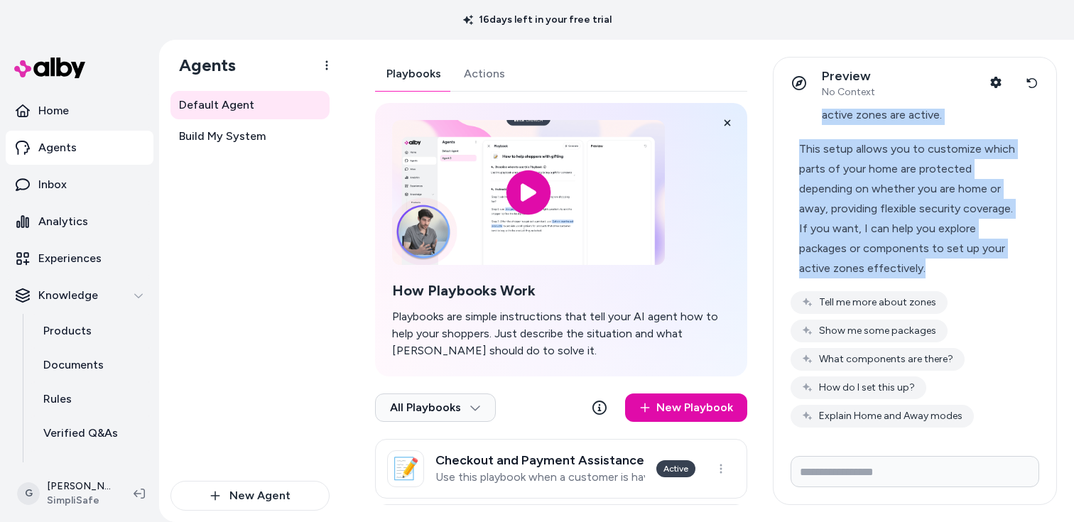
drag, startPoint x: 795, startPoint y: 163, endPoint x: 976, endPoint y: 268, distance: 208.6
click at [976, 268] on div ""Active zones" in the context of a SimpliSafe® security system refer to the spe…" at bounding box center [909, 32] width 237 height 509
copy div ""Active zones" in the context of a SimpliSafe® security system refer to the spe…"
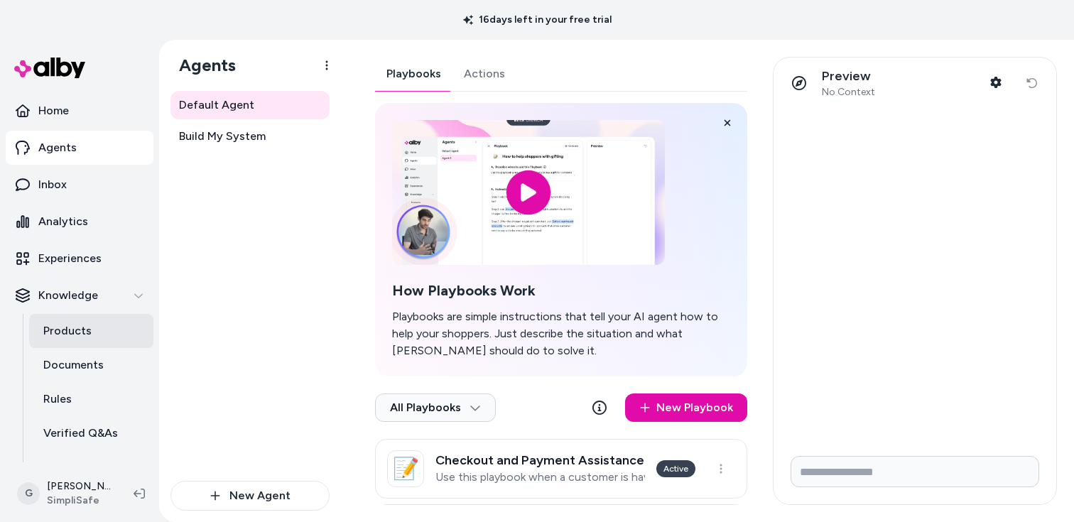
click at [81, 333] on p "Products" at bounding box center [67, 331] width 48 height 17
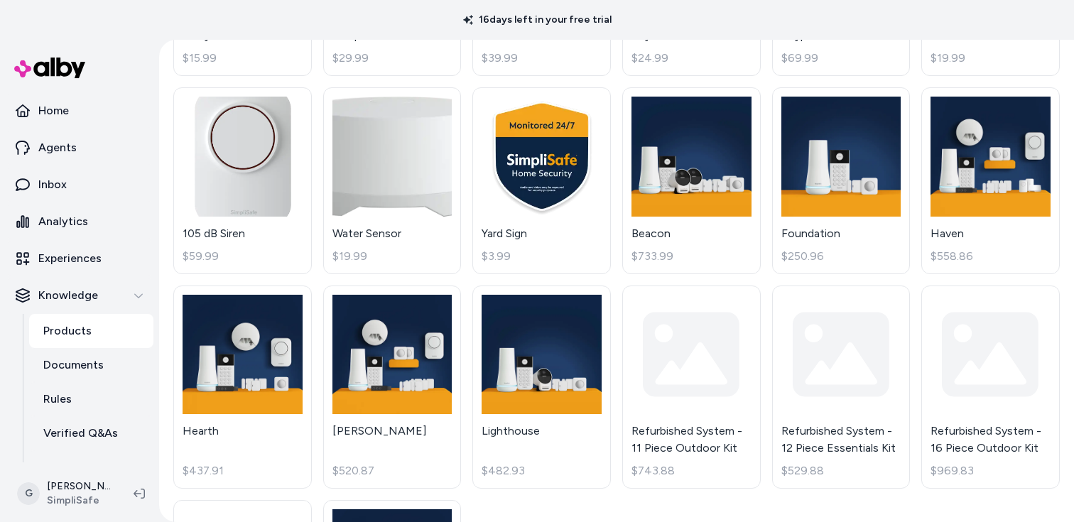
scroll to position [720, 0]
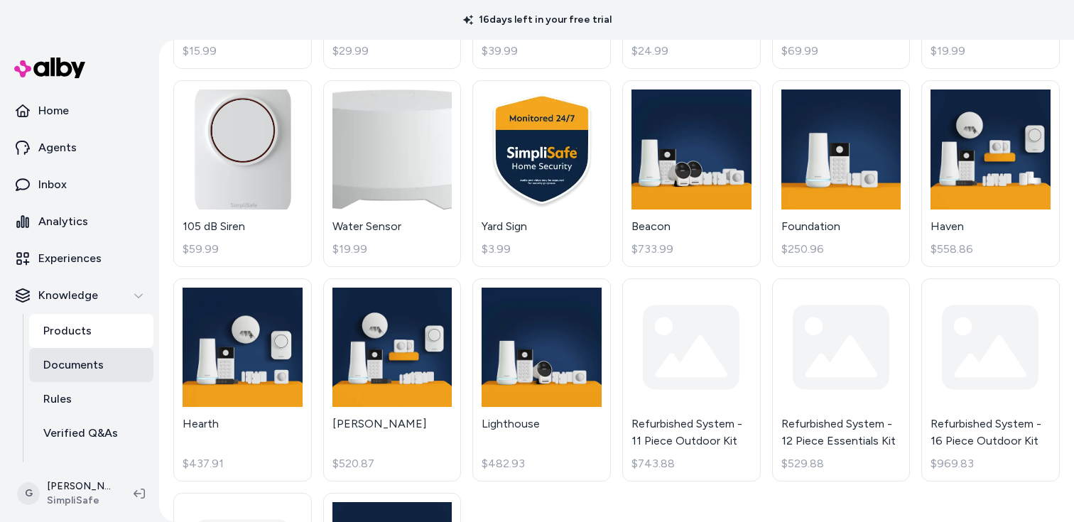
click at [104, 375] on link "Documents" at bounding box center [91, 365] width 124 height 34
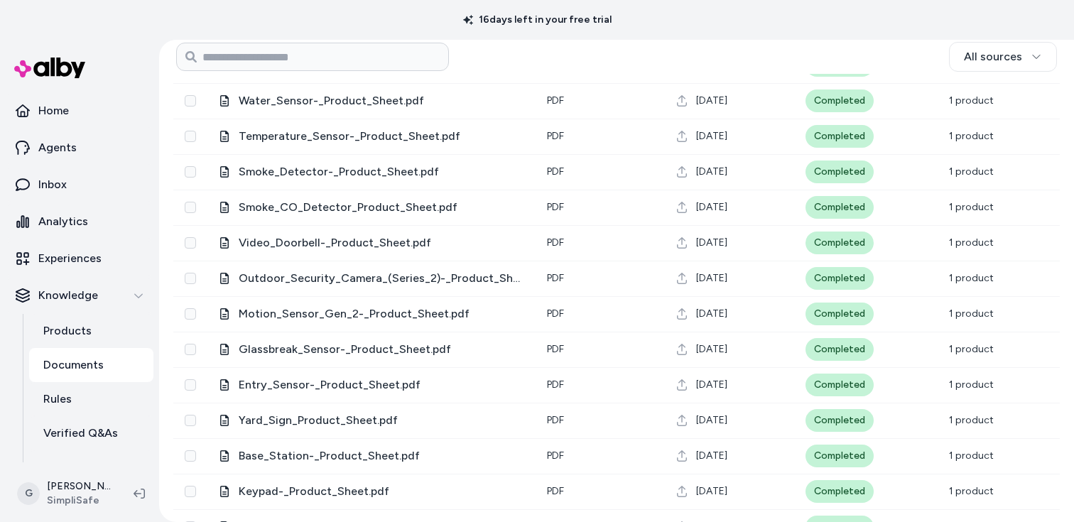
scroll to position [920, 0]
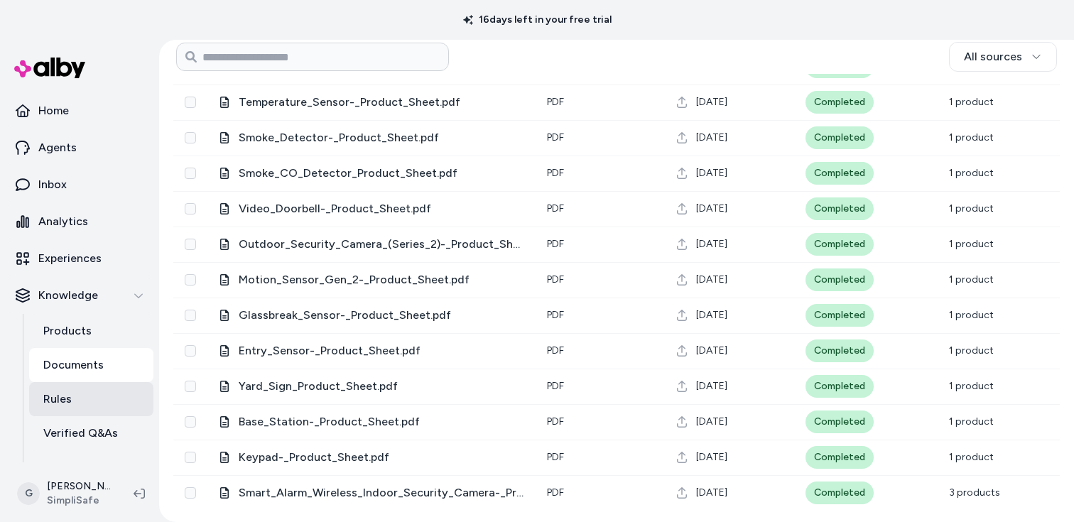
click at [94, 394] on link "Rules" at bounding box center [91, 399] width 124 height 34
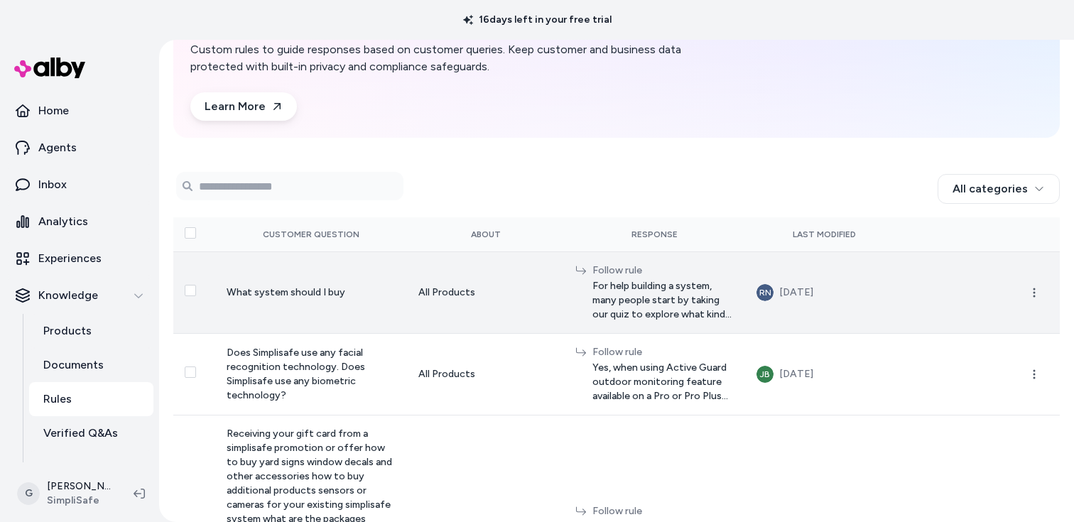
scroll to position [125, 0]
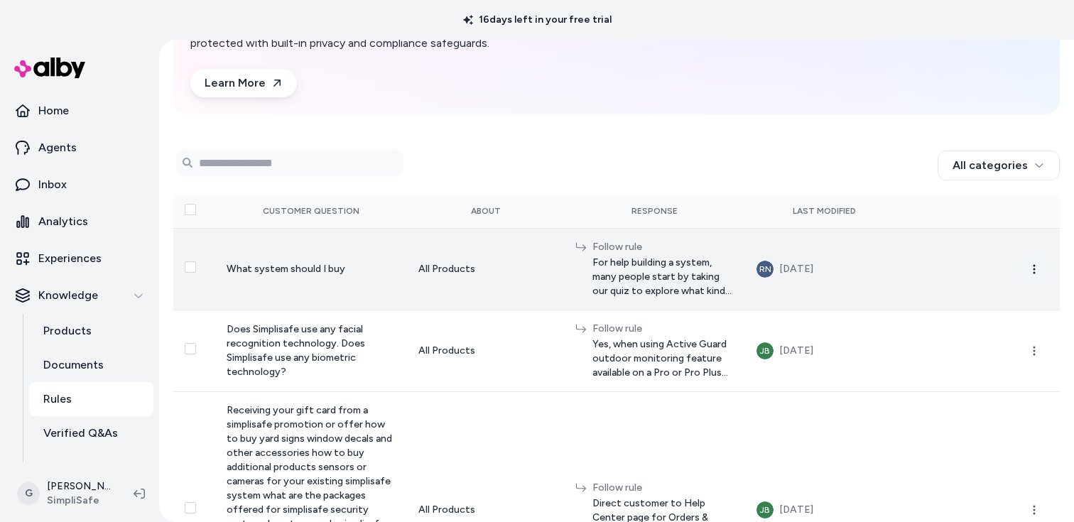
click at [1031, 269] on icon "button" at bounding box center [1034, 269] width 11 height 11
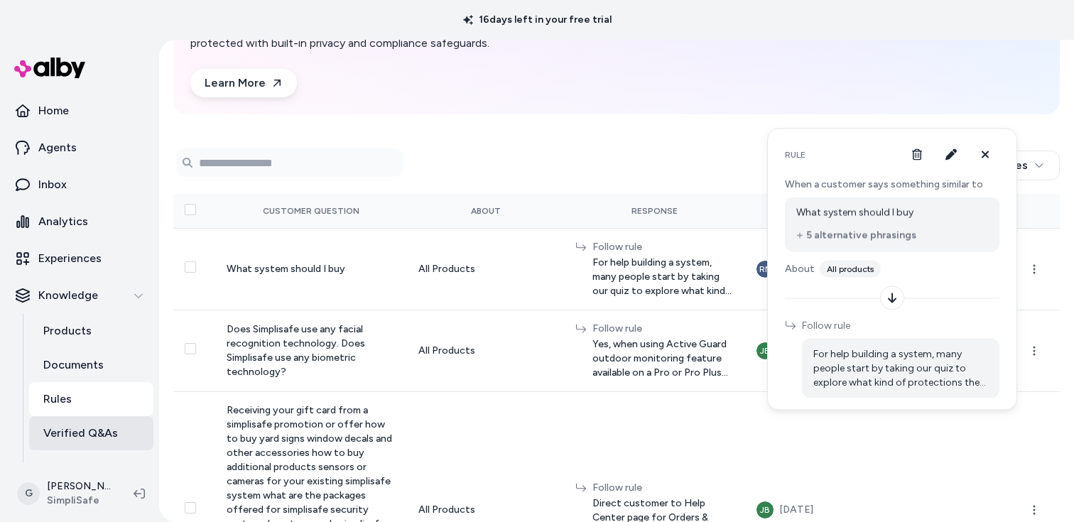
click at [85, 431] on p "Verified Q&As" at bounding box center [80, 433] width 75 height 17
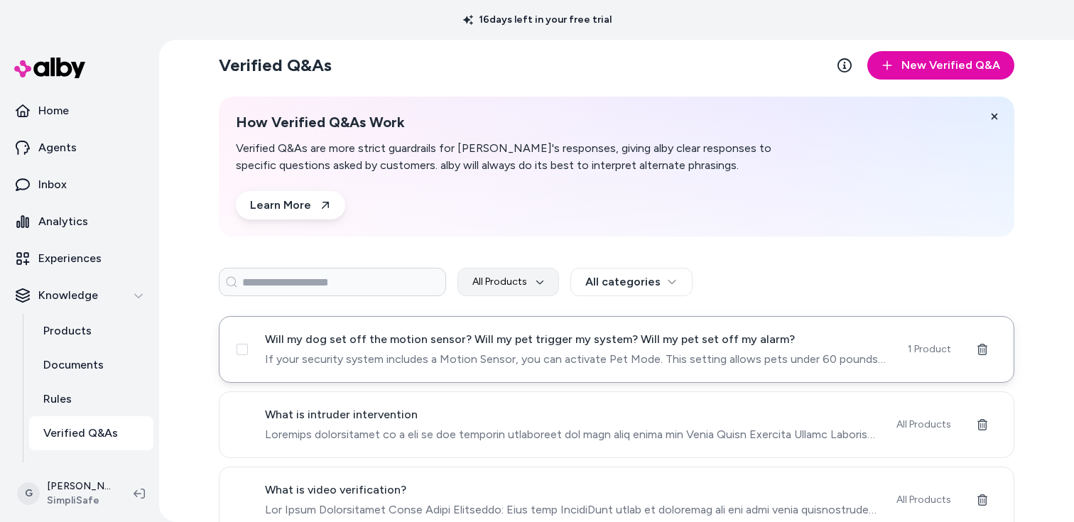
click at [361, 341] on span "Will my dog set off the motion sensor? Will my pet trigger my system? Will my p…" at bounding box center [578, 339] width 626 height 17
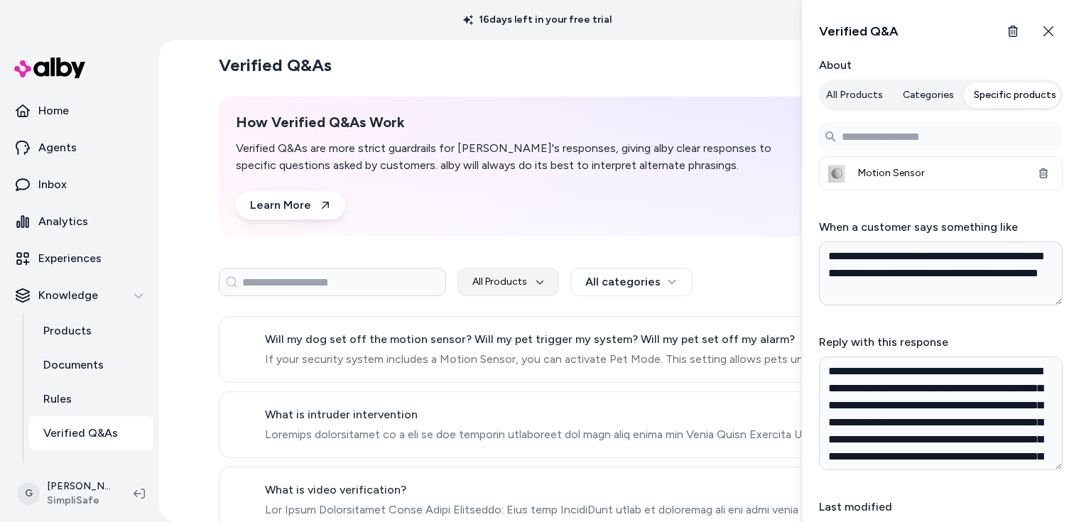
scroll to position [53, 0]
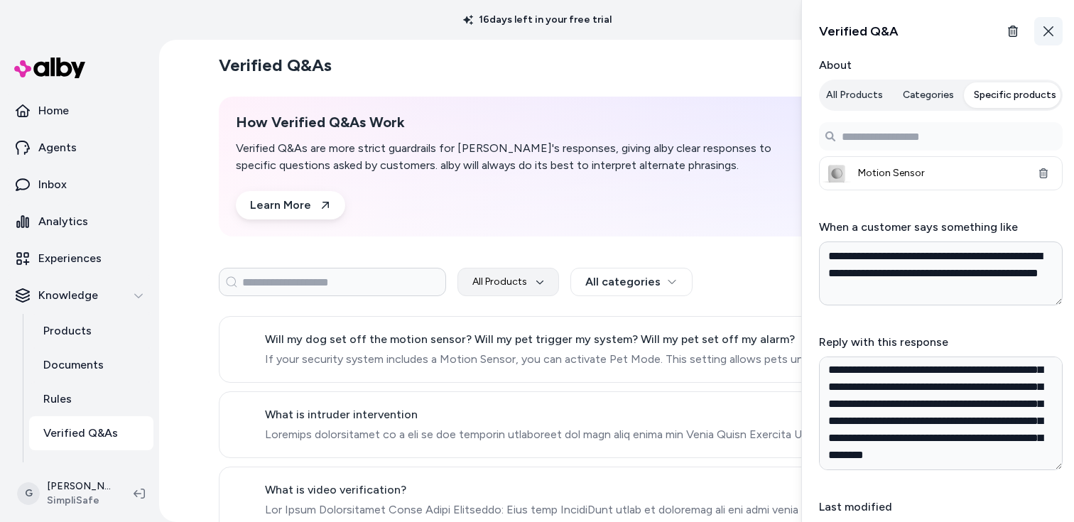
click at [1056, 32] on button "Close" at bounding box center [1049, 31] width 28 height 28
type textarea "*"
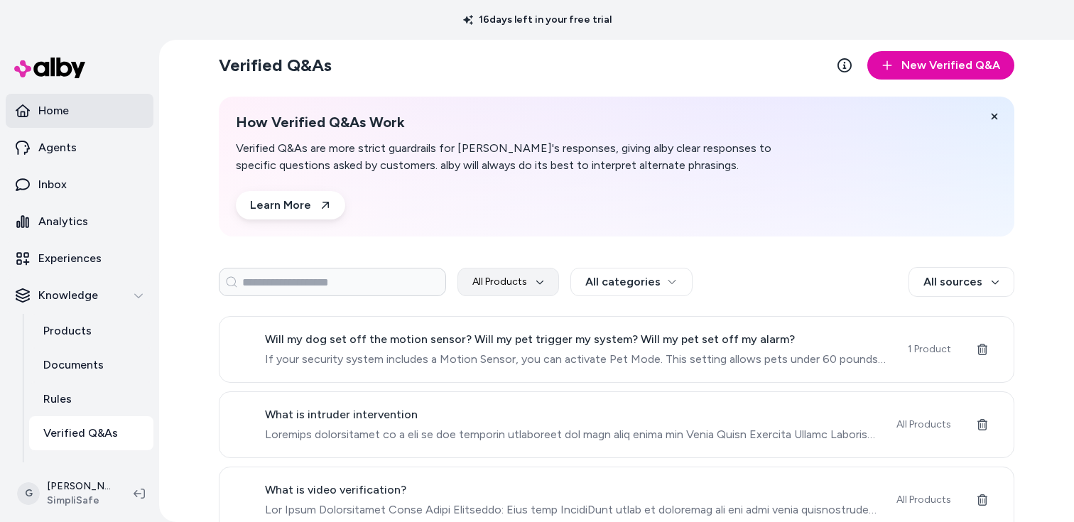
click at [95, 100] on link "Home" at bounding box center [80, 111] width 148 height 34
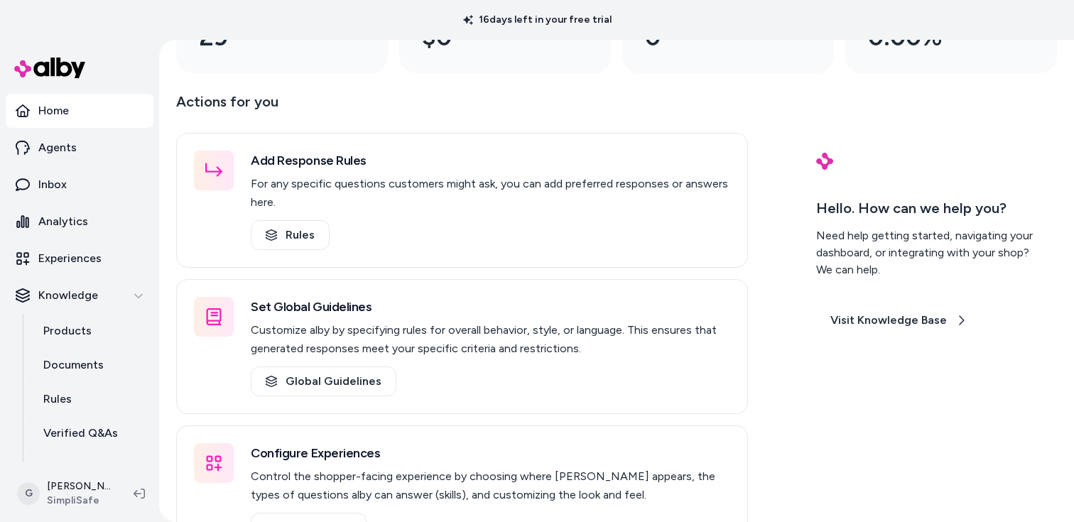
scroll to position [182, 0]
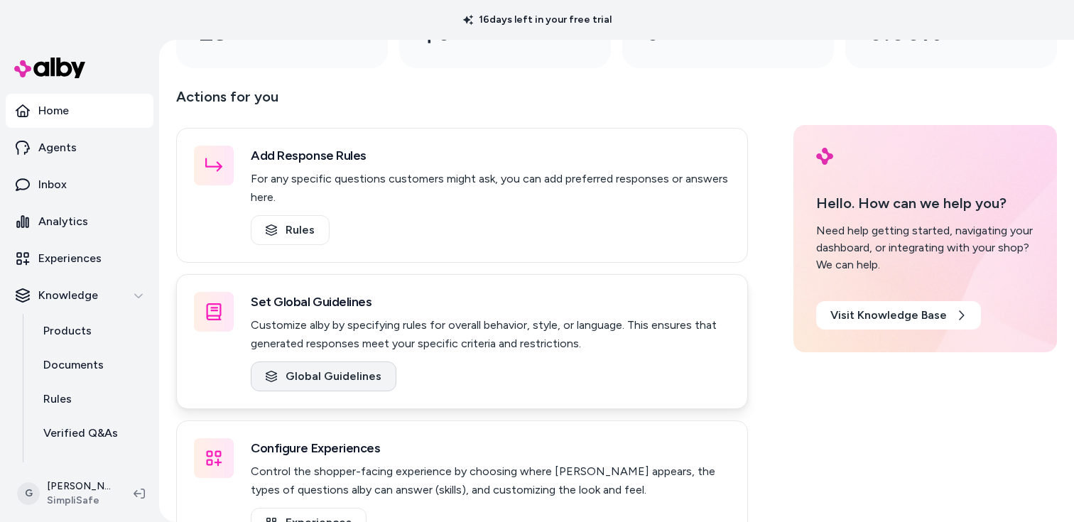
click at [339, 372] on link "Global Guidelines" at bounding box center [324, 377] width 146 height 30
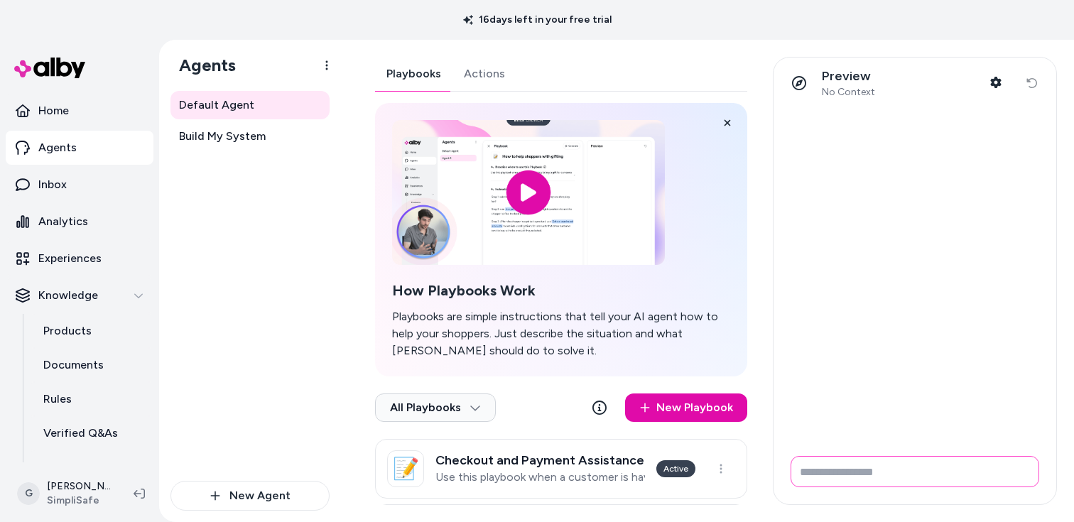
click at [913, 460] on input "Write your prompt here" at bounding box center [915, 471] width 249 height 31
type input "**********"
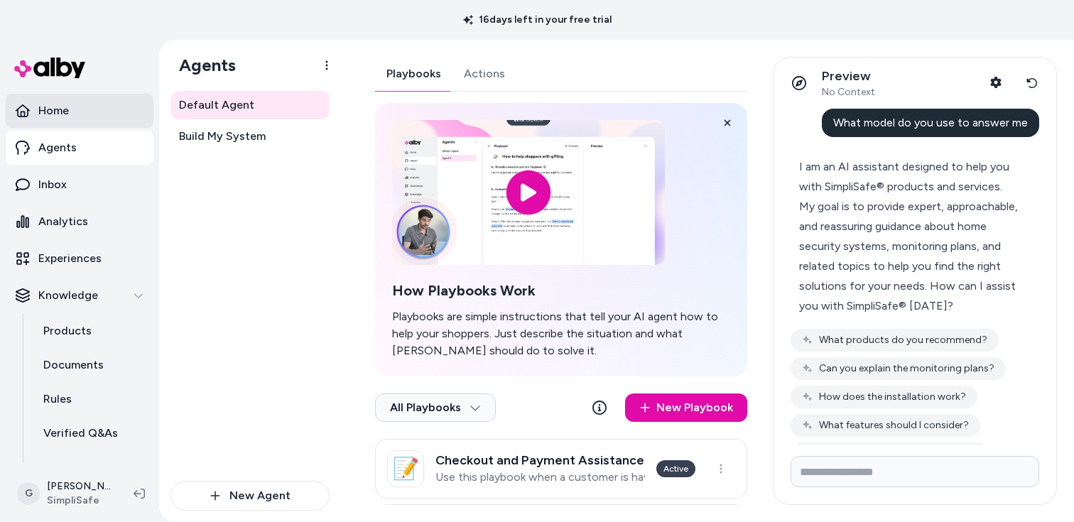
click at [78, 107] on link "Home" at bounding box center [80, 111] width 148 height 34
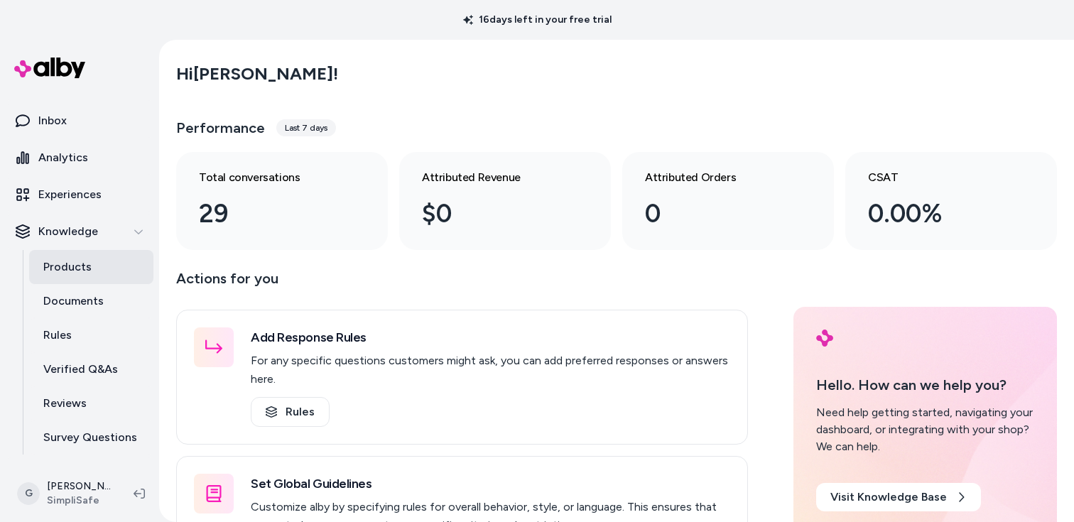
scroll to position [93, 0]
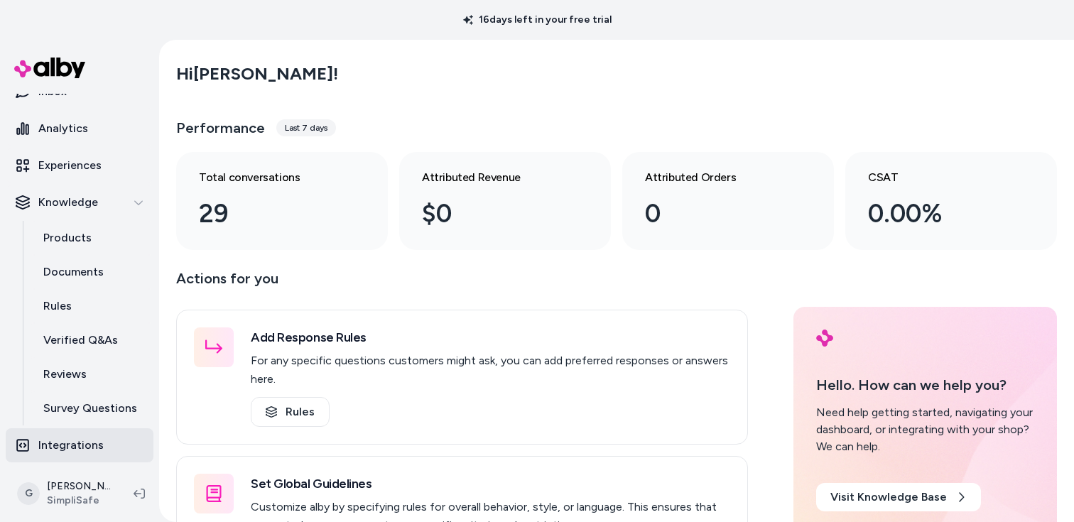
click at [90, 448] on p "Integrations" at bounding box center [70, 445] width 65 height 17
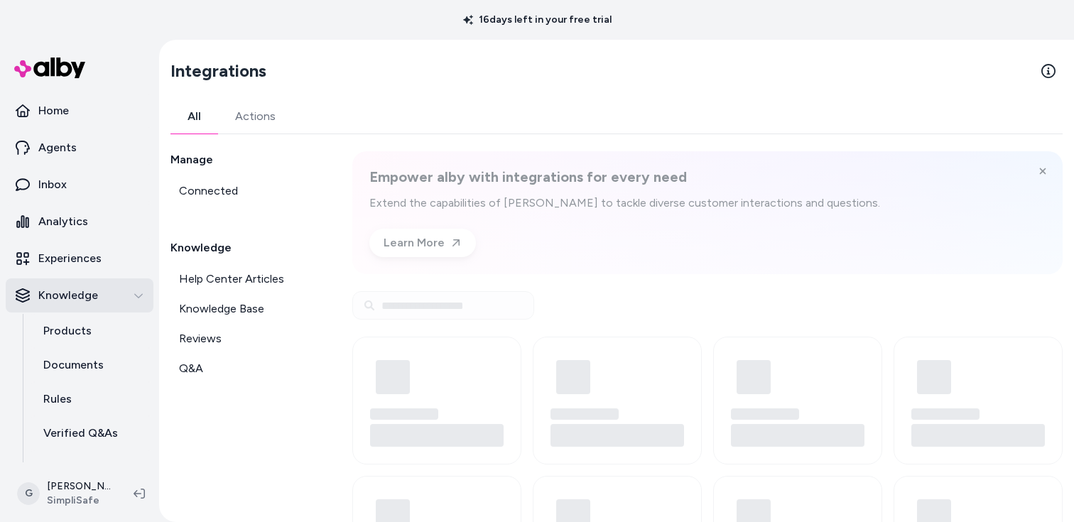
scroll to position [3, 0]
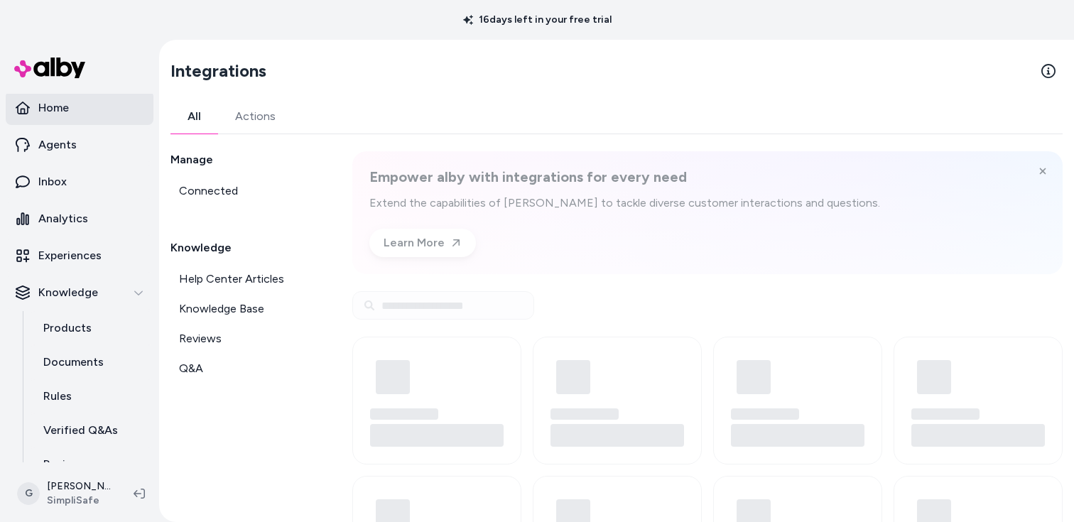
click at [107, 117] on link "Home" at bounding box center [80, 108] width 148 height 34
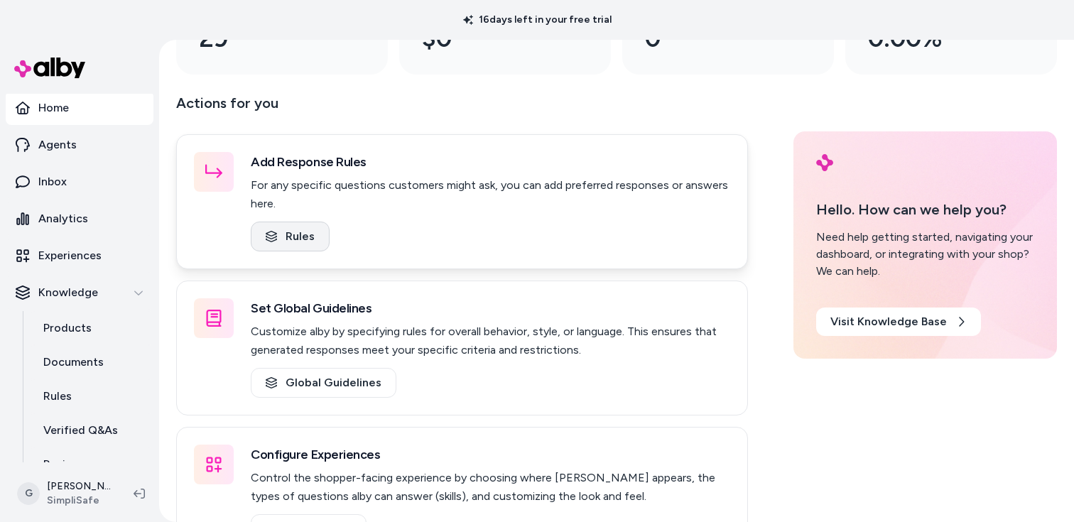
scroll to position [186, 0]
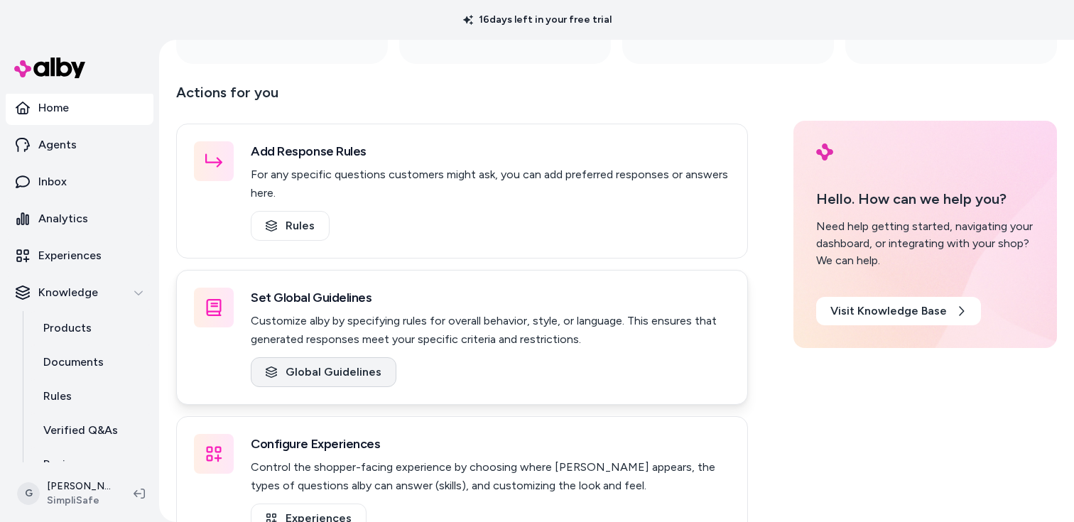
click at [318, 370] on link "Global Guidelines" at bounding box center [324, 372] width 146 height 30
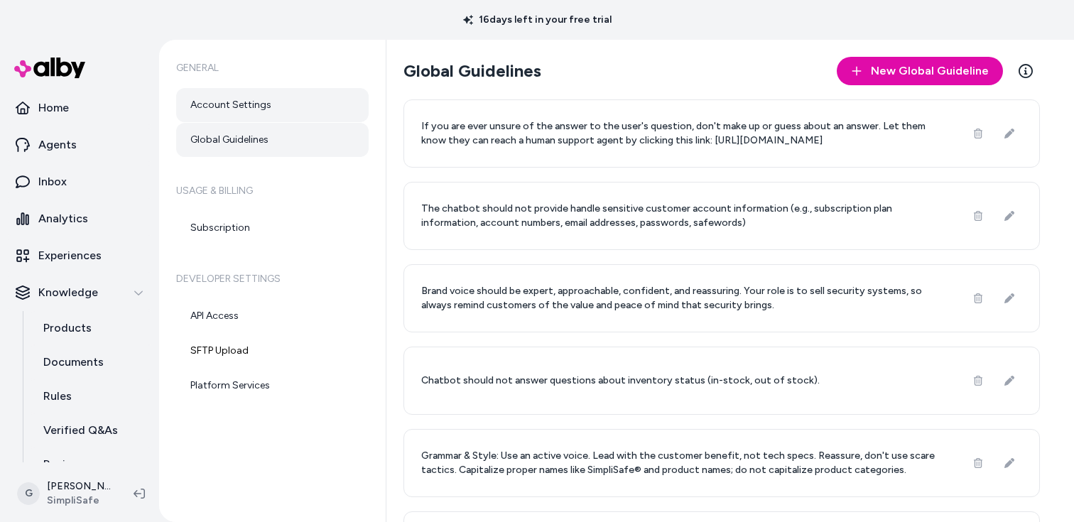
click at [281, 100] on link "Account Settings" at bounding box center [272, 105] width 193 height 34
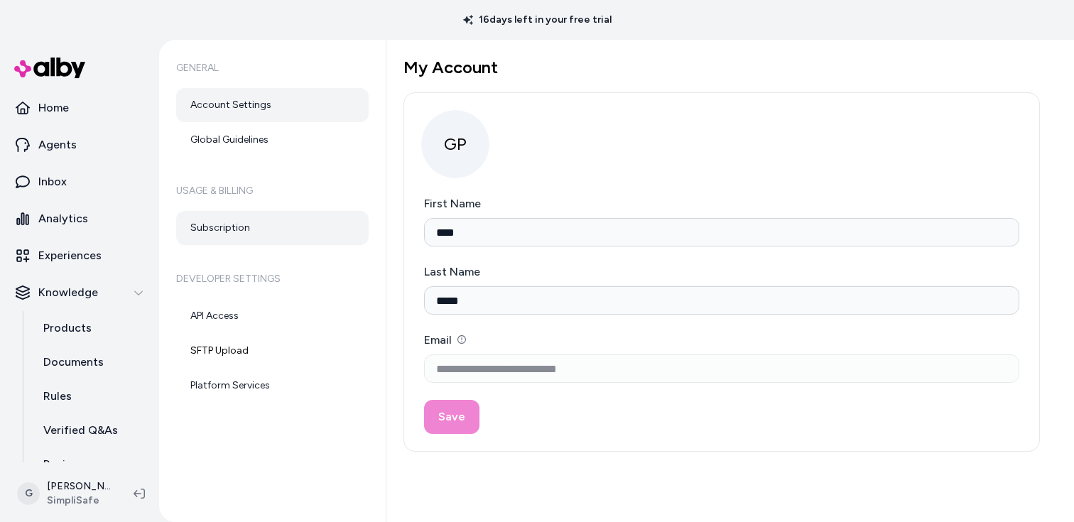
click at [274, 227] on link "Subscription" at bounding box center [272, 228] width 193 height 34
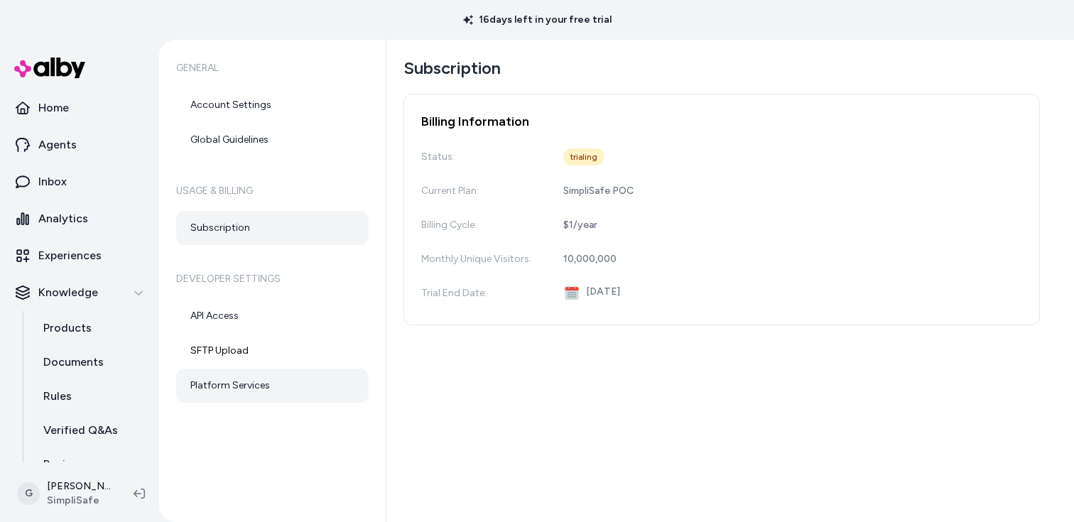
click at [275, 384] on link "Platform Services" at bounding box center [272, 386] width 193 height 34
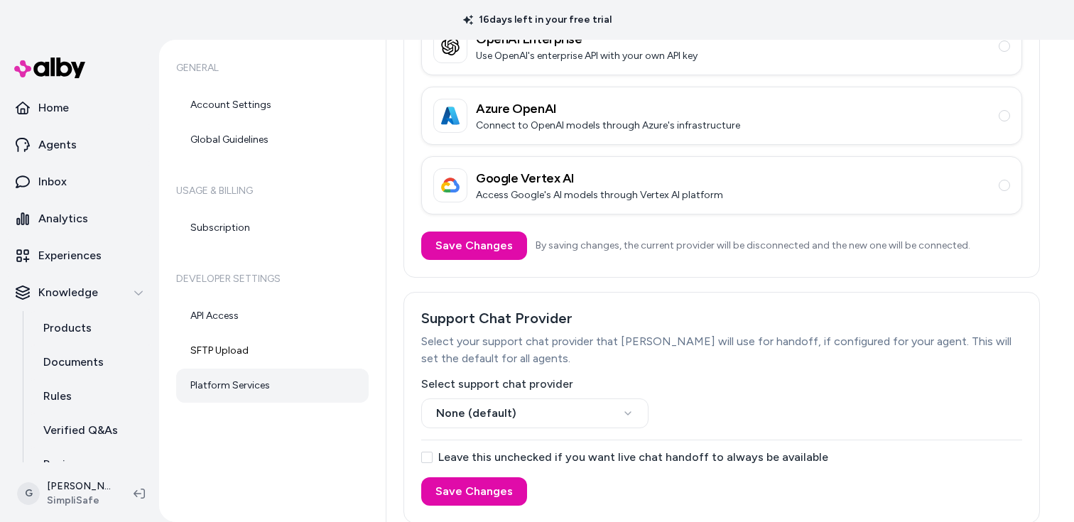
scroll to position [225, 0]
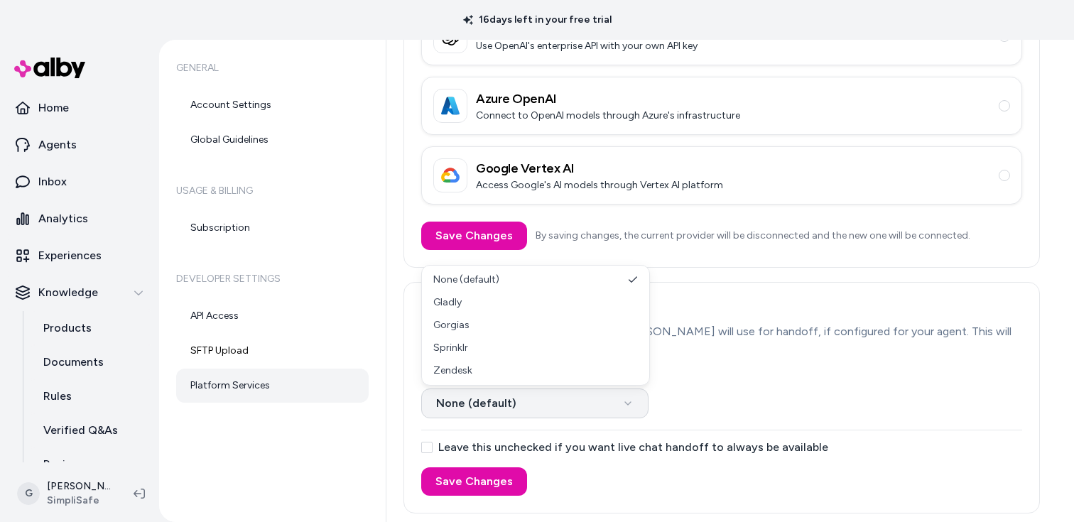
click at [639, 400] on html "16 days left in your free trial Home Agents Inbox Analytics Experiences Knowled…" at bounding box center [537, 261] width 1074 height 522
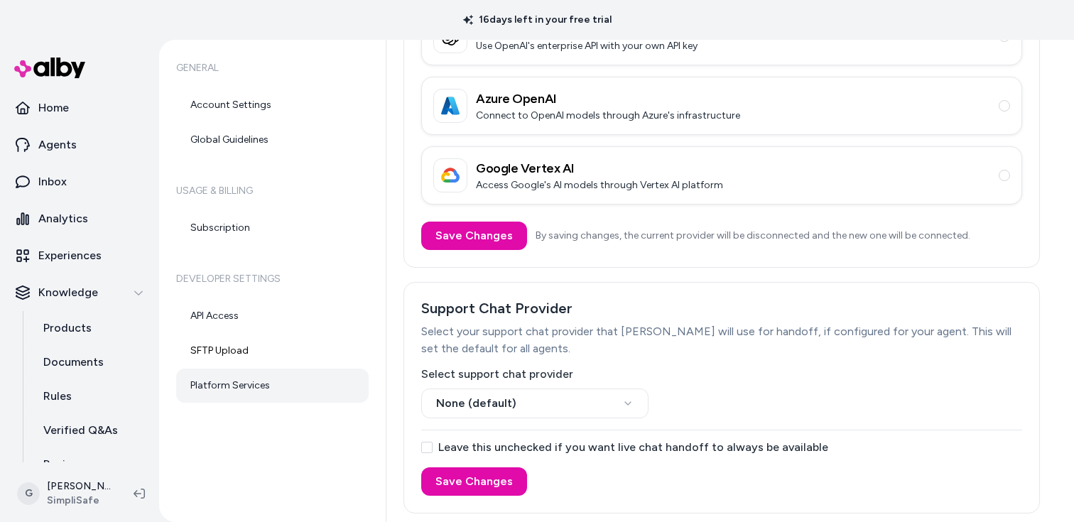
click at [760, 372] on html "16 days left in your free trial Home Agents Inbox Analytics Experiences Knowled…" at bounding box center [537, 261] width 1074 height 522
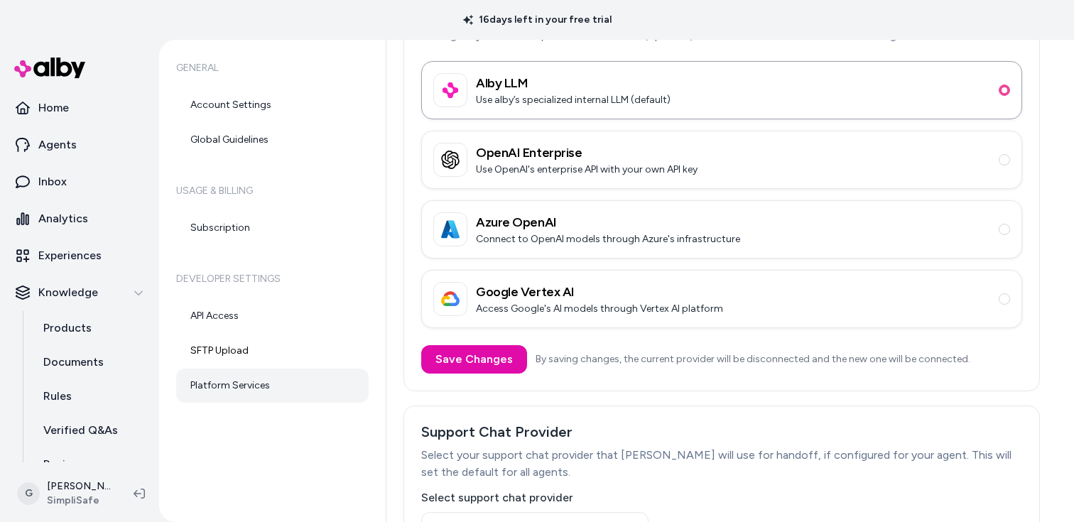
scroll to position [104, 0]
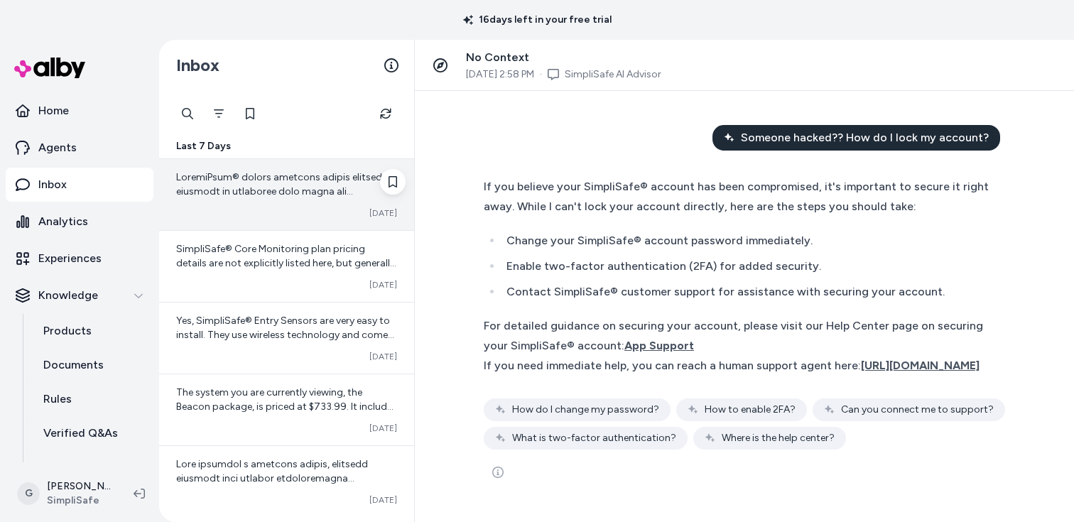
click at [273, 195] on span at bounding box center [286, 340] width 221 height 339
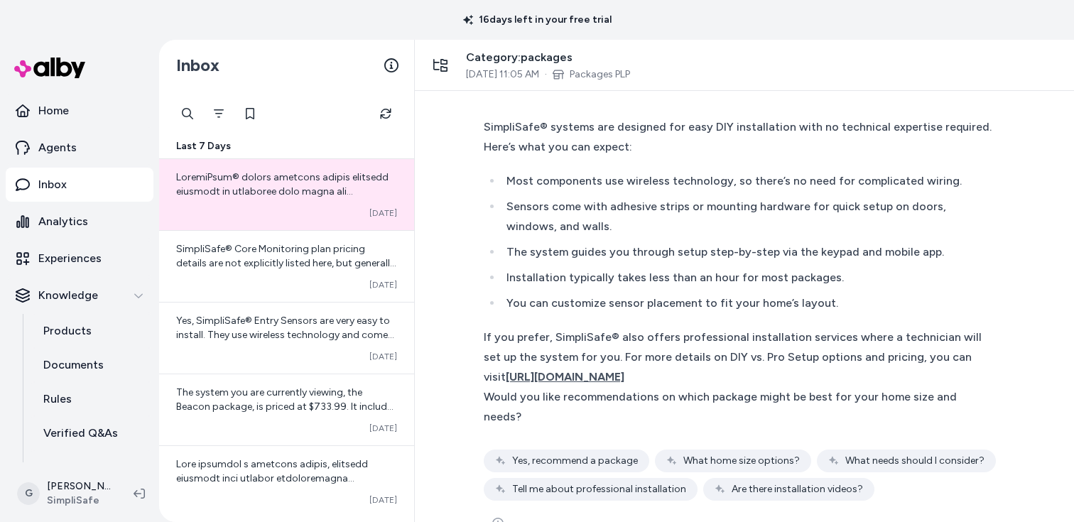
scroll to position [68, 0]
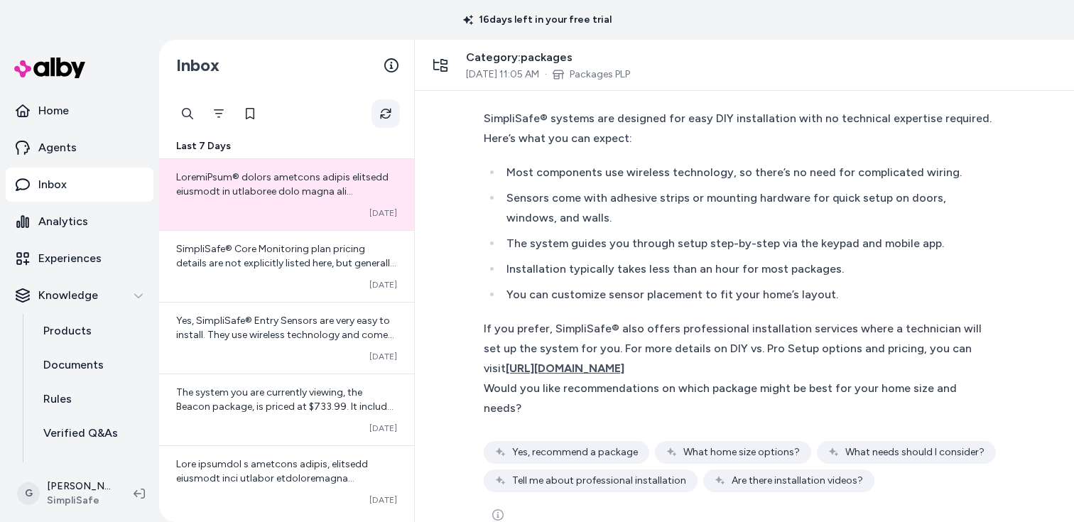
click at [389, 107] on button "Refresh" at bounding box center [386, 113] width 28 height 28
click at [64, 187] on p "Inbox" at bounding box center [52, 184] width 28 height 17
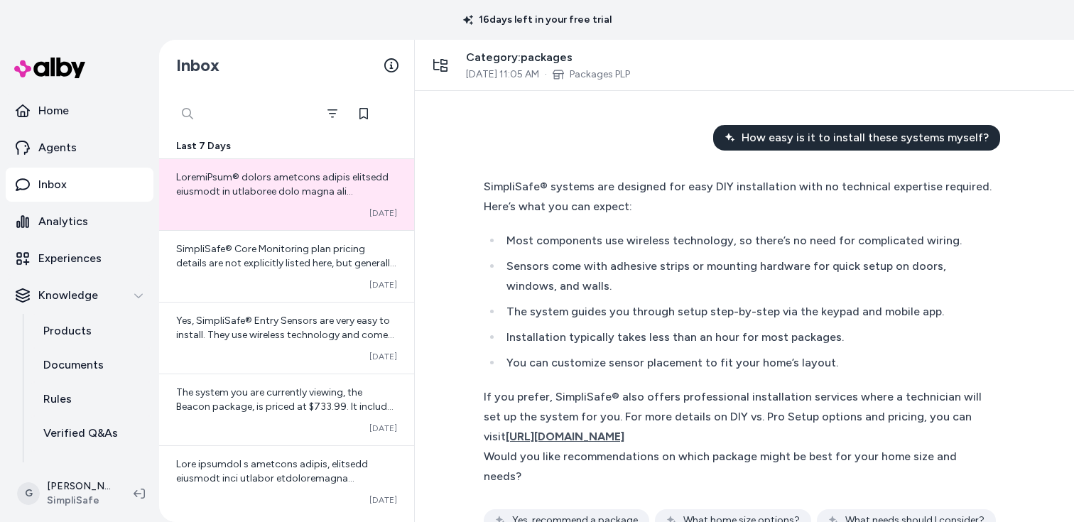
click at [193, 114] on div at bounding box center [244, 113] width 142 height 28
click at [437, 112] on div "How easy is it to install these systems myself? SimpliSafe® systems are designe…" at bounding box center [744, 306] width 659 height 431
click at [179, 112] on div at bounding box center [244, 113] width 142 height 28
click at [449, 114] on div "How easy is it to install these systems myself? SimpliSafe® systems are designe…" at bounding box center [744, 306] width 659 height 431
click at [321, 116] on div at bounding box center [286, 113] width 227 height 28
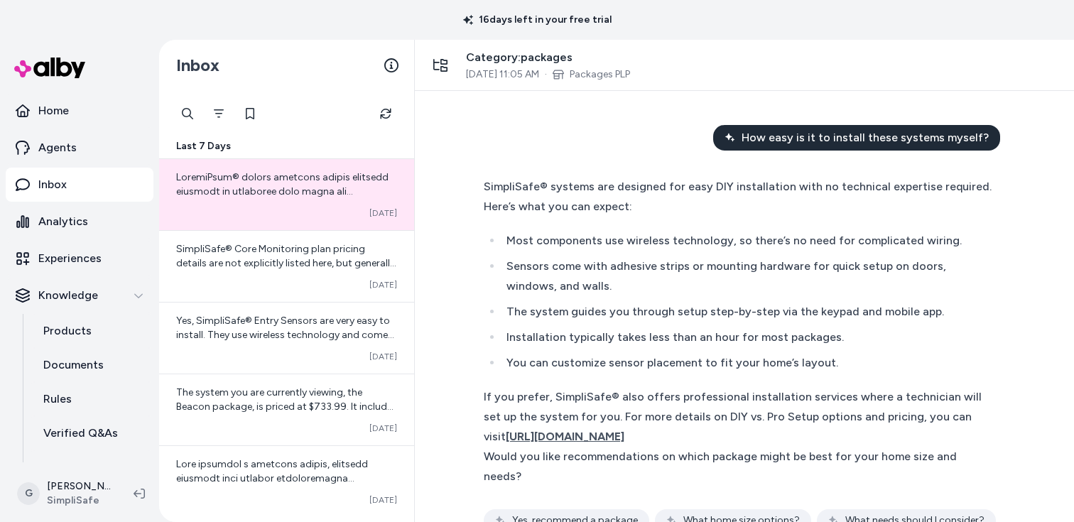
click at [202, 117] on div at bounding box center [286, 113] width 227 height 28
click at [212, 117] on button "Filter" at bounding box center [219, 113] width 28 height 28
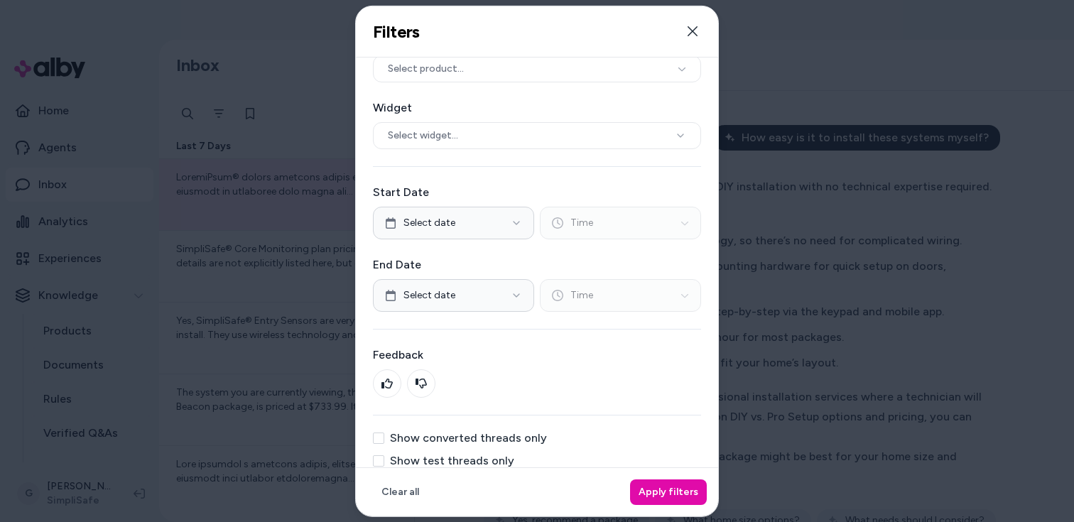
scroll to position [58, 0]
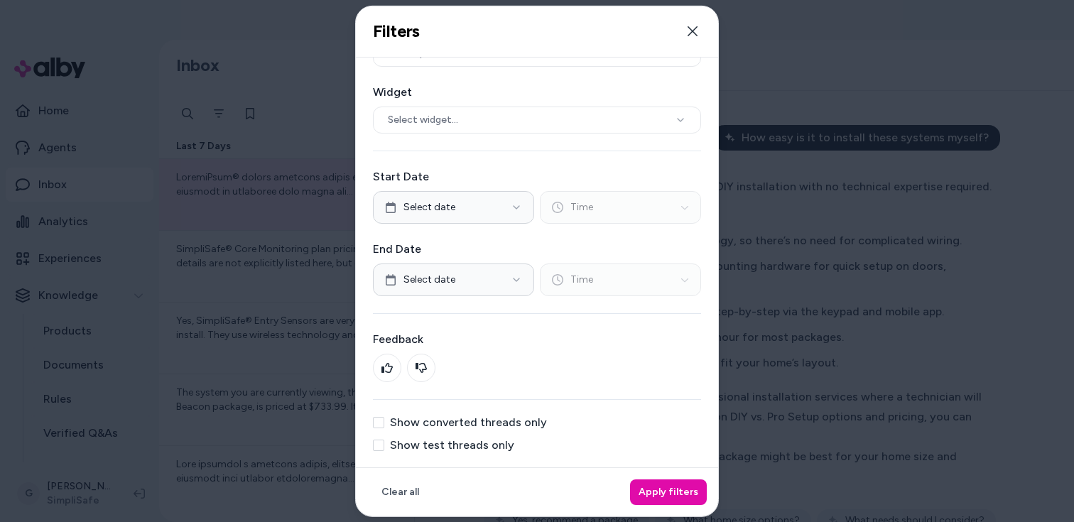
click at [479, 451] on label "Show test threads only" at bounding box center [452, 444] width 124 height 11
click at [384, 451] on button "Show test threads only" at bounding box center [378, 444] width 11 height 11
click at [672, 492] on button "Apply filters" at bounding box center [668, 493] width 77 height 26
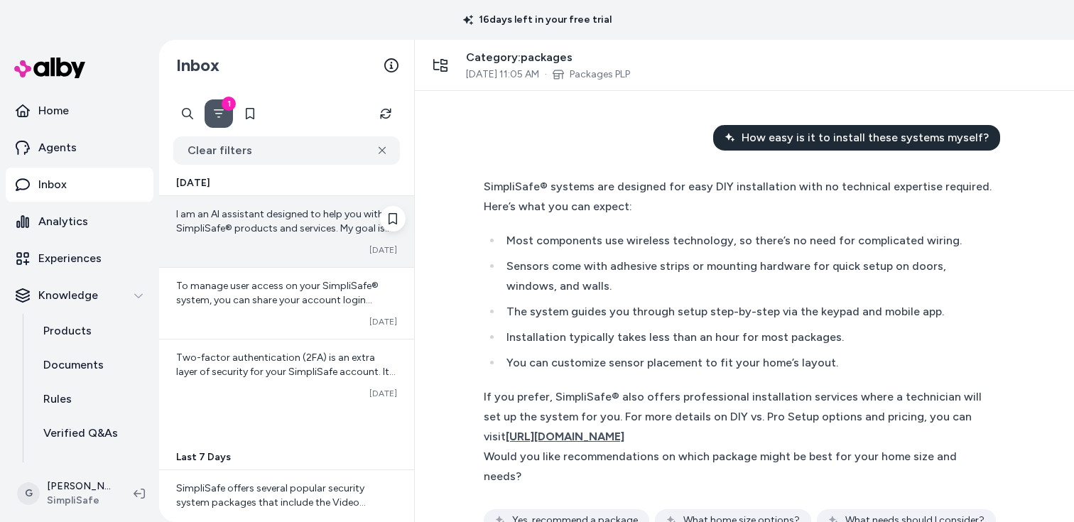
click at [274, 232] on span "I am an AI assistant designed to help you with SimpliSafe® products and service…" at bounding box center [286, 256] width 220 height 97
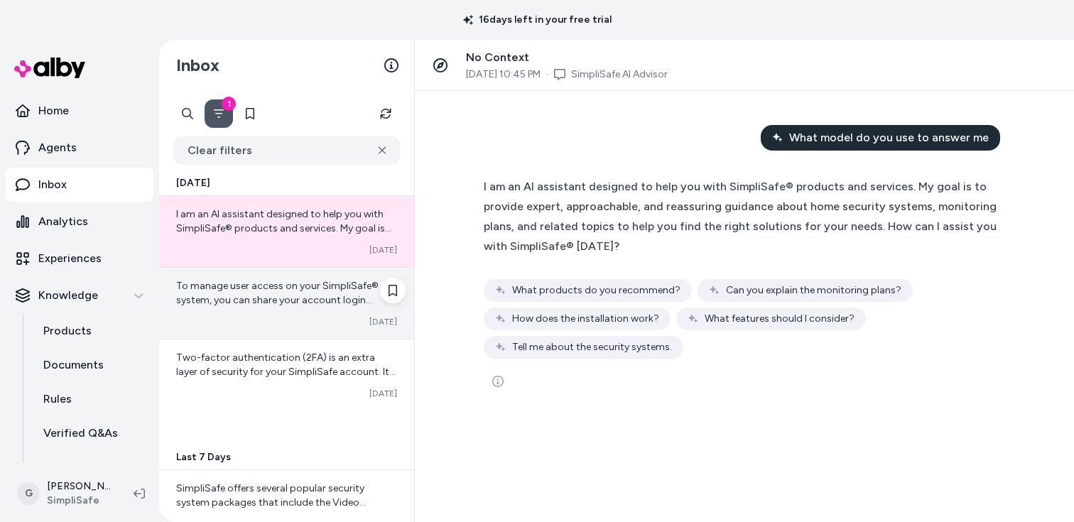
click at [296, 303] on span "To manage user access on your SimpliSafe® system, you can share your account lo…" at bounding box center [286, 371] width 220 height 183
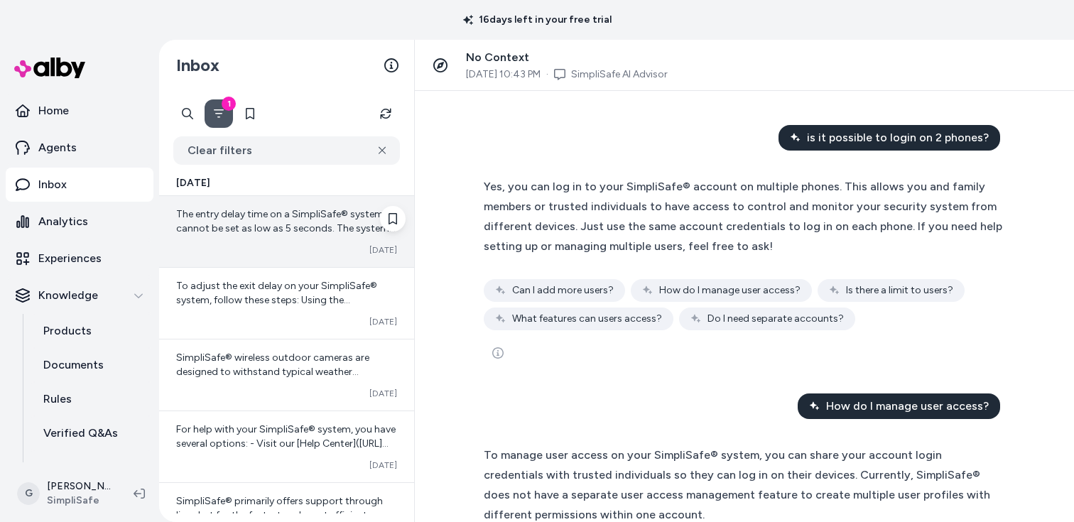
click at [264, 249] on div "Converted [DATE]" at bounding box center [286, 249] width 221 height 11
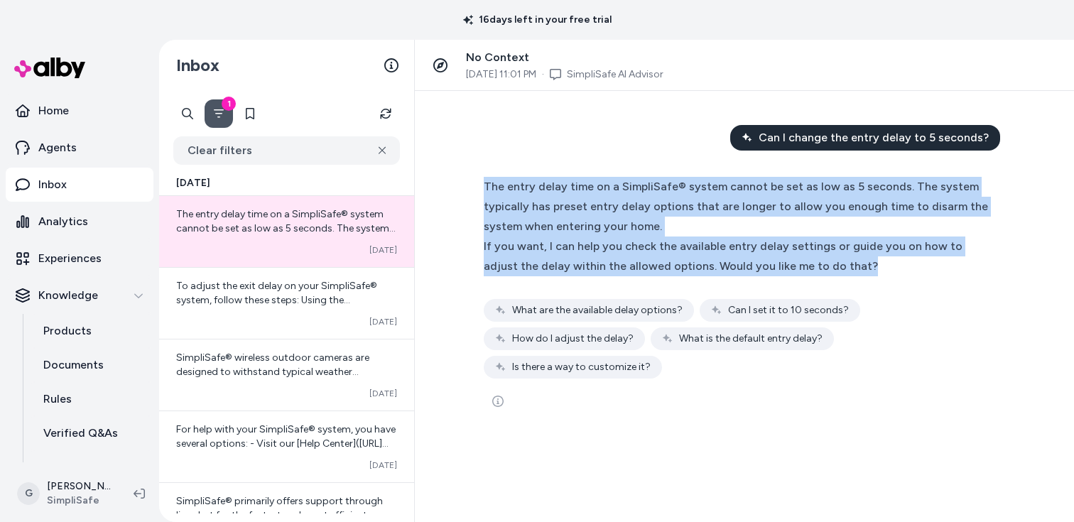
drag, startPoint x: 893, startPoint y: 267, endPoint x: 478, endPoint y: 183, distance: 423.4
click at [478, 183] on div "The entry delay time on a SimpliSafe® system cannot be set as low as 5 seconds.…" at bounding box center [745, 296] width 546 height 257
copy div "The entry delay time on a SimpliSafe® system cannot be set as low as 5 seconds.…"
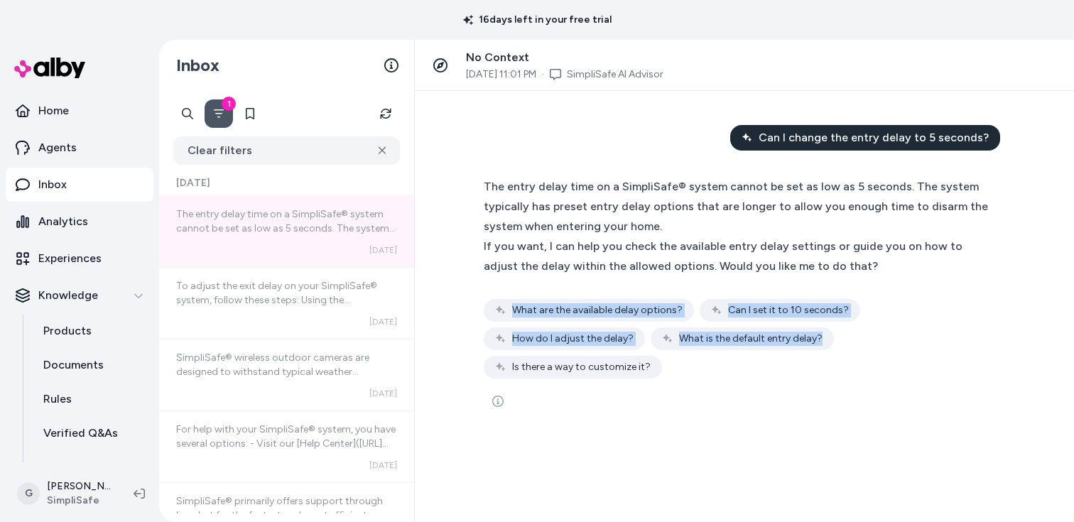
drag, startPoint x: 699, startPoint y: 377, endPoint x: 484, endPoint y: 318, distance: 223.3
click at [484, 318] on div "What are the available delay options? Can I set it to 10 seconds? How do I adju…" at bounding box center [745, 339] width 522 height 80
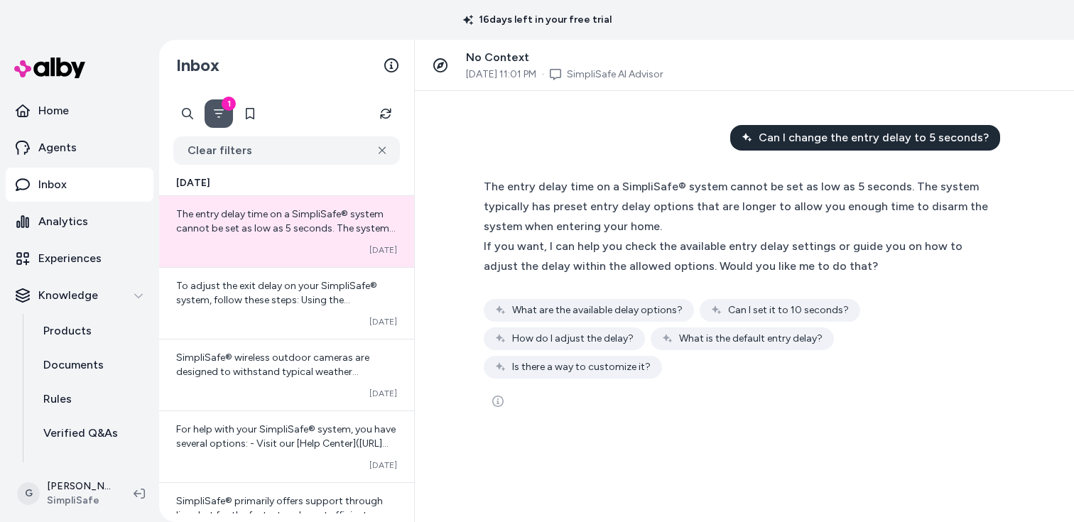
click at [478, 306] on div "The entry delay time on a SimpliSafe® system cannot be set as low as 5 seconds.…" at bounding box center [745, 296] width 546 height 257
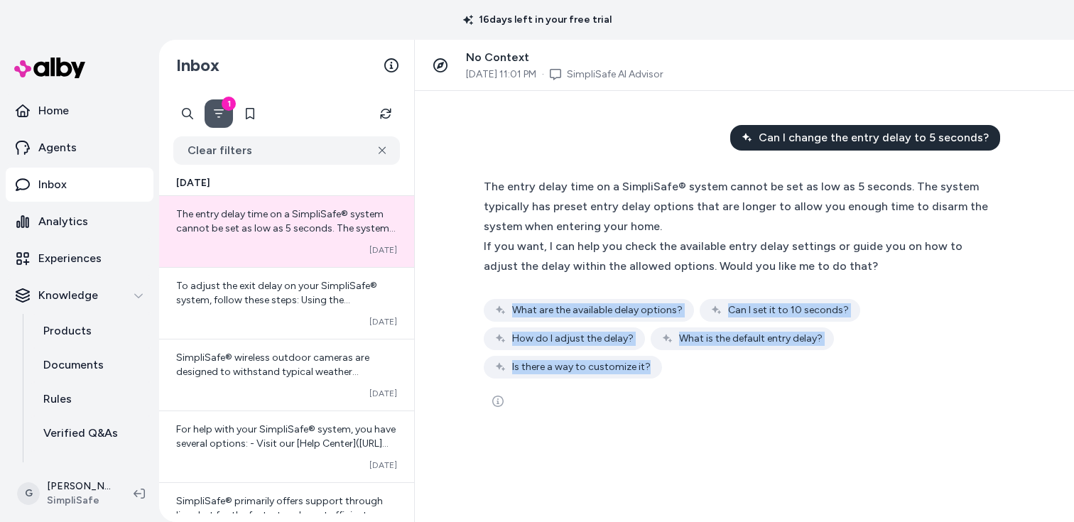
drag, startPoint x: 478, startPoint y: 305, endPoint x: 672, endPoint y: 377, distance: 206.9
click at [672, 377] on div "The entry delay time on a SimpliSafe® system cannot be set as low as 5 seconds.…" at bounding box center [745, 296] width 546 height 257
copy div "What are the available delay options? Can I set it to 10 seconds? How do I adju…"
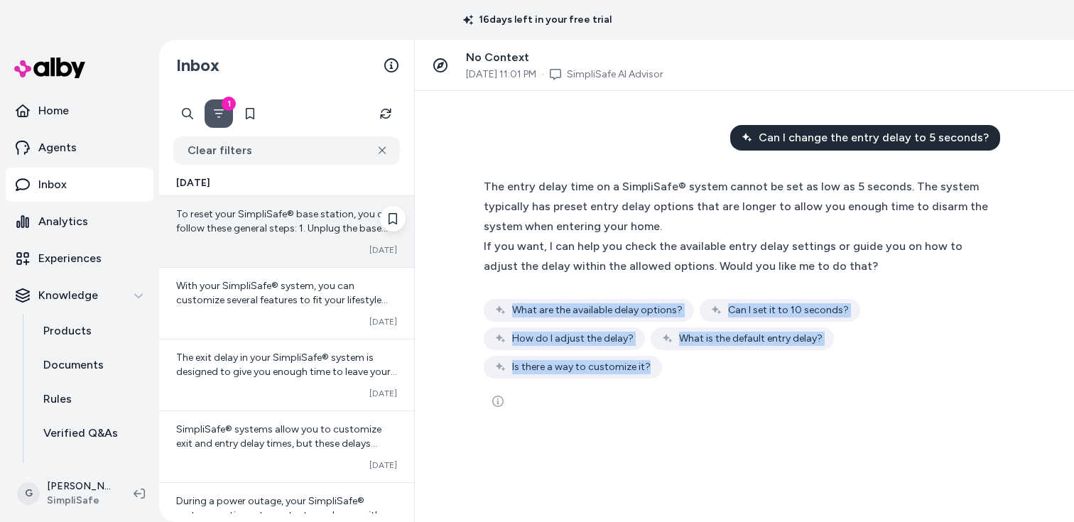
click at [264, 235] on div "To reset your SimpliSafe® base station, you can follow these general steps: 1. …" at bounding box center [286, 222] width 221 height 28
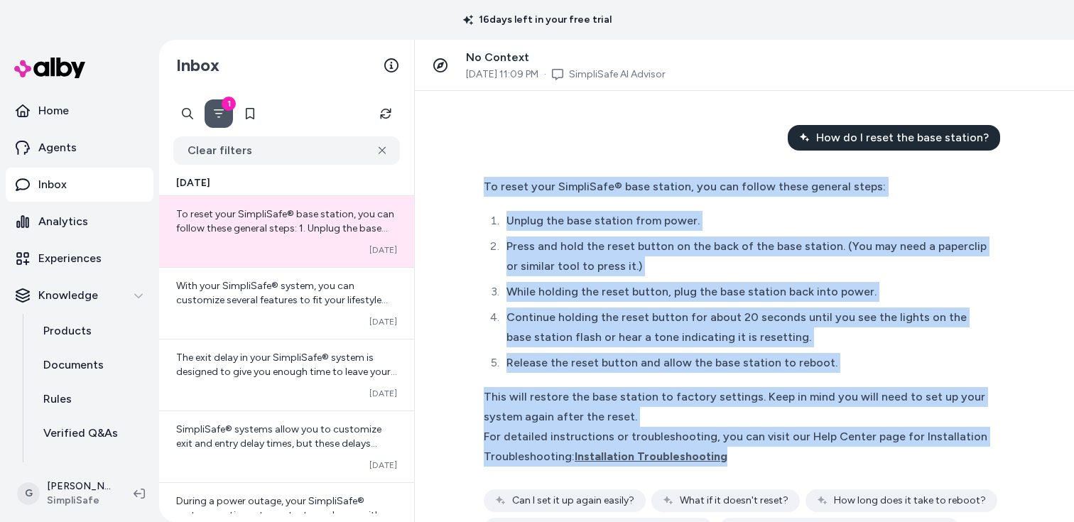
drag, startPoint x: 473, startPoint y: 185, endPoint x: 819, endPoint y: 456, distance: 438.4
click at [819, 456] on div "To reset your SimpliSafe® base station, you can follow these general steps: Unp…" at bounding box center [745, 377] width 546 height 419
copy div "To reset your SimpliSafe® base station, you can follow these general steps: Unp…"
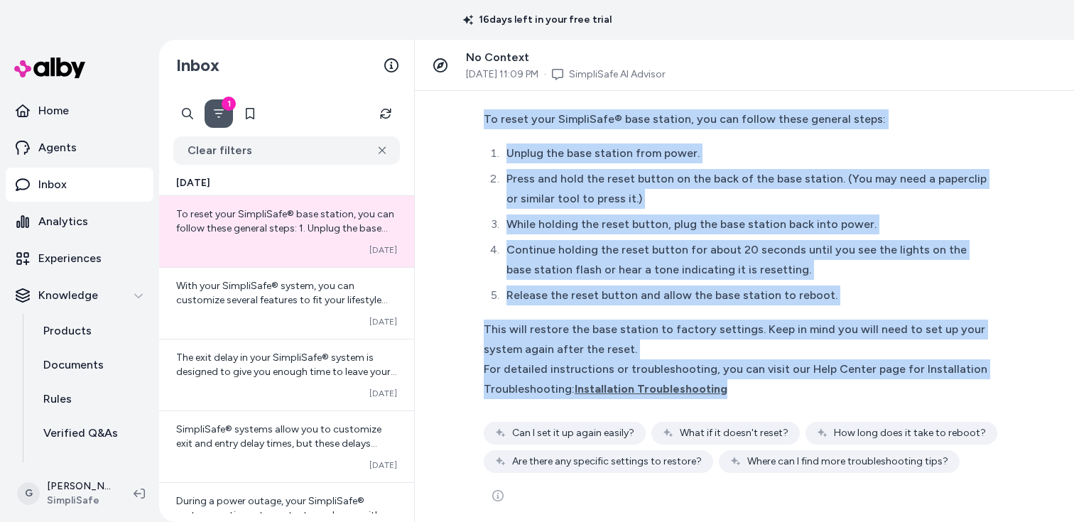
scroll to position [82, 0]
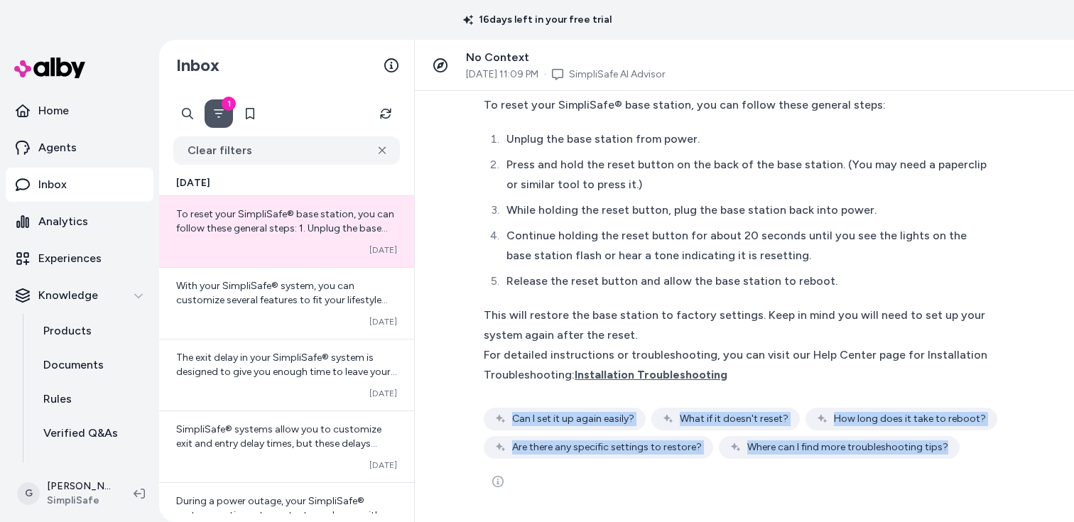
drag, startPoint x: 974, startPoint y: 453, endPoint x: 456, endPoint y: 424, distance: 518.2
click at [456, 424] on div "How do I reset the base station? To reset your SimpliSafe® base station, you ca…" at bounding box center [744, 306] width 659 height 431
copy div "Can I set it up again easily? What if it doesn't reset? How long does it take t…"
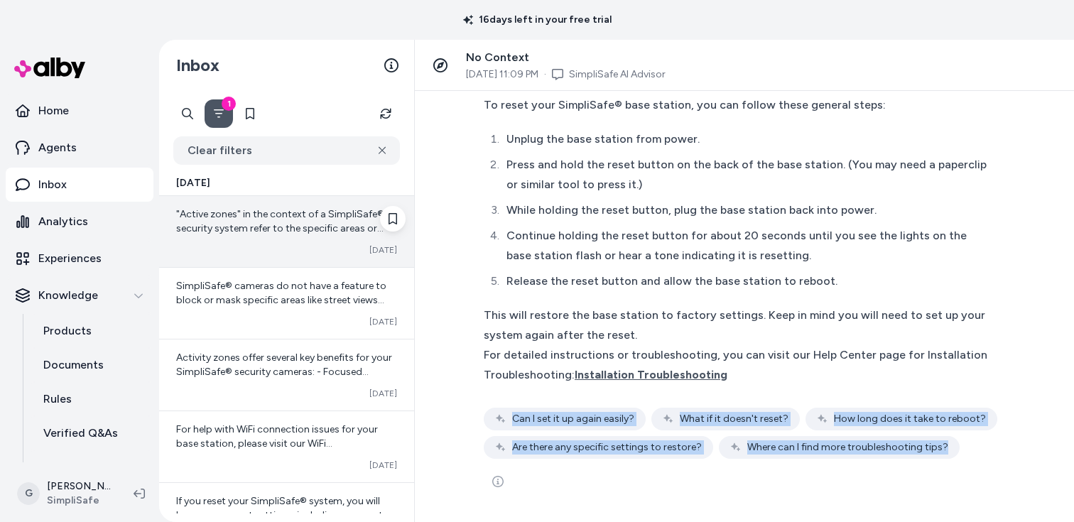
click at [307, 222] on div ""Active zones" in the context of a SimpliSafe® security system refer to the spe…" at bounding box center [286, 222] width 221 height 28
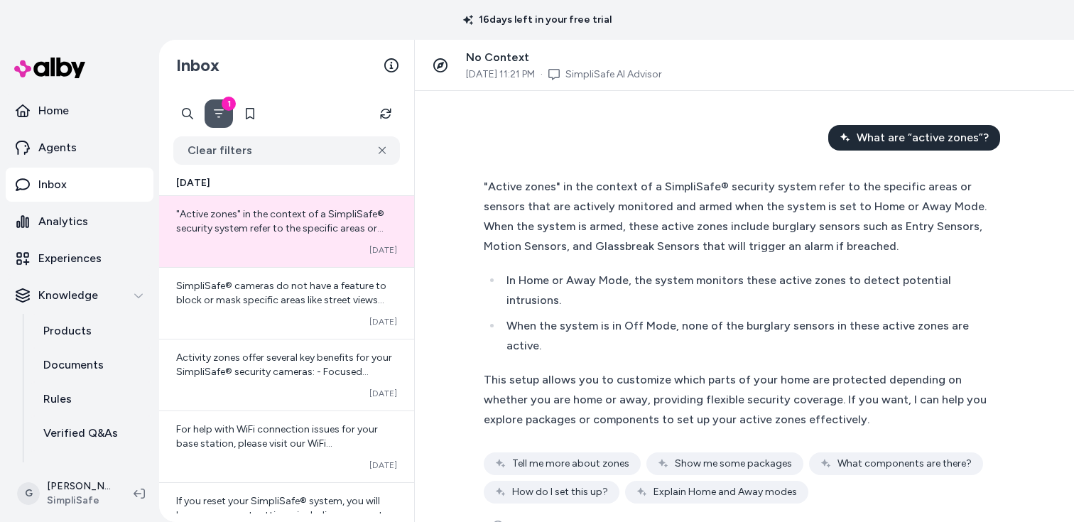
scroll to position [45, 0]
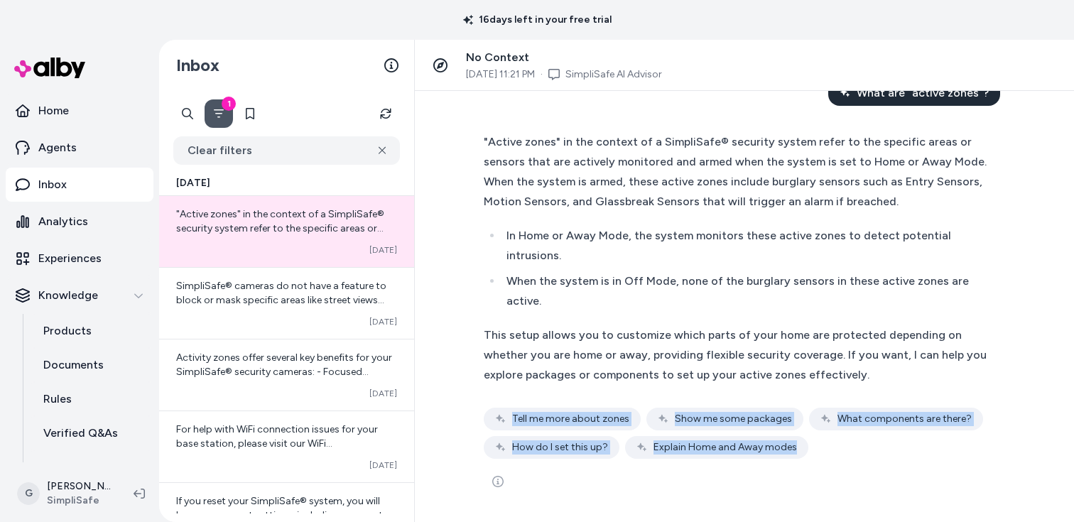
drag, startPoint x: 806, startPoint y: 451, endPoint x: 460, endPoint y: 424, distance: 346.4
click at [460, 424] on div "What are “active zones”? "Active zones" in the context of a SimpliSafe® securit…" at bounding box center [744, 306] width 659 height 431
copy div "Tell me more about zones Show me some packages What components are there? How d…"
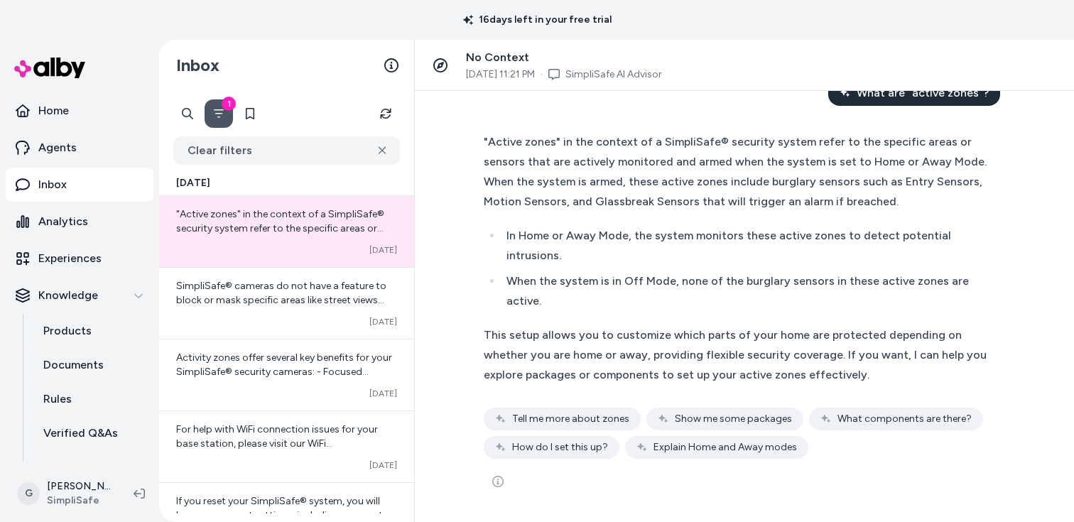
click at [637, 188] on div ""Active zones" in the context of a SimpliSafe® security system refer to the spe…" at bounding box center [738, 172] width 508 height 80
